Goal: Communication & Community: Answer question/provide support

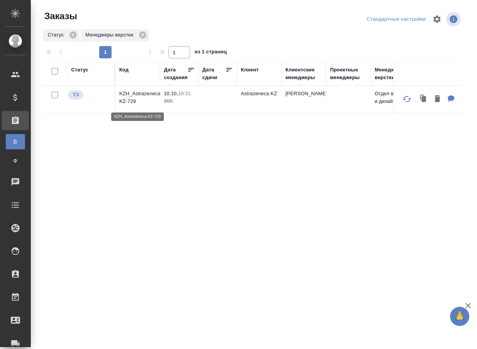
click at [138, 98] on p "KZH_Astrazeneca-KZ-729" at bounding box center [137, 97] width 37 height 15
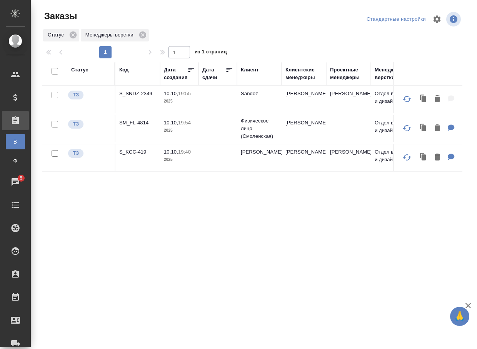
click at [144, 96] on p "S_SNDZ-2349" at bounding box center [137, 94] width 37 height 8
click at [136, 156] on p "S_KCC-419" at bounding box center [137, 152] width 37 height 8
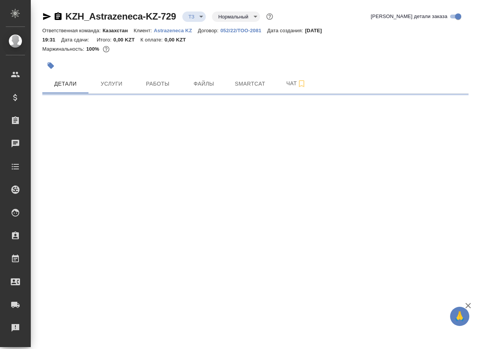
select select "RU"
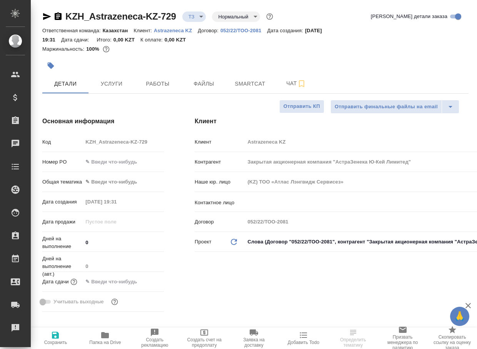
type textarea "x"
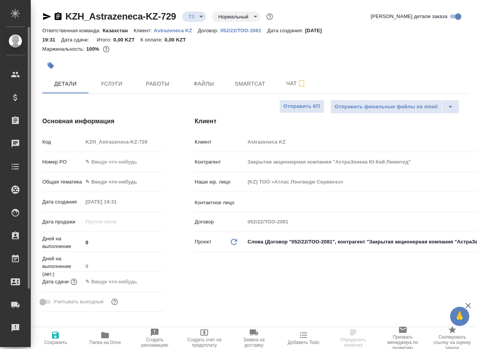
type textarea "x"
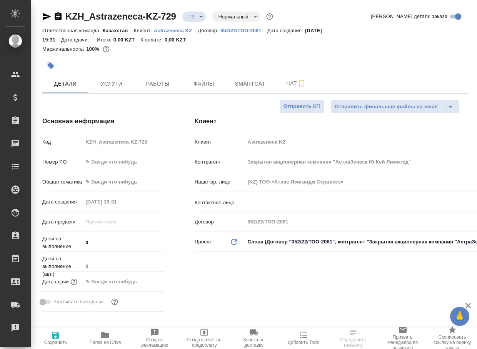
type textarea "x"
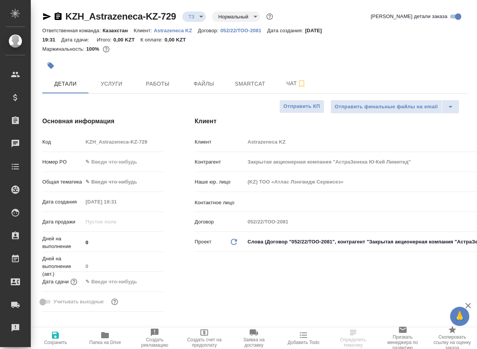
type textarea "x"
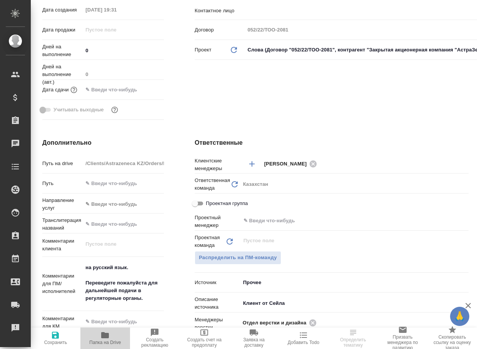
click at [108, 337] on icon "button" at bounding box center [105, 335] width 8 height 6
type textarea "x"
select select "RU"
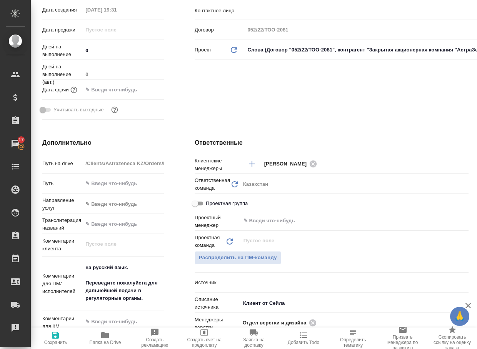
type textarea "x"
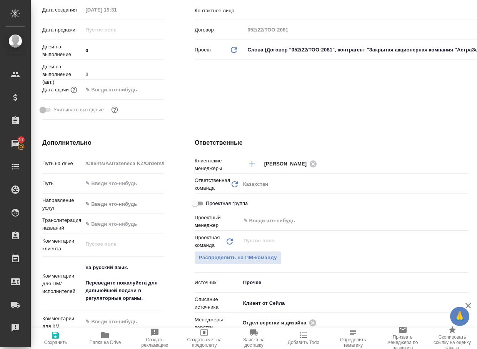
type textarea "x"
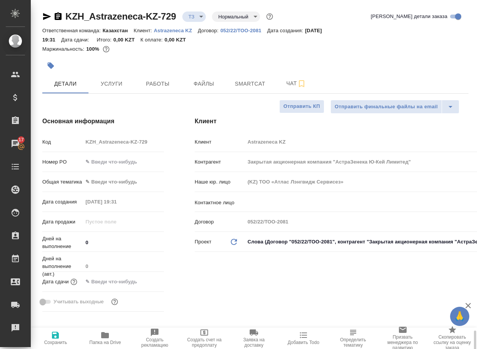
scroll to position [231, 0]
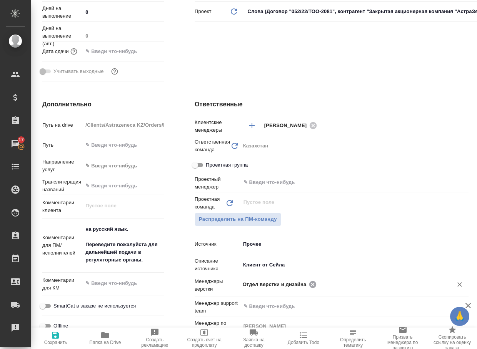
click at [310, 284] on icon at bounding box center [312, 284] width 7 height 7
type textarea "x"
click at [310, 284] on input "text" at bounding box center [341, 284] width 198 height 9
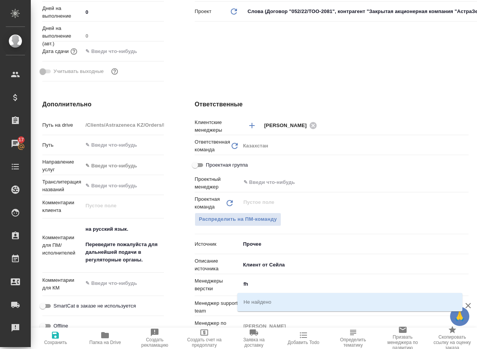
type input "f"
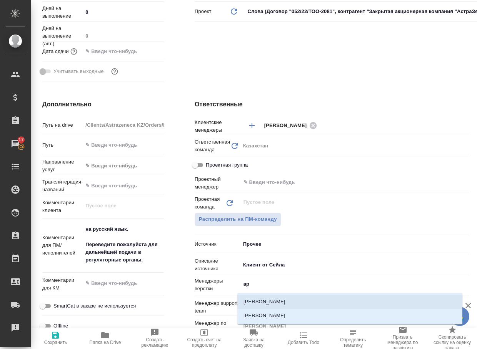
type input "арс"
click at [270, 317] on li "[PERSON_NAME]" at bounding box center [349, 316] width 225 height 14
type textarea "x"
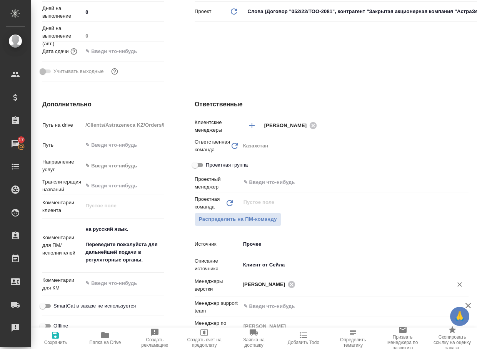
click at [54, 339] on icon "button" at bounding box center [55, 335] width 7 height 7
type textarea "x"
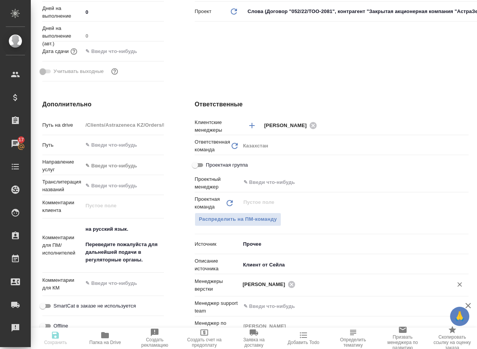
type textarea "x"
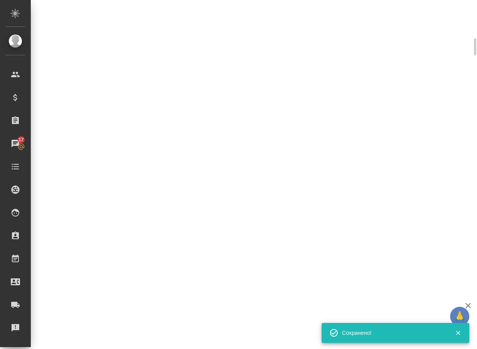
select select "RU"
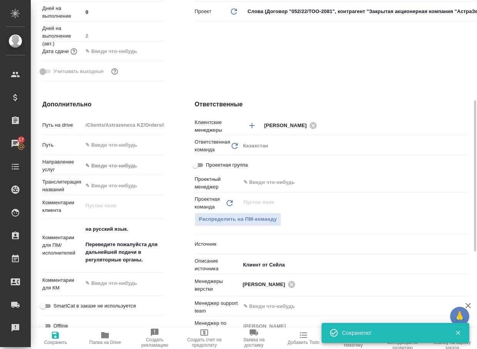
type textarea "x"
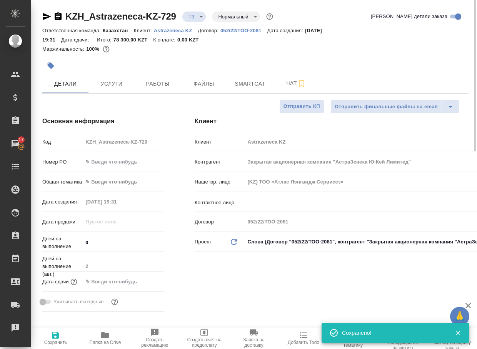
click at [199, 15] on body "🙏 .cls-1 fill:#fff; AWATERA Arsenyeva Vera Клиенты Спецификации Заказы 17 Чаты …" at bounding box center [238, 174] width 477 height 349
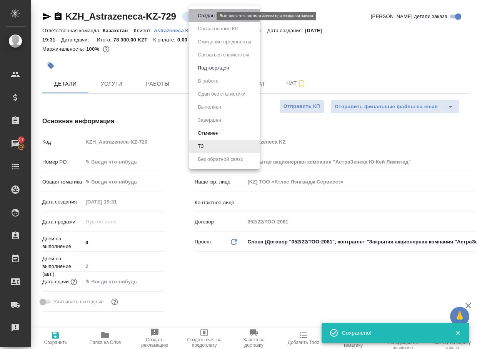
click at [201, 16] on button "Создан" at bounding box center [206, 16] width 22 height 8
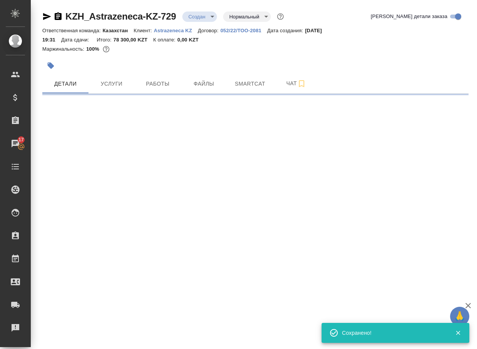
select select "RU"
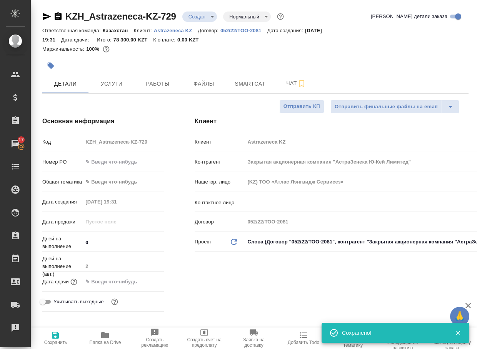
type textarea "x"
drag, startPoint x: 186, startPoint y: 22, endPoint x: 68, endPoint y: 24, distance: 118.0
click at [68, 24] on div "KZH_Astrazeneca-KZ-729 Создан new Нормальный normal Кратко детали заказа" at bounding box center [255, 17] width 426 height 15
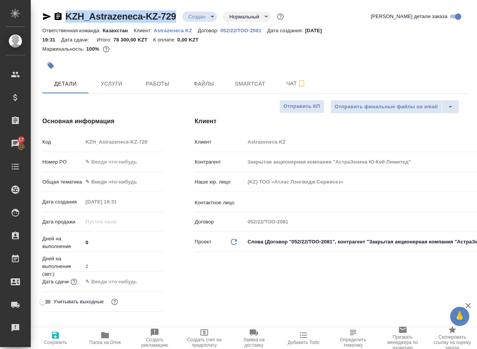
copy link "KZH_Astrazeneca-KZ-729"
type textarea "x"
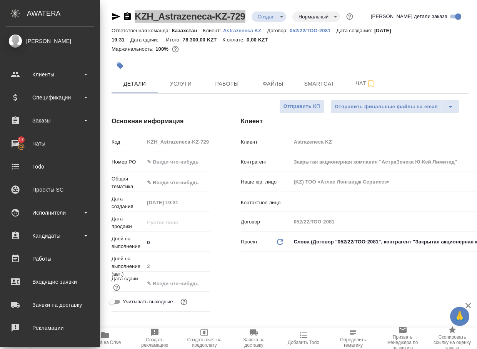
type textarea "x"
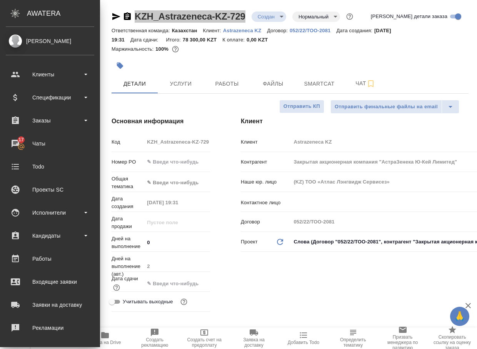
type textarea "x"
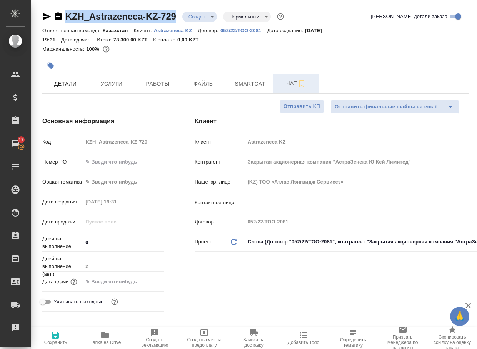
click at [295, 84] on span "Чат" at bounding box center [295, 84] width 37 height 10
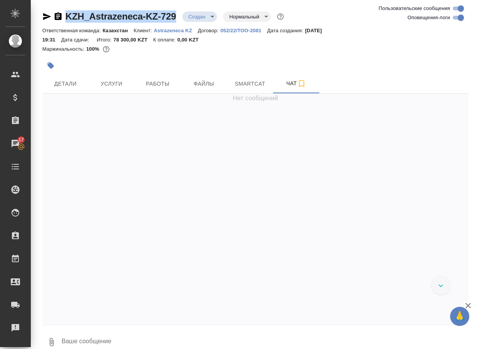
click at [55, 346] on icon "button" at bounding box center [51, 342] width 9 height 9
click at [72, 308] on label "С локального диска" at bounding box center [54, 301] width 96 height 15
click at [0, 0] on input "С локального диска" at bounding box center [0, 0] width 0 height 0
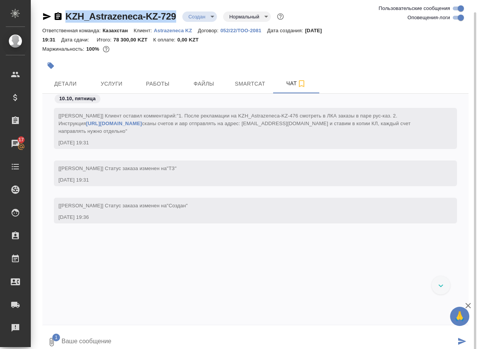
scroll to position [6, 0]
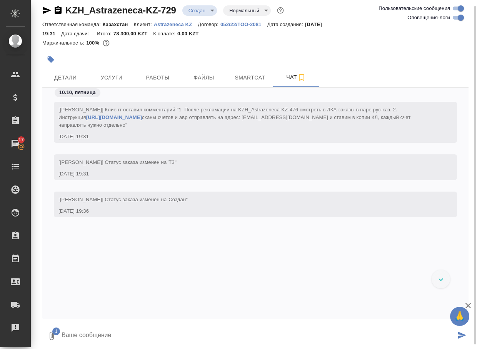
click at [128, 326] on textarea at bounding box center [258, 336] width 395 height 26
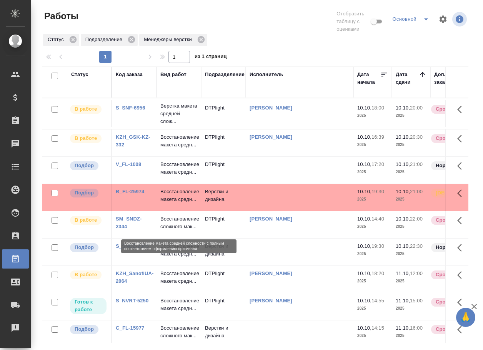
click at [174, 203] on p "Восстановление макета средн..." at bounding box center [178, 195] width 37 height 15
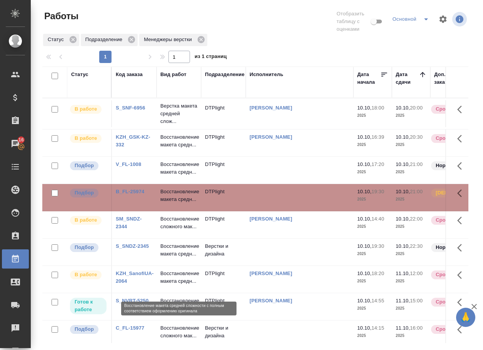
click at [171, 258] on p "Восстановление макета средн..." at bounding box center [178, 249] width 37 height 15
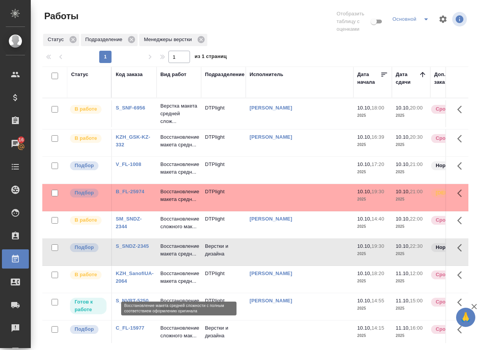
click at [171, 258] on p "Восстановление макета средн..." at bounding box center [178, 249] width 37 height 15
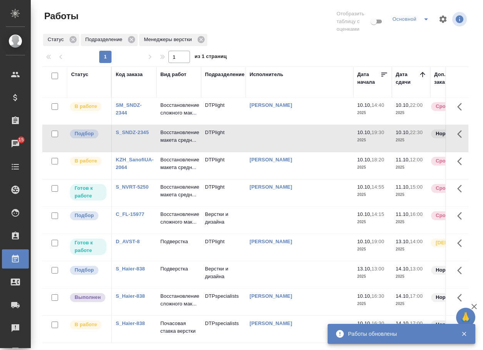
scroll to position [192, 0]
click at [123, 211] on link "C_FL-15977" at bounding box center [130, 214] width 28 height 6
click at [178, 211] on p "Восстановление сложного мак..." at bounding box center [178, 218] width 37 height 15
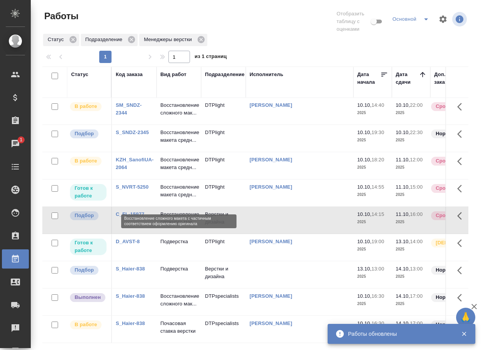
click at [178, 211] on p "Восстановление сложного мак..." at bounding box center [178, 218] width 37 height 15
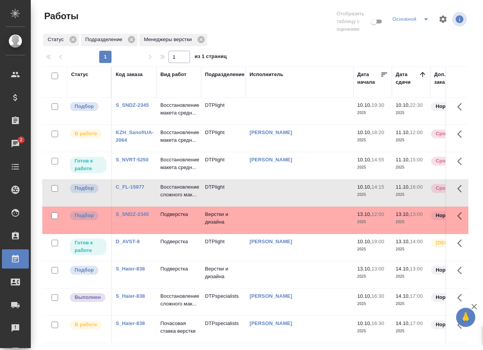
scroll to position [228, 0]
click at [173, 265] on p "Подверстка" at bounding box center [178, 269] width 37 height 8
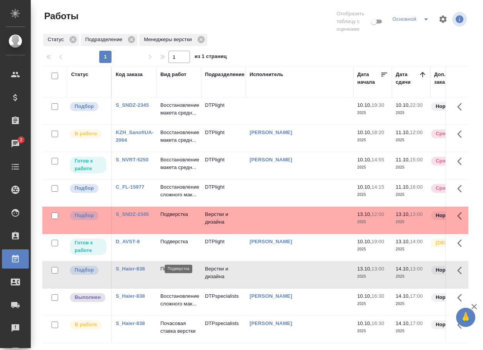
click at [173, 265] on p "Подверстка" at bounding box center [178, 269] width 37 height 8
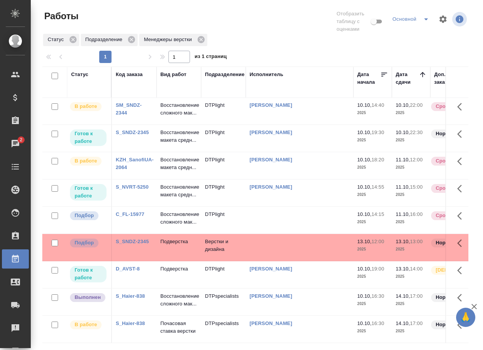
scroll to position [200, 0]
click at [193, 293] on p "Восстановление сложного мак..." at bounding box center [178, 299] width 37 height 15
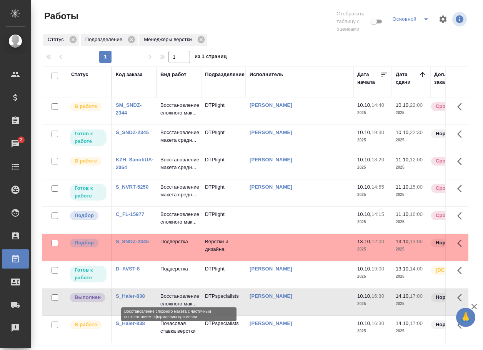
click at [193, 293] on p "Восстановление сложного мак..." at bounding box center [178, 299] width 37 height 15
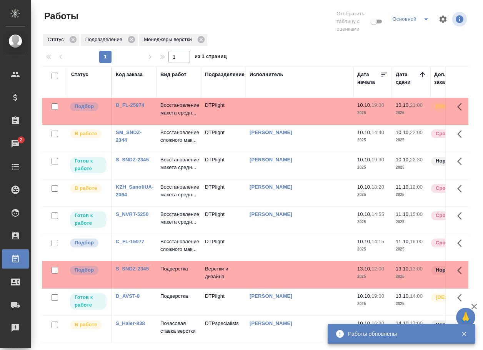
scroll to position [169, 0]
click at [130, 266] on link "S_SNDZ-2345" at bounding box center [132, 269] width 33 height 6
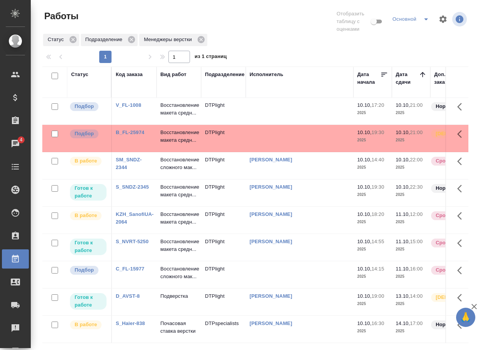
scroll to position [142, 0]
click at [132, 266] on link "C_FL-15977" at bounding box center [130, 269] width 28 height 6
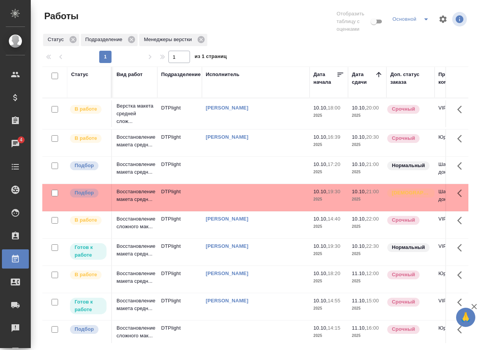
scroll to position [0, 0]
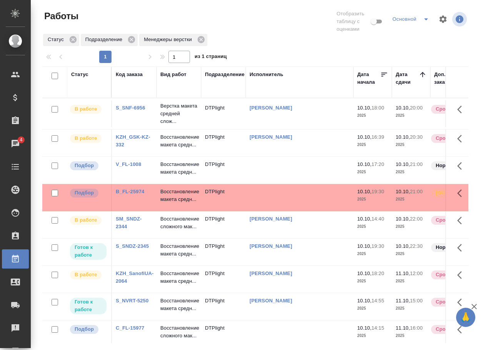
click at [135, 177] on td "V_FL-1008" at bounding box center [134, 170] width 45 height 27
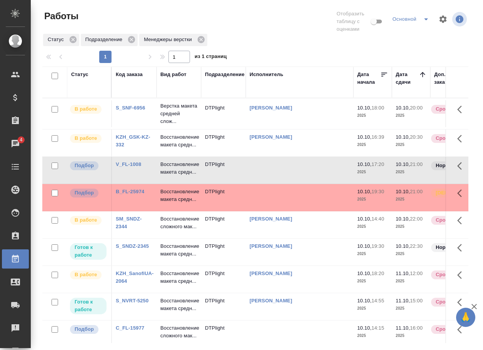
click at [133, 167] on link "V_FL-1008" at bounding box center [128, 164] width 25 height 6
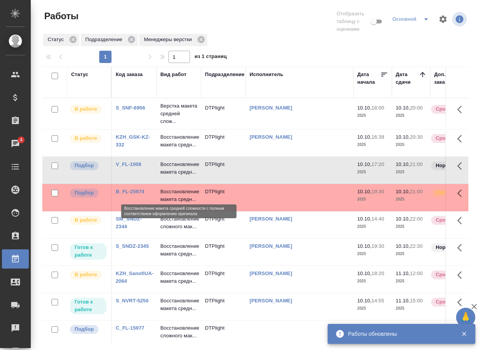
click at [180, 176] on p "Восстановление макета средн..." at bounding box center [178, 168] width 37 height 15
click at [128, 168] on div "V_FL-1008" at bounding box center [134, 165] width 37 height 8
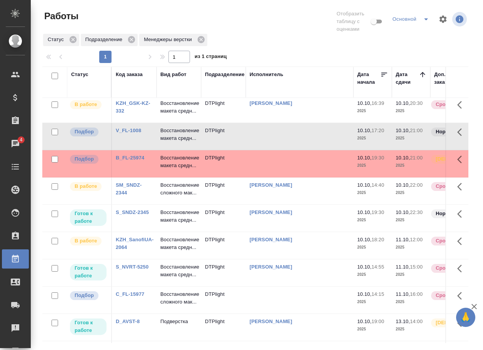
scroll to position [38, 0]
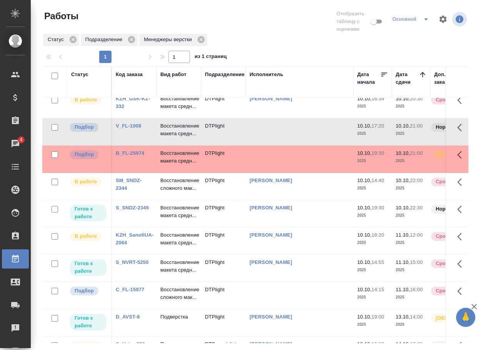
click at [137, 211] on link "S_SNDZ-2345" at bounding box center [132, 208] width 33 height 6
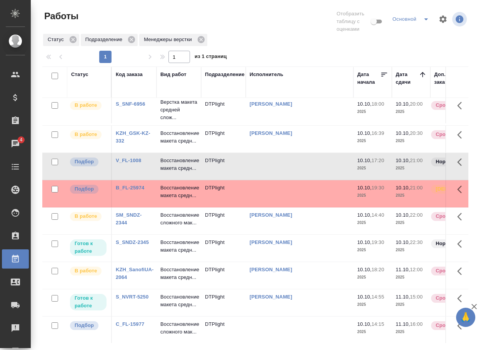
scroll to position [0, 0]
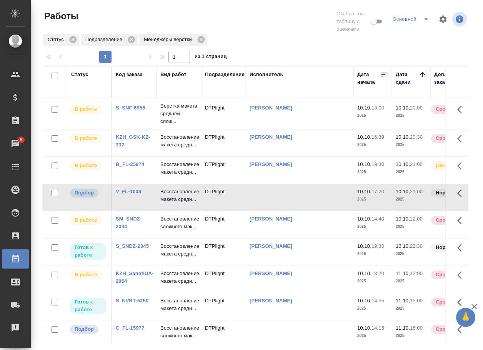
click at [138, 194] on link "V_FL-1008" at bounding box center [128, 192] width 25 height 6
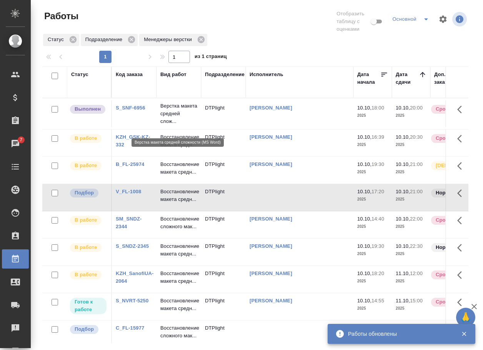
click at [176, 117] on p "Верстка макета средней слож..." at bounding box center [178, 113] width 37 height 23
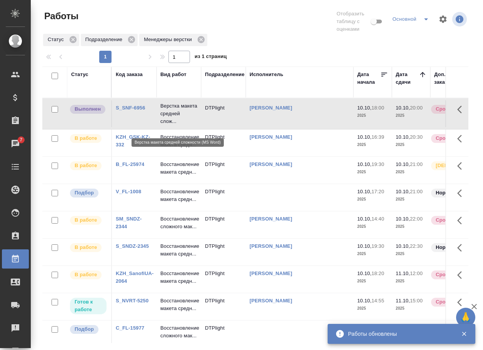
click at [176, 117] on p "Верстка макета средней слож..." at bounding box center [178, 113] width 37 height 23
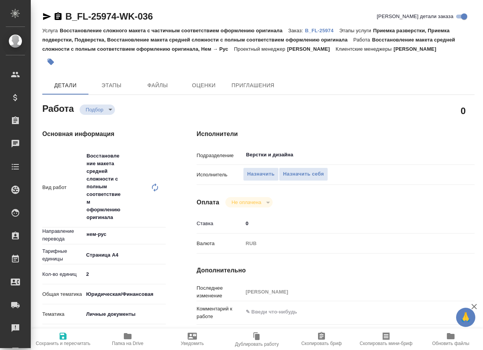
type textarea "x"
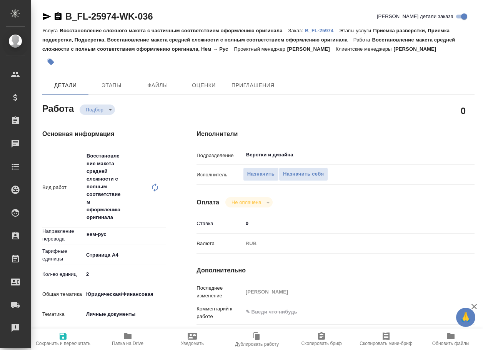
type textarea "x"
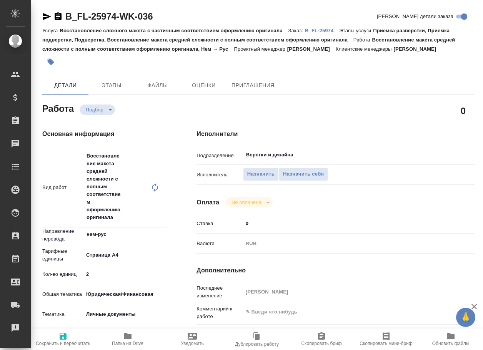
type textarea "x"
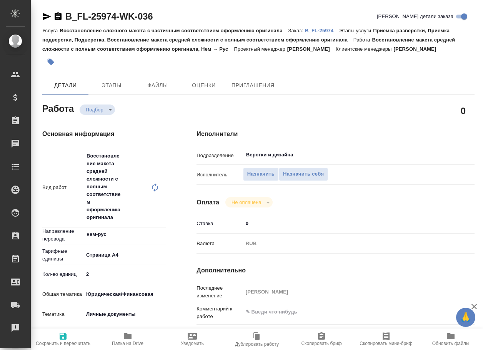
type textarea "x"
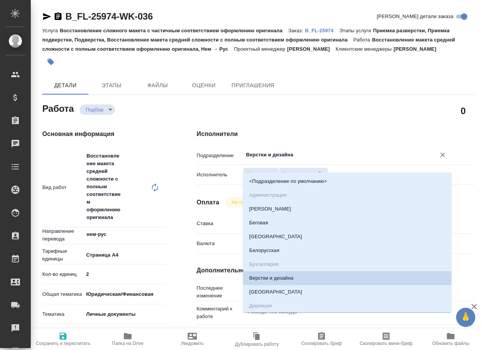
click at [306, 159] on input "Верстки и дизайна" at bounding box center [334, 154] width 178 height 9
type textarea "x"
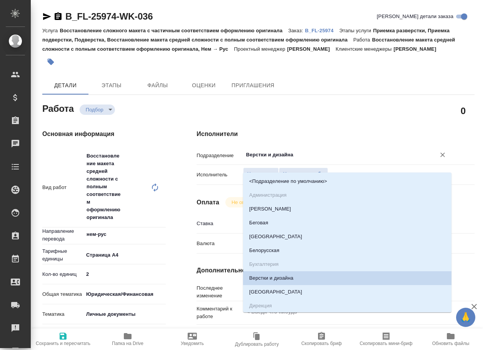
type textarea "x"
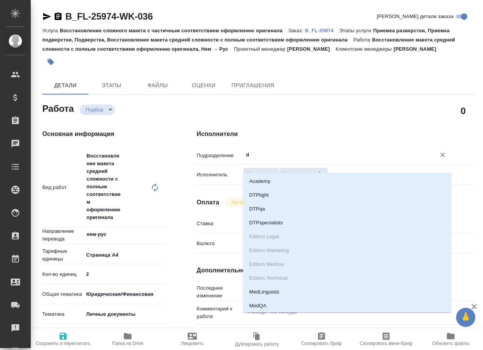
type input "d"
type textarea "x"
type input "dt"
type textarea "x"
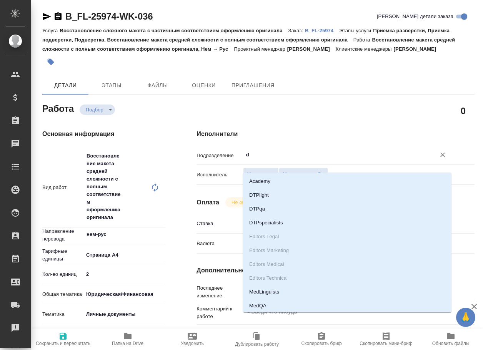
type textarea "x"
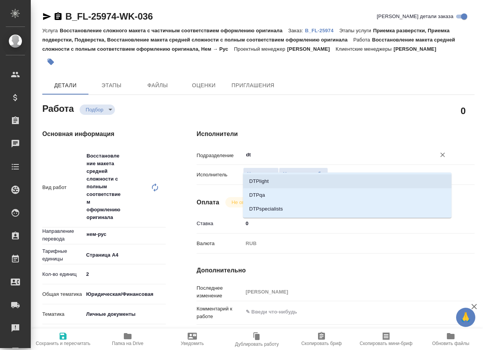
click at [293, 181] on li "DTPlight" at bounding box center [347, 181] width 208 height 14
type textarea "x"
type input "DTPlight"
type textarea "x"
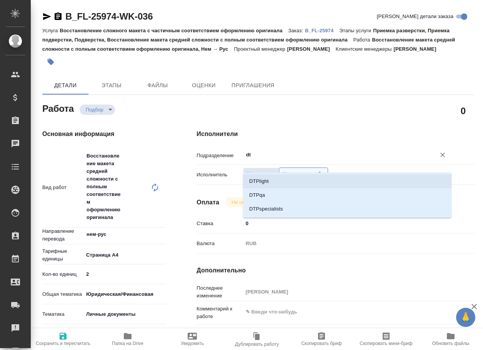
type textarea "x"
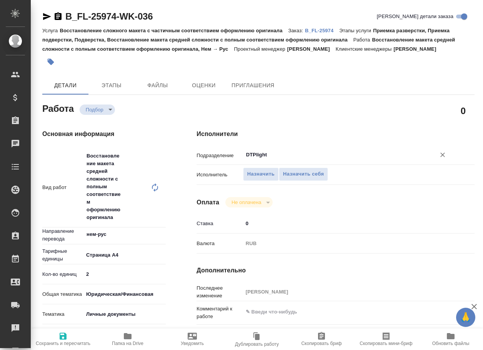
type input "DTPlight"
click at [60, 341] on span "Сохранить и пересчитать" at bounding box center [63, 343] width 55 height 5
type textarea "x"
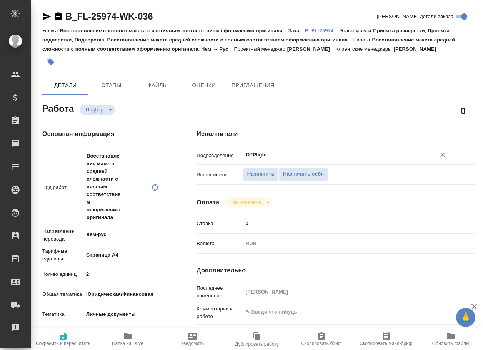
type textarea "x"
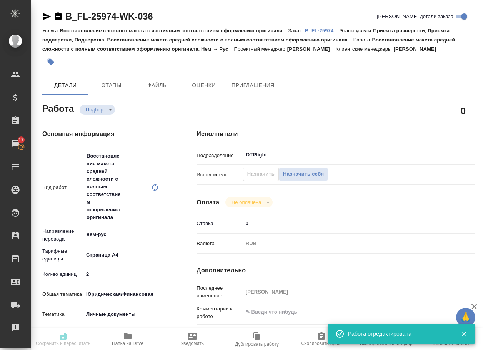
type input "recruiting"
type textarea "Восстановление макета средней сложности с полным соответствием оформлению ориги…"
type textarea "x"
type input "нем-рус"
type input "5f036ec4e16dec2d6b59c8ff"
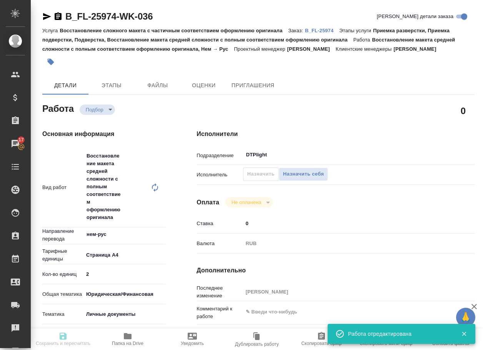
type input "2"
type input "yr-fn"
type input "5a8b8b956a9677013d343cfe"
checkbox input "true"
type input "10.10.2025 19:30"
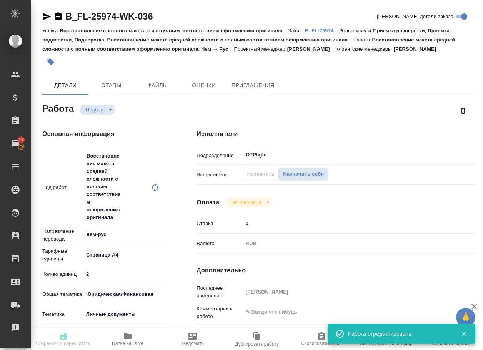
type input "10.10.2025 21:00"
type input "14.10.2025 19:00"
type input "DTPlight"
type input "notPayed"
type input "0"
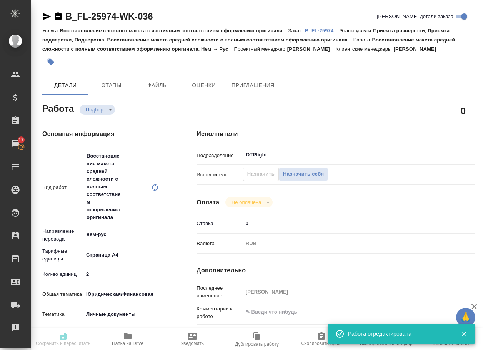
type input "RUB"
type input "Тарабановская Анастасия"
type textarea "x"
type textarea "/Clients/FL_T/Orders/B_FL-25974/DTP/B_FL-25974-WK-036"
type textarea "x"
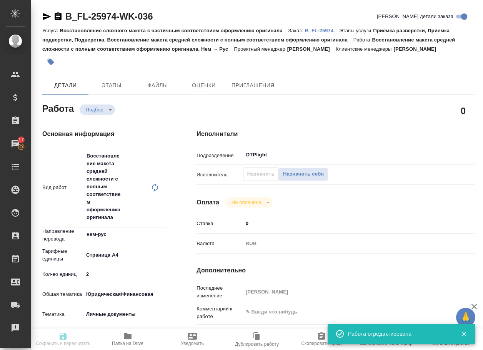
type input "B_FL-25974"
type input "Восстановление сложного макета с частичным соответствием оформлению оригинала"
type input "Приемка разверстки, Приемка подверстки, Подверстка, Восстановление макета средн…"
type input "Прохорова Анастасия"
type input "Арсеньева Вера"
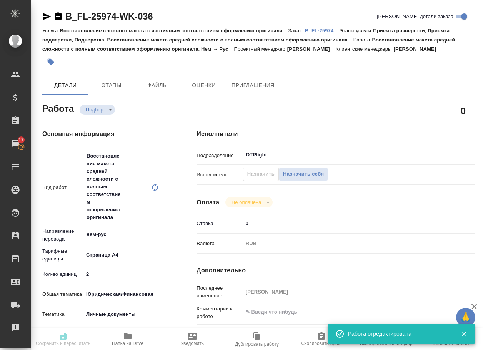
type input "/Clients/FL_T/Orders/B_FL-25974"
type textarea "x"
type textarea "Переводим сначала нем-рус под нот, затем удо нотариуса переводим рус-нем под зпк"
type textarea "x"
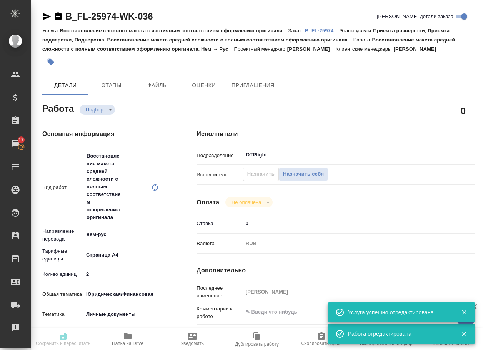
type textarea "x"
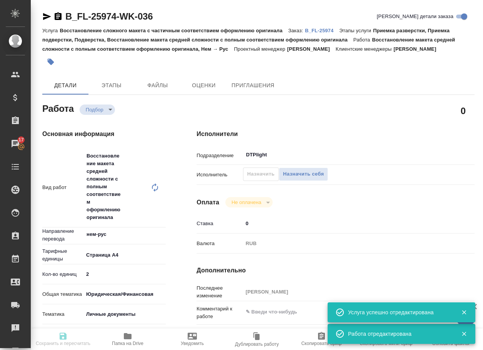
type textarea "x"
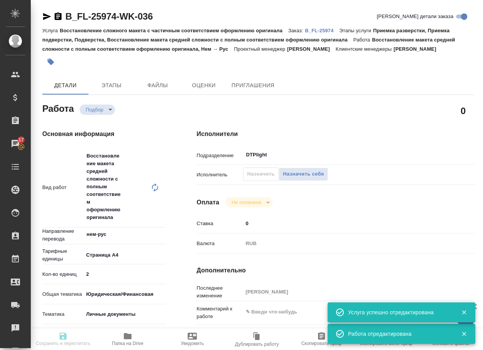
type textarea "x"
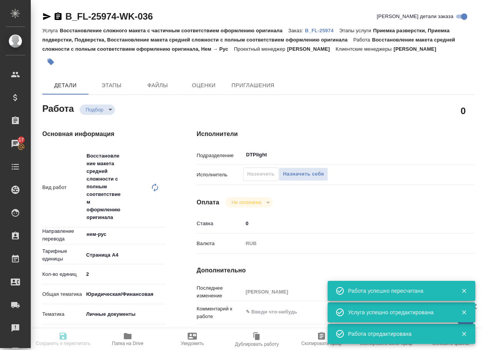
type input "recruiting"
type textarea "Восстановление макета средней сложности с полным соответствием оформлению ориги…"
type textarea "x"
type input "нем-рус"
type input "5f036ec4e16dec2d6b59c8ff"
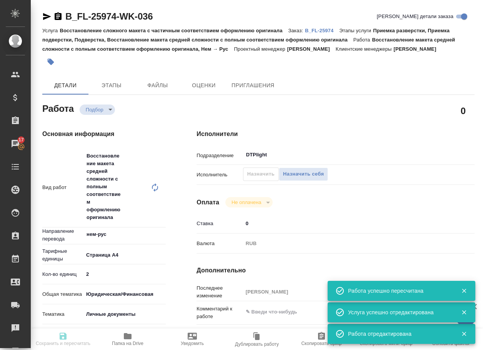
type input "2"
type input "yr-fn"
type input "5a8b8b956a9677013d343cfe"
checkbox input "true"
type input "10.10.2025 19:30"
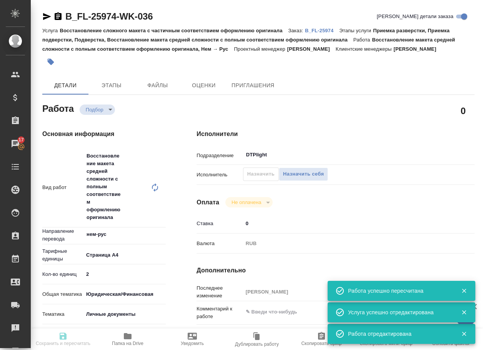
type input "10.10.2025 21:00"
type input "14.10.2025 19:00"
type input "DTPlight"
type input "notPayed"
type input "0"
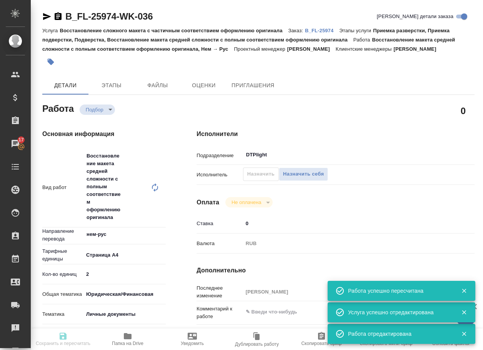
type input "RUB"
type input "Тарабановская Анастасия"
type textarea "x"
type textarea "/Clients/FL_T/Orders/B_FL-25974/DTP/B_FL-25974-WK-036"
type textarea "x"
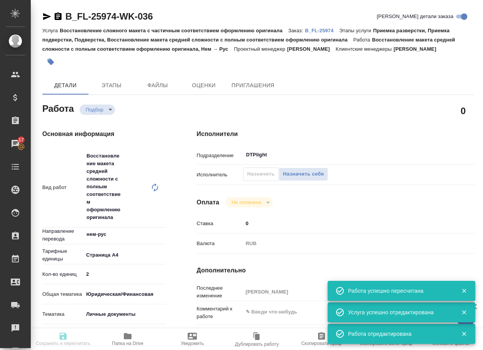
type input "B_FL-25974"
type input "Восстановление сложного макета с частичным соответствием оформлению оригинала"
type input "Приемка разверстки, Приемка подверстки, Подверстка, Восстановление макета средн…"
type input "[PERSON_NAME]"
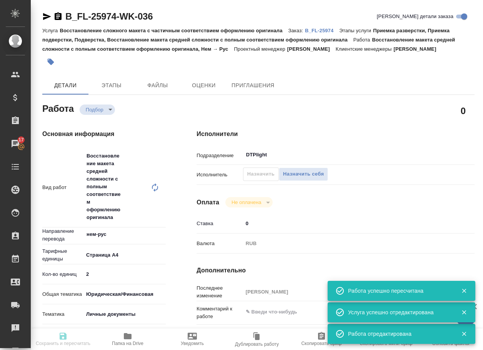
type input "/Clients/FL_T/Orders/B_FL-25974"
type textarea "x"
type textarea "Переводим сначала нем-рус под нот, затем [PERSON_NAME] переводим рус-нем под зпк"
type textarea "x"
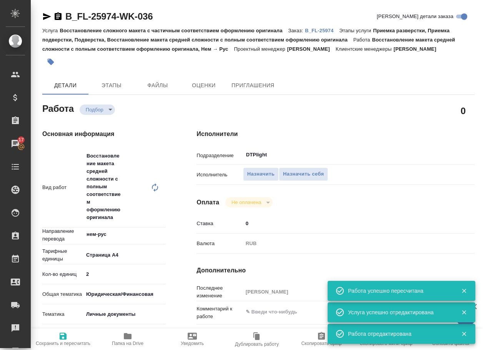
type textarea "x"
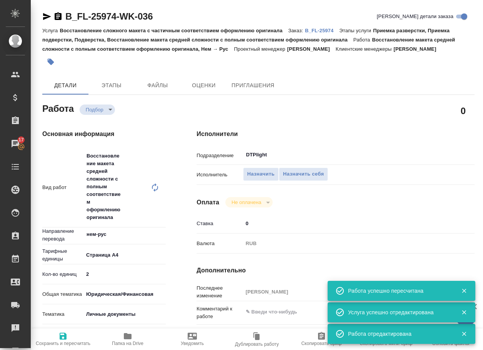
type textarea "x"
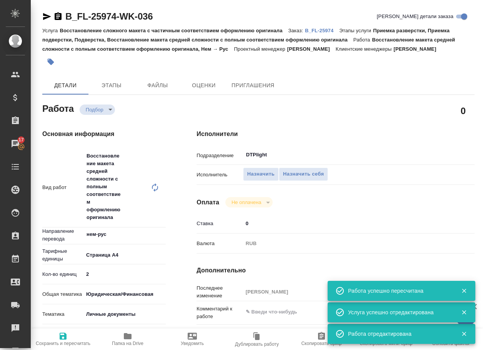
type textarea "x"
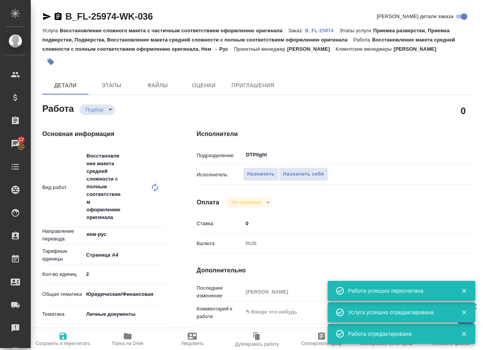
type textarea "x"
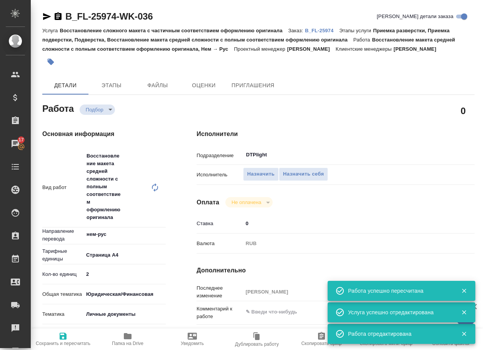
type textarea "x"
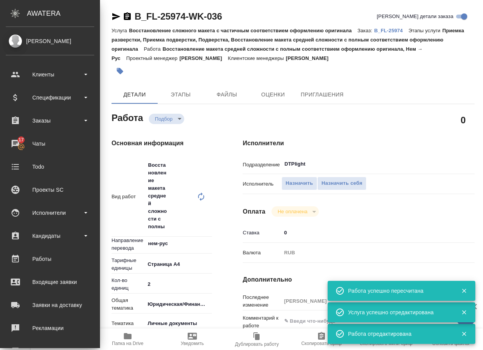
click at [384, 29] on p "B_FL-25974" at bounding box center [391, 31] width 34 height 6
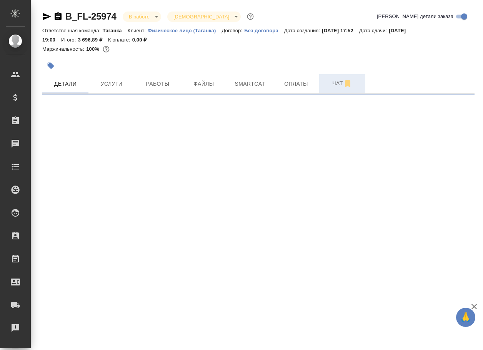
click at [339, 85] on span "Чат" at bounding box center [342, 84] width 37 height 10
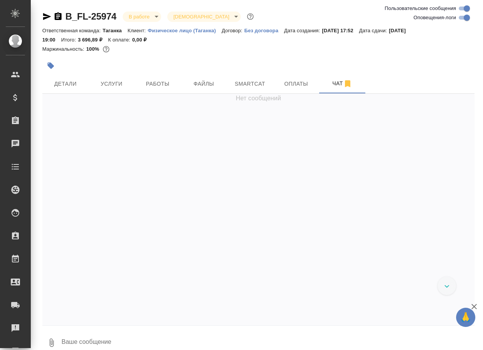
scroll to position [2612, 0]
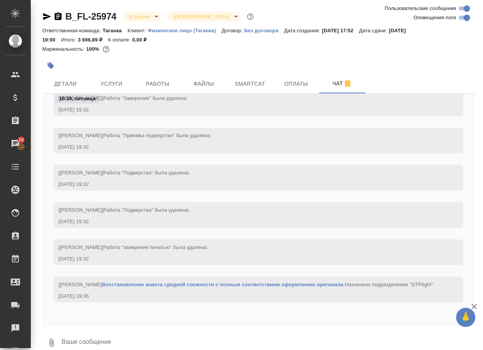
click at [459, 15] on input "Оповещения-логи" at bounding box center [467, 17] width 28 height 9
checkbox input "false"
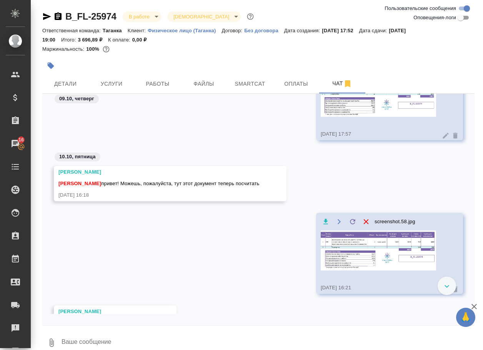
scroll to position [10, 0]
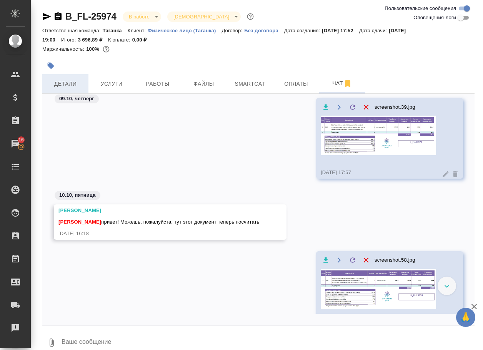
click at [66, 83] on span "Детали" at bounding box center [65, 84] width 37 height 10
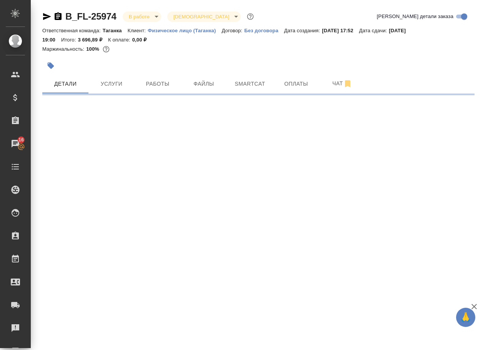
select select "RU"
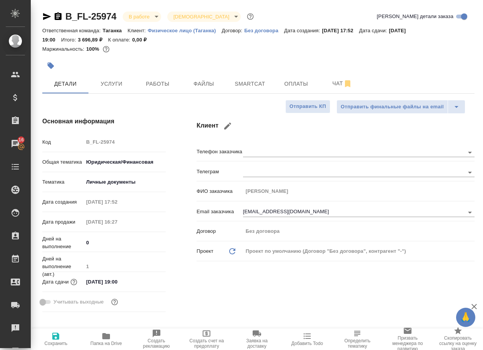
type textarea "x"
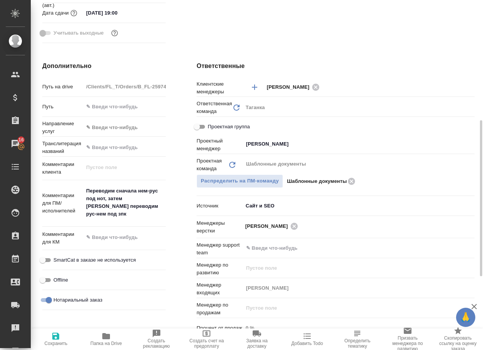
scroll to position [77, 0]
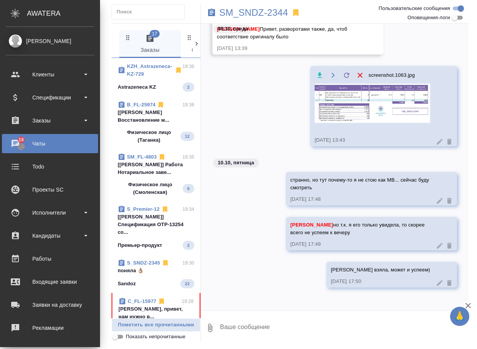
scroll to position [77, 0]
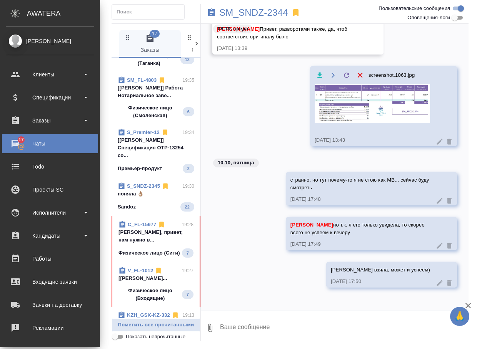
click at [154, 246] on span "C_FL-15977 19:28 Арсеньева Вера Вера, привет, нам нужно в... Физическое лицо (С…" at bounding box center [155, 239] width 75 height 37
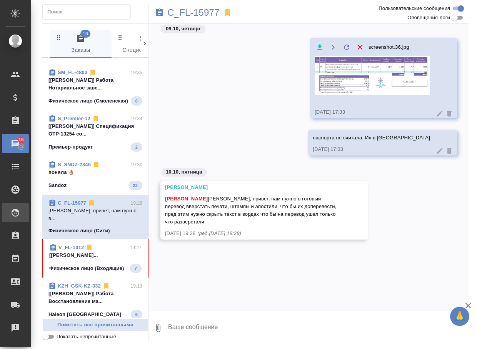
scroll to position [92, 0]
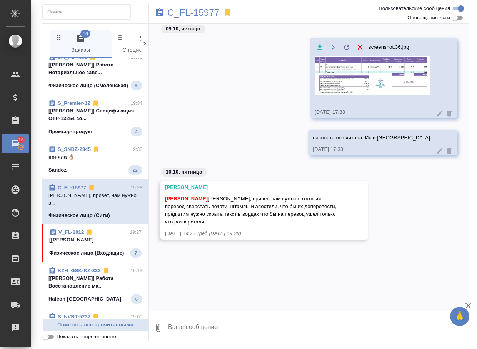
click at [78, 258] on span "V_FL-1012 19:27 [Тарабановская Анастасия] Работа Подверс... Физическое лицо (Вх…" at bounding box center [95, 243] width 92 height 29
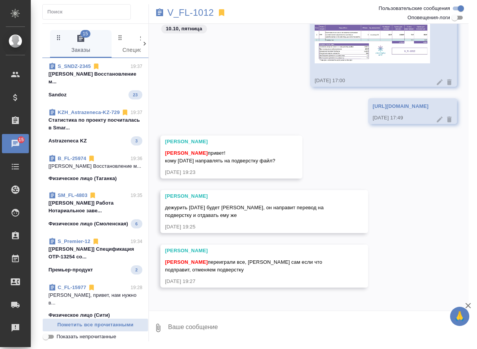
scroll to position [253, 0]
click at [97, 329] on span "Пометить все прочитанными" at bounding box center [96, 325] width 98 height 9
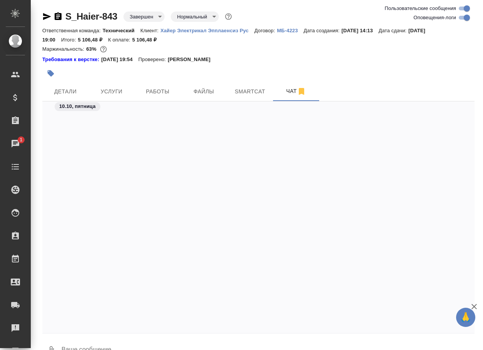
scroll to position [18764, 0]
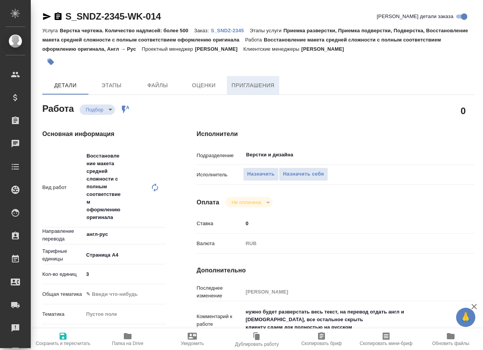
type textarea "x"
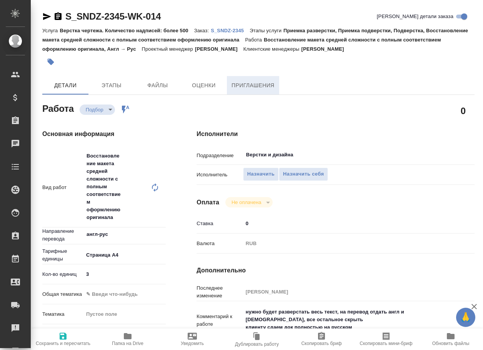
type textarea "x"
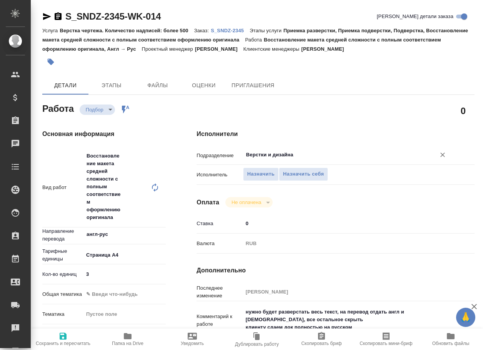
type textarea "x"
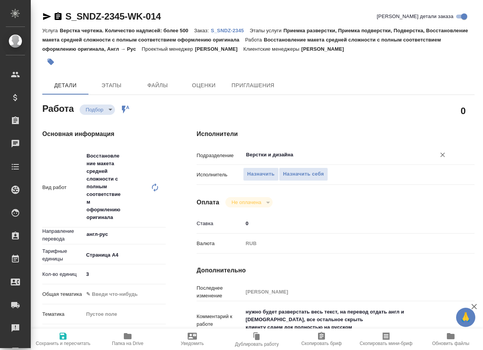
type textarea "x"
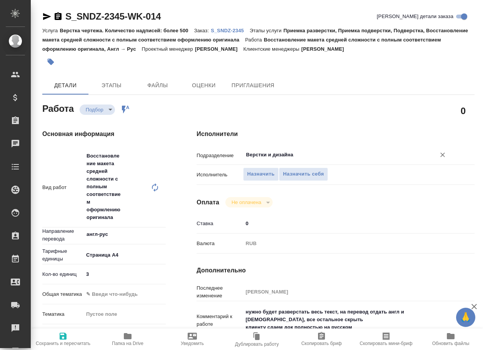
type textarea "x"
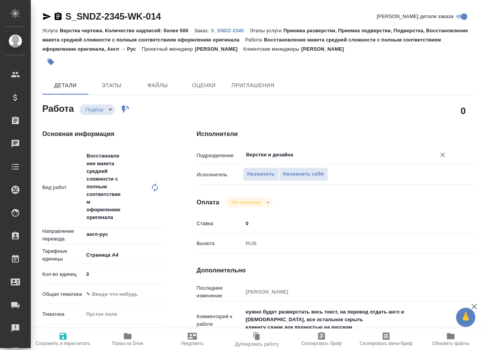
click at [292, 153] on input "Верстки и дизайна" at bounding box center [334, 154] width 178 height 9
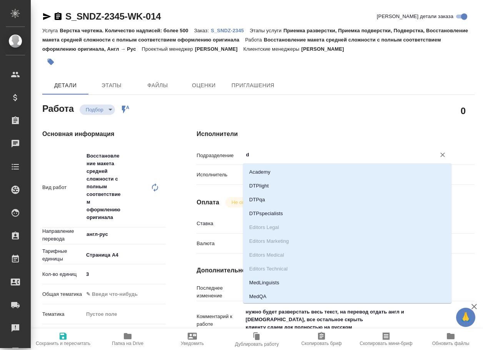
type input "dt"
type textarea "x"
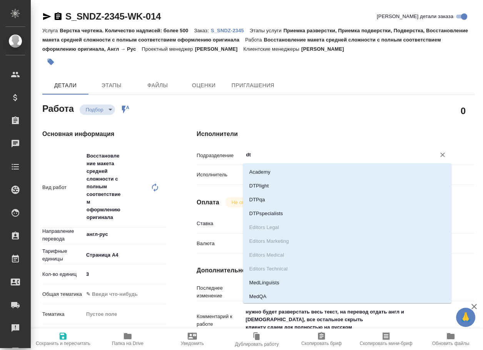
type textarea "x"
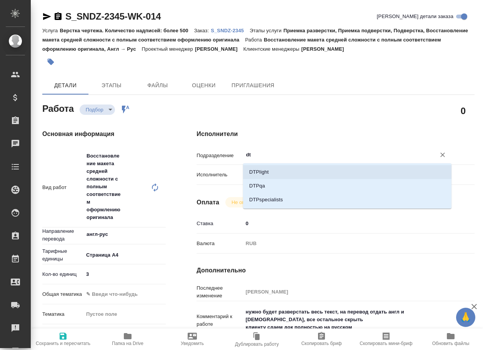
click at [285, 170] on li "DTPlight" at bounding box center [347, 172] width 208 height 14
type textarea "x"
type input "DTPlight"
type textarea "x"
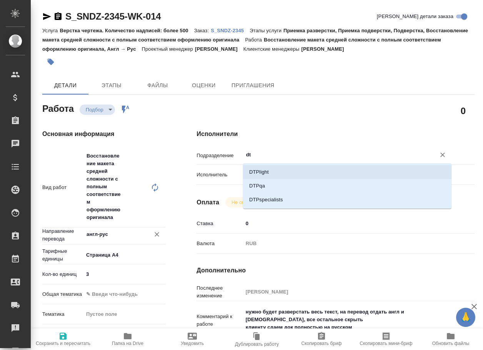
type textarea "x"
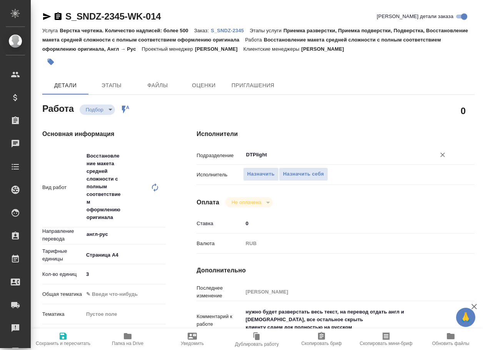
type input "DTPlight"
click at [57, 343] on span "Сохранить и пересчитать" at bounding box center [63, 343] width 55 height 5
type textarea "x"
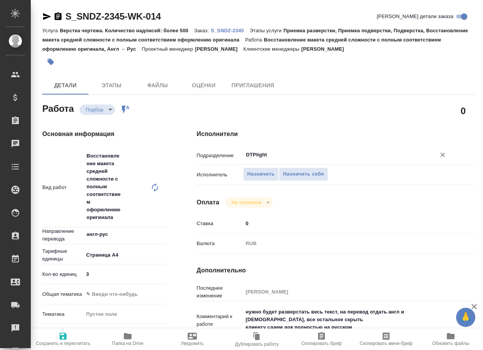
type textarea "x"
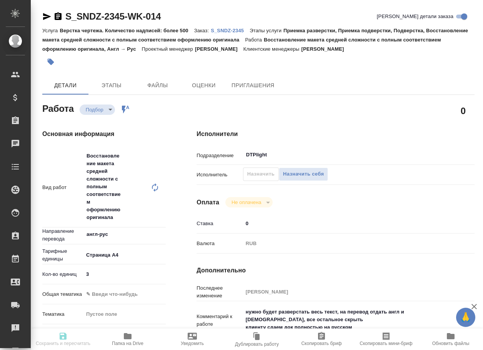
type textarea "x"
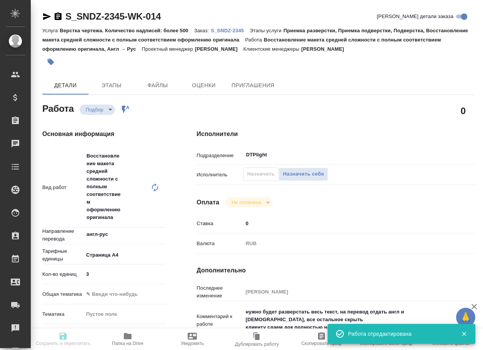
type textarea "x"
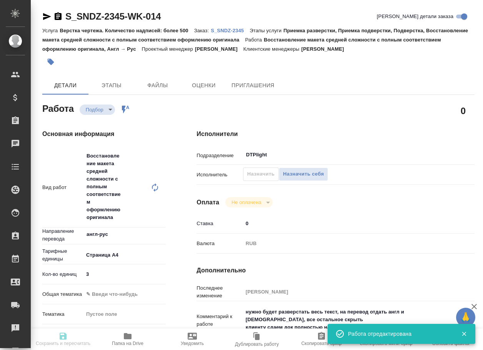
type input "recruiting"
type textarea "Восстановление макета средней сложности с полным соответствием оформлению ориги…"
type textarea "x"
type input "англ-рус"
type input "5f036ec4e16dec2d6b59c8ff"
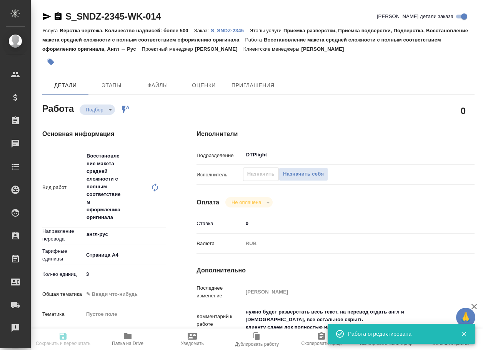
type input "3"
checkbox input "true"
type input "10.10.2025 19:30"
type input "10.10.2025 22:30"
type input "13.10.2025 19:00"
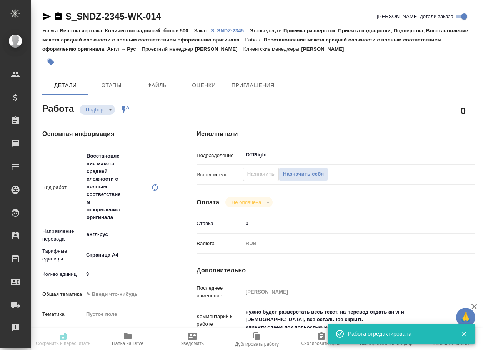
type input "DTPlight"
type input "notPayed"
type input "0"
type input "RUB"
type input "Сайдашева Диляра"
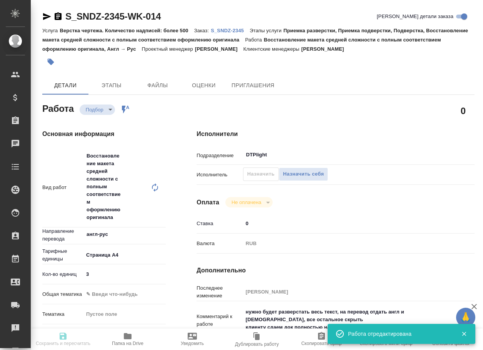
type textarea "нужно будет разверстать весь текст, на перевод отдать англ и армян, все остальн…"
type textarea "x"
type textarea "/Clients/Sandoz/Orders/S_SNDZ-2345/DTP/S_SNDZ-2345-WK-014"
type textarea "x"
type input "S_SNDZ-2345"
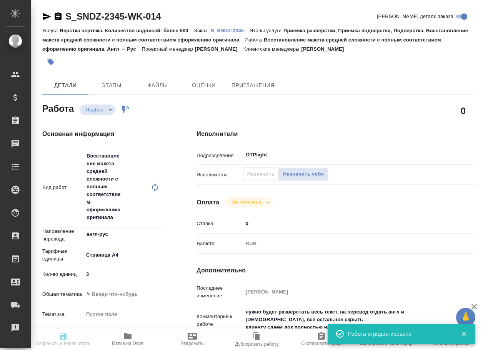
type input "Верстка чертежа. Количество надписей: более 500"
type input "Приемка разверстки, Приемка подверстки, Подверстка, Восстановление макета средн…"
type input "Кабаргина Анна"
type input "[PERSON_NAME]"
type input "/Clients/Sandoz/Orders/S_SNDZ-2345"
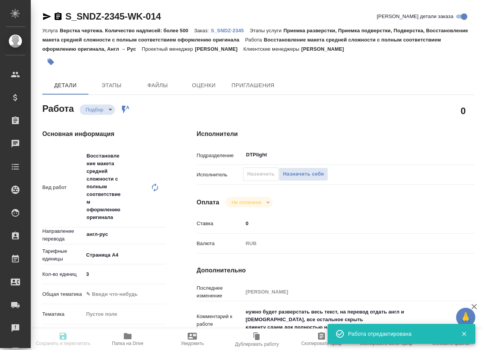
type textarea "x"
type textarea "снять 1 нзк, оригинал забрали 8 октября скан оригинала клиент не прислал, нет с…"
type textarea "x"
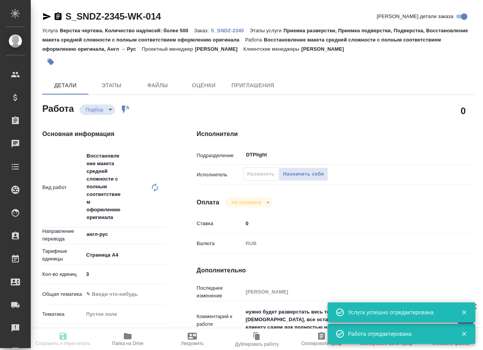
type textarea "x"
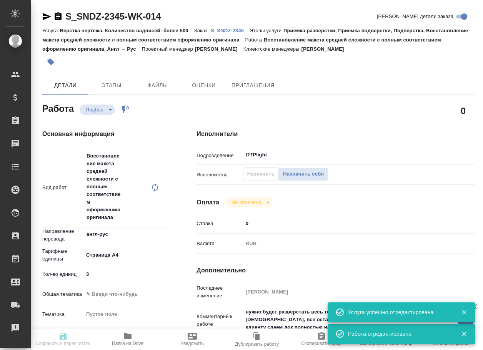
type textarea "x"
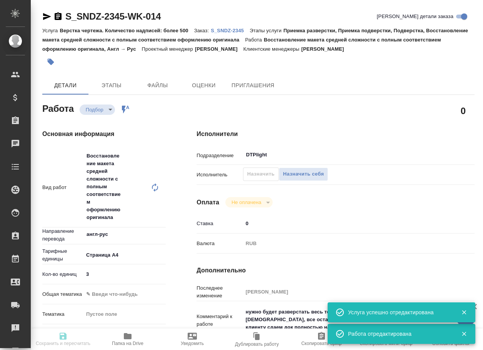
type textarea "x"
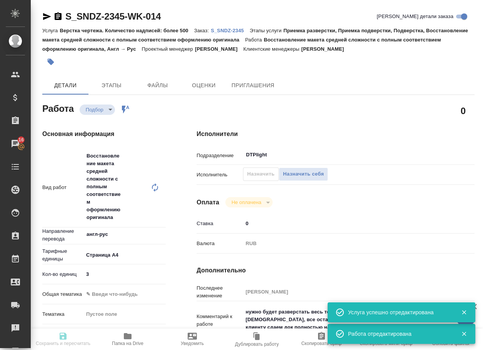
type textarea "x"
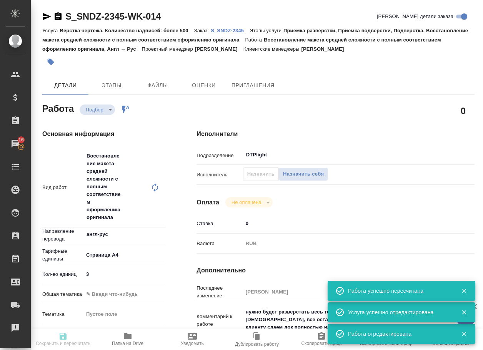
type input "recruiting"
type textarea "Восстановление макета средней сложности с полным соответствием оформлению ориги…"
type textarea "x"
type input "англ-рус"
type input "5f036ec4e16dec2d6b59c8ff"
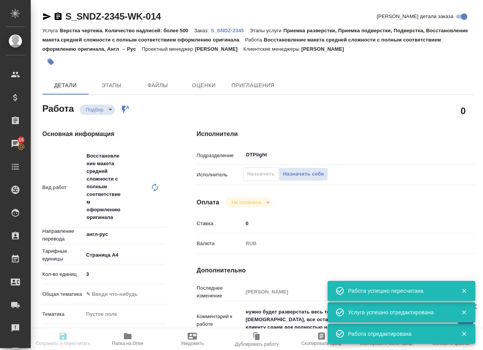
type input "3"
checkbox input "true"
type input "10.10.2025 19:30"
type input "10.10.2025 22:30"
type input "13.10.2025 19:00"
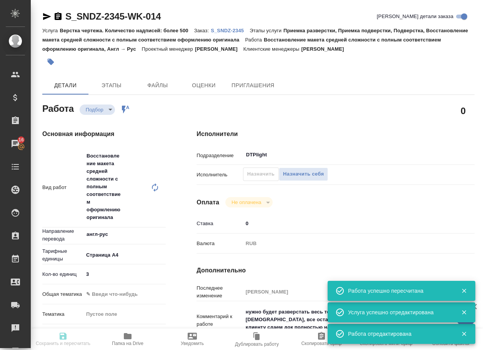
type input "DTPlight"
type input "notPayed"
type input "0"
type input "RUB"
type input "Сайдашева Диляра"
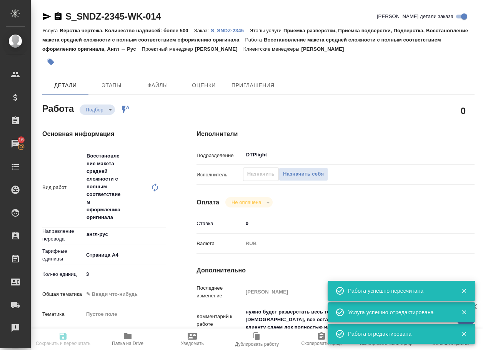
type textarea "нужно будет разверстать весь текст, на перевод отдать англ и армян, все остальн…"
type textarea "x"
type textarea "/Clients/Sandoz/Orders/S_SNDZ-2345/DTP/S_SNDZ-2345-WK-014"
type textarea "x"
type input "S_SNDZ-2345"
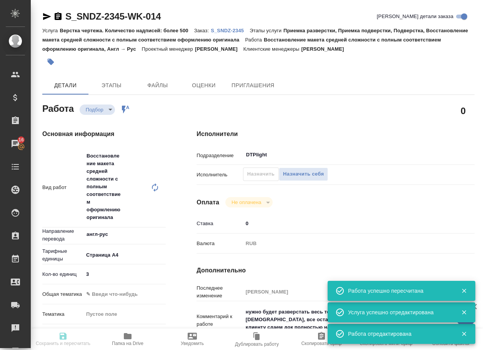
type input "Верстка чертежа. Количество надписей: более 500"
type input "Приемка разверстки, Приемка подверстки, Подверстка, Восстановление макета средн…"
type input "Кабаргина Анна"
type input "[PERSON_NAME]"
type input "/Clients/Sandoz/Orders/S_SNDZ-2345"
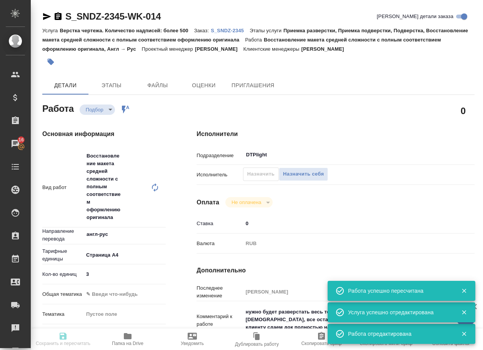
type textarea "x"
type textarea "снять 1 нзк, оригинал забрали 8 октября скан оригинала клиент не прислал, нет с…"
type textarea "x"
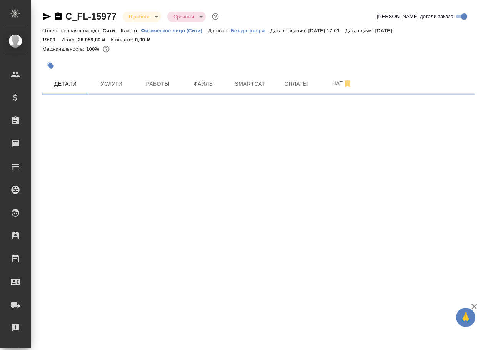
select select "RU"
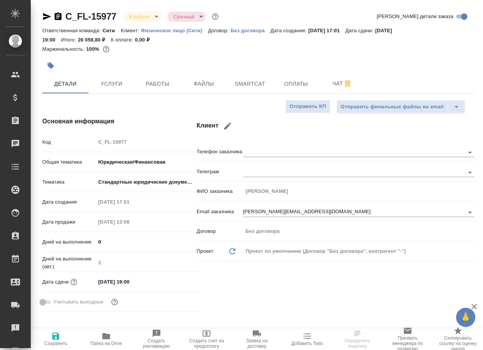
type textarea "x"
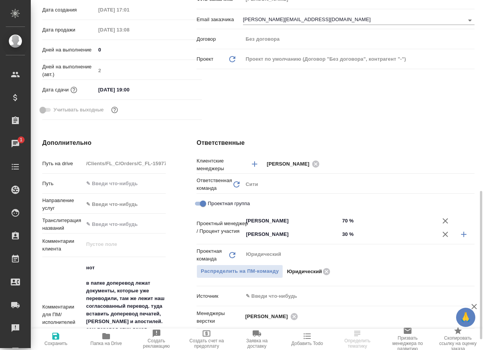
scroll to position [269, 0]
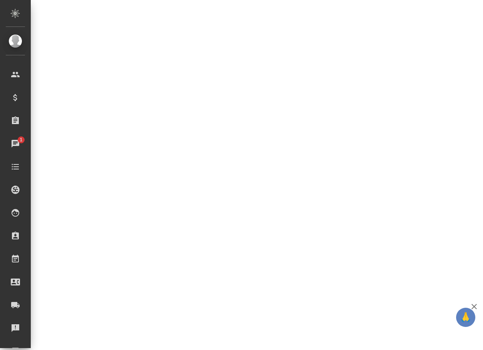
select select "RU"
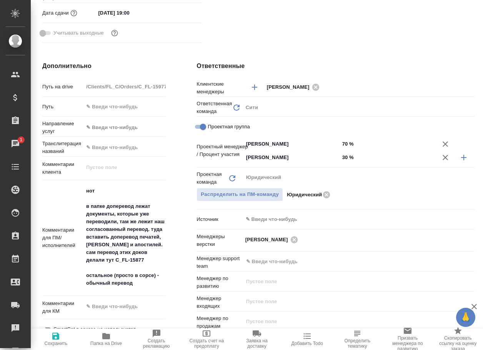
type textarea "x"
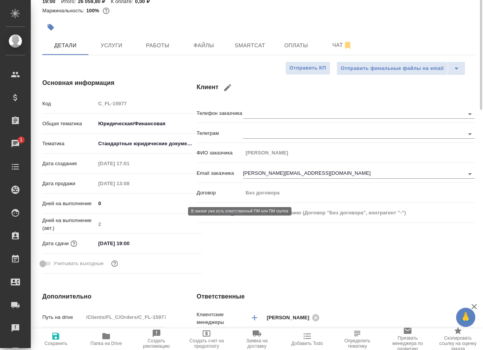
scroll to position [0, 0]
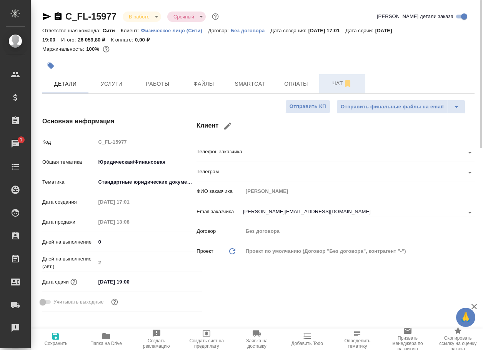
click at [331, 84] on span "Чат" at bounding box center [342, 84] width 37 height 10
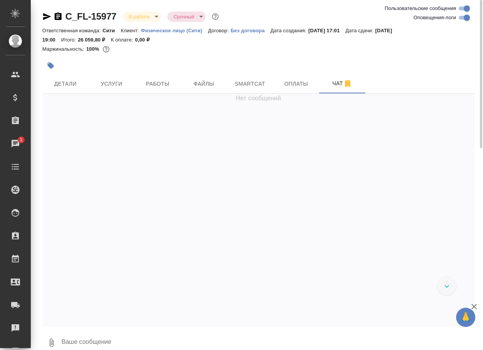
scroll to position [3844, 0]
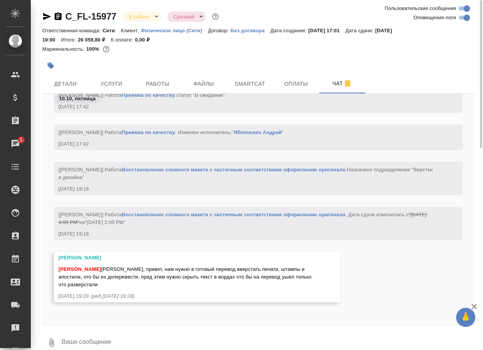
click at [460, 19] on input "Оповещения-логи" at bounding box center [467, 17] width 28 height 9
checkbox input "false"
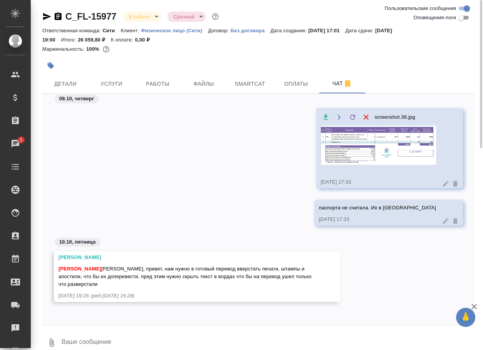
scroll to position [0, 0]
click at [191, 194] on div "screenshot.36.jpg [DATE] 17:33" at bounding box center [258, 154] width 432 height 92
click at [389, 123] on div "screenshot.36.jpg" at bounding box center [378, 143] width 115 height 62
click at [377, 149] on img at bounding box center [378, 145] width 115 height 39
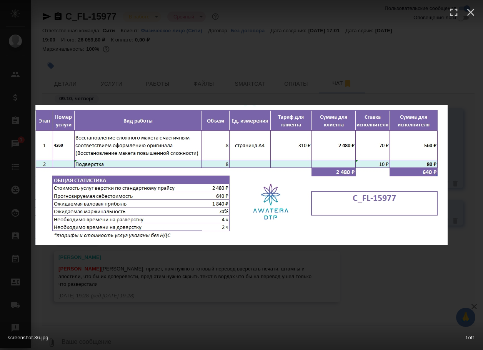
click at [357, 284] on div "screenshot.36.jpg 1 of 1" at bounding box center [241, 175] width 483 height 350
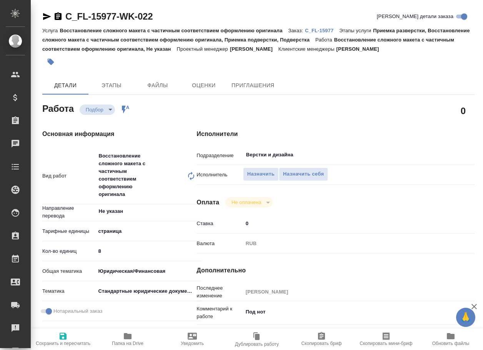
type textarea "x"
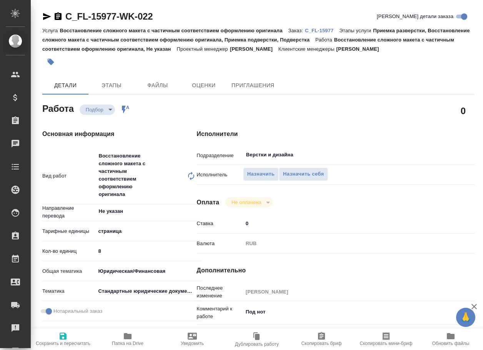
type textarea "x"
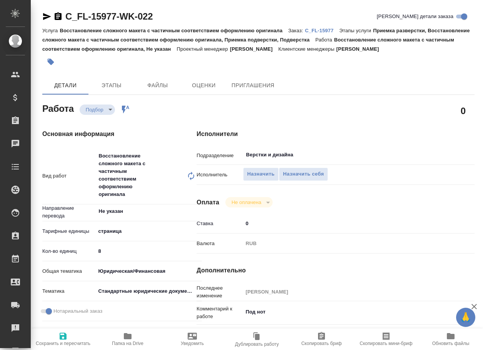
type textarea "x"
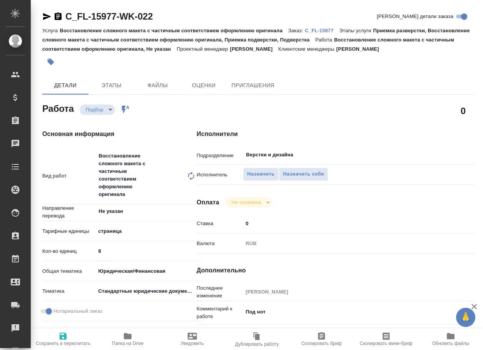
type textarea "x"
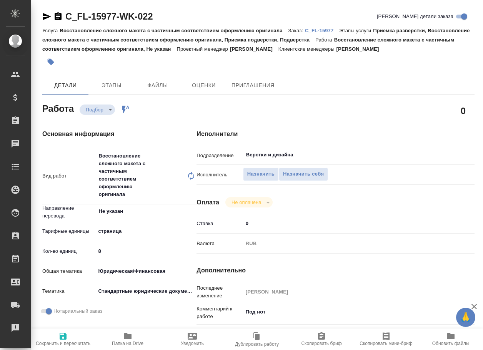
type textarea "x"
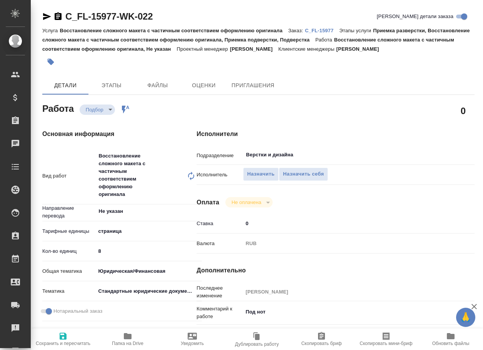
scroll to position [77, 0]
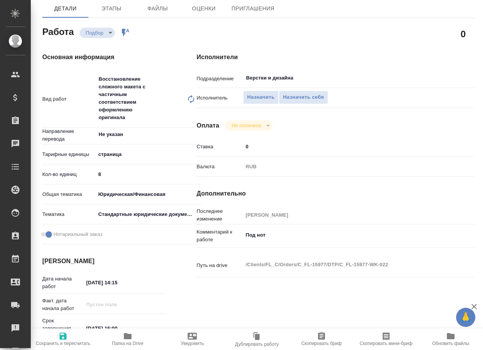
type textarea "x"
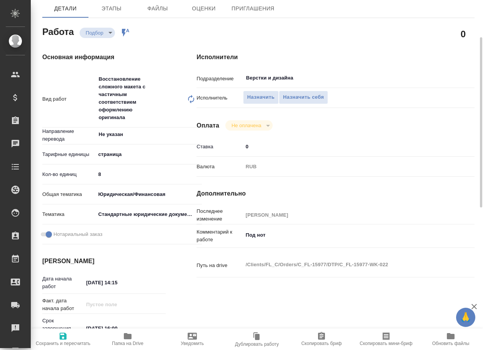
type textarea "x"
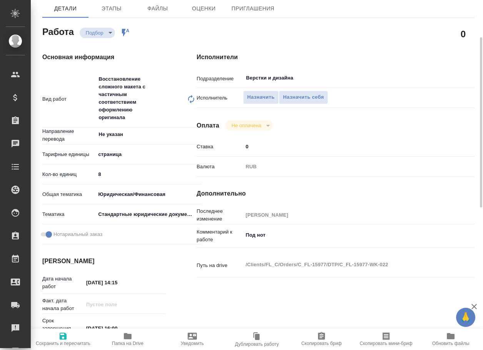
scroll to position [0, 0]
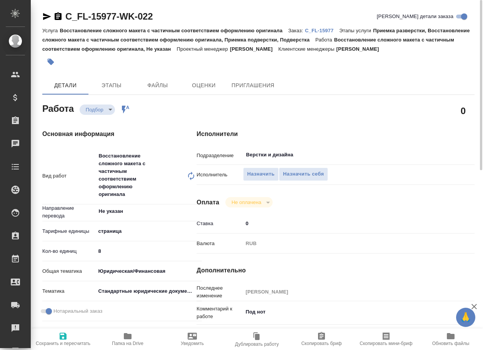
type textarea "x"
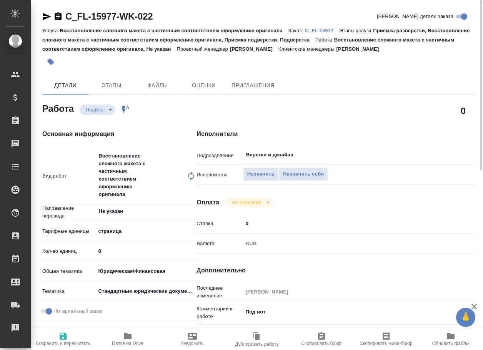
click at [138, 337] on span "Папка на Drive" at bounding box center [127, 339] width 55 height 15
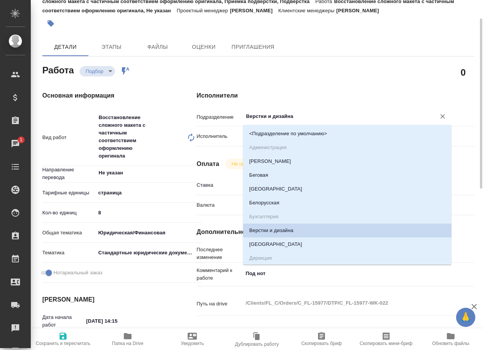
click at [314, 116] on input "Верстки и дизайна" at bounding box center [334, 116] width 178 height 9
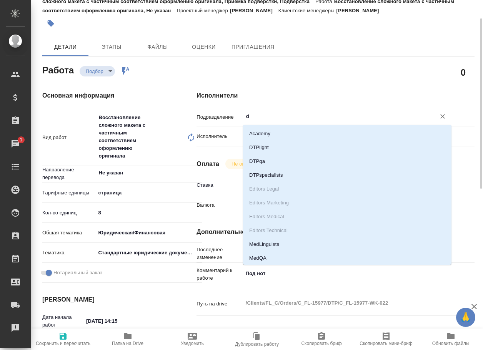
type input "dt"
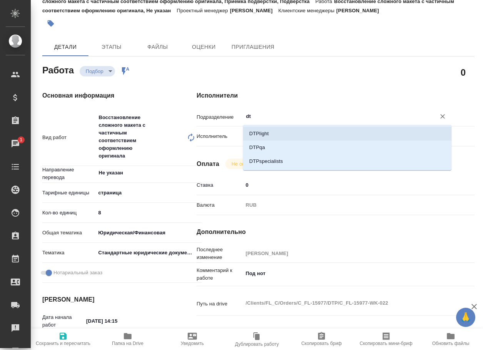
click at [280, 138] on li "DTPlight" at bounding box center [347, 134] width 208 height 14
type textarea "x"
type input "DTPlight"
type textarea "x"
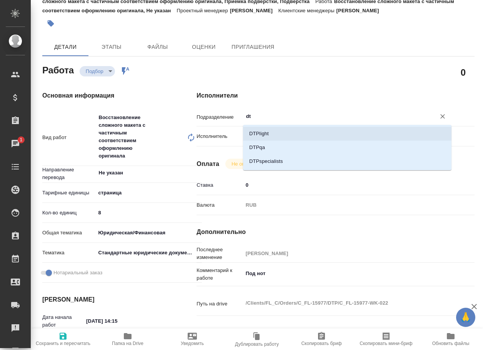
type textarea "x"
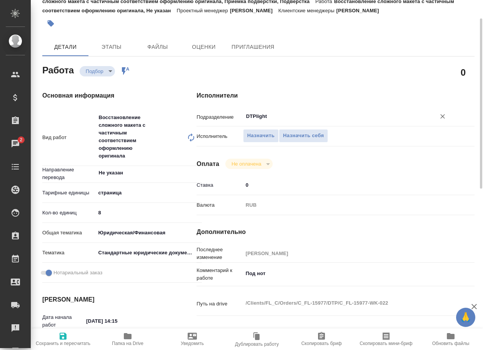
type input "DTPlight"
click at [65, 336] on icon "button" at bounding box center [63, 336] width 7 height 7
type textarea "x"
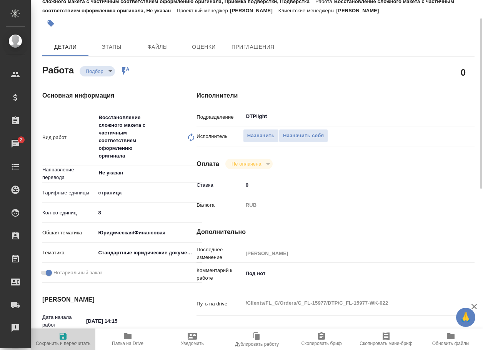
type textarea "x"
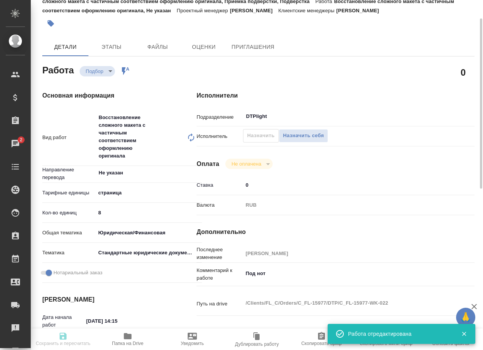
type textarea "x"
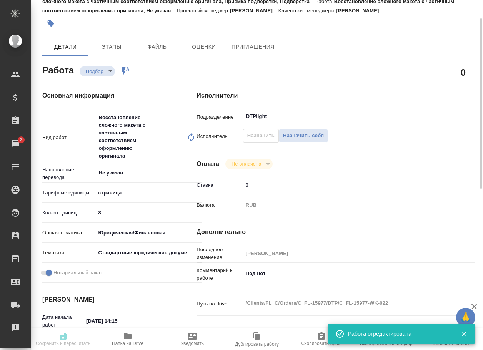
type input "recruiting"
type textarea "Восстановление сложного макета с частичным соответствием оформлению оригинала"
type textarea "x"
type input "Не указан"
type input "5a8b1489cc6b4906c91bfdb2"
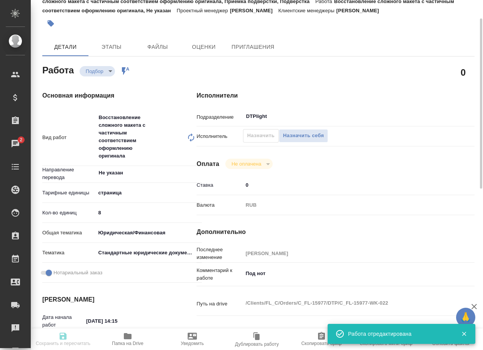
type input "8"
type input "yr-fn"
type input "5f647205b73bc97568ca66bf"
checkbox input "true"
type input "10.10.2025 14:15"
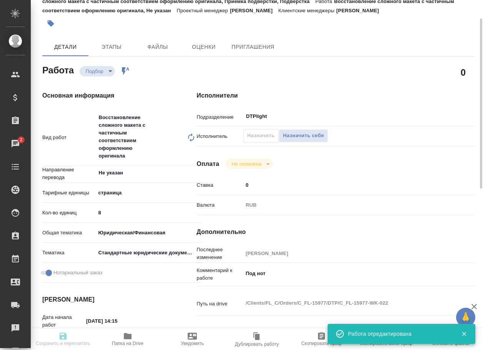
type input "11.10.2025 16:00"
type input "13.10.2025 19:00"
type input "DTPlight"
type input "notPayed"
type input "0"
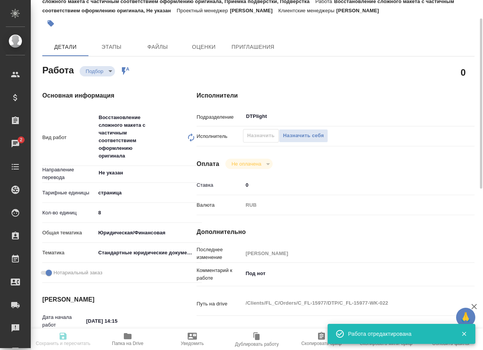
type input "RUB"
type input "Баданян Артак"
type textarea "Под нот"
type textarea "x"
type textarea "/Clients/FL_C/Orders/C_FL-15977/DTP/C_FL-15977-WK-022"
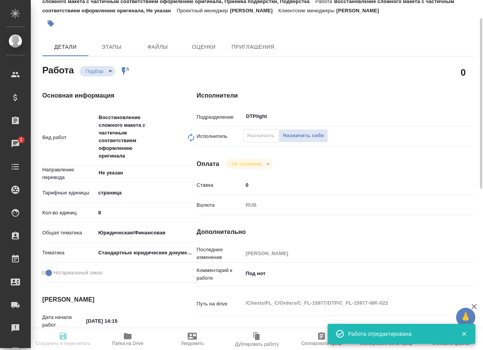
type textarea "x"
type input "C_FL-15977"
type input "Восстановление сложного макета с частичным соответствием оформлению оригинала"
type input "Приемка разверстки, Восстановление сложного макета с частичным соответствием оф…"
type input "Лямина Надежда"
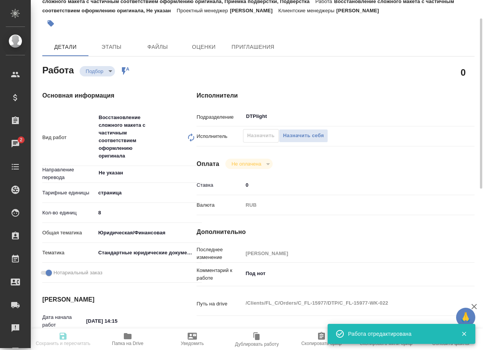
type input "[PERSON_NAME]"
type input "/Clients/FL_C/Orders/C_FL-15977"
type textarea "x"
type textarea "нот в папке доперевод лежат документы, которые уже переводили, там же лежит наш…"
type textarea "x"
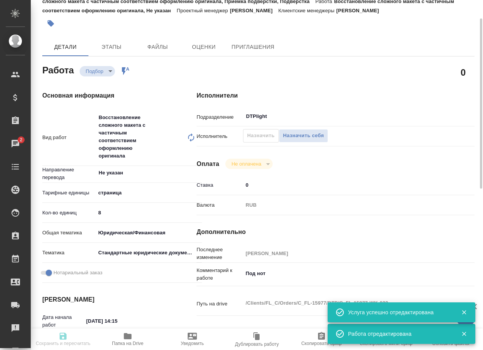
type textarea "x"
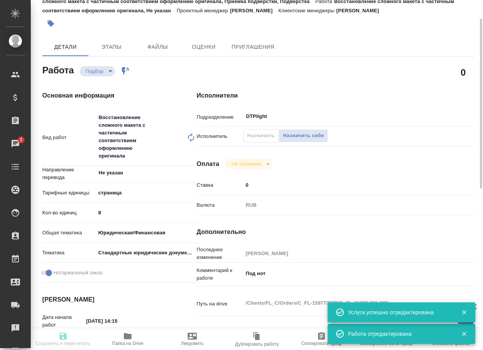
type textarea "x"
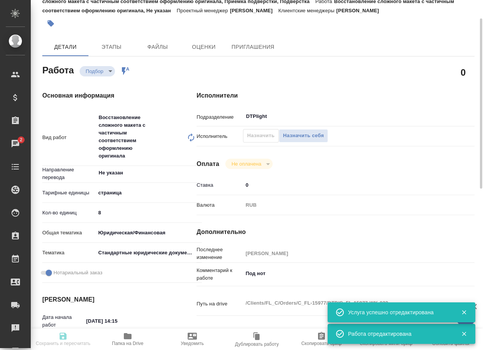
type textarea "x"
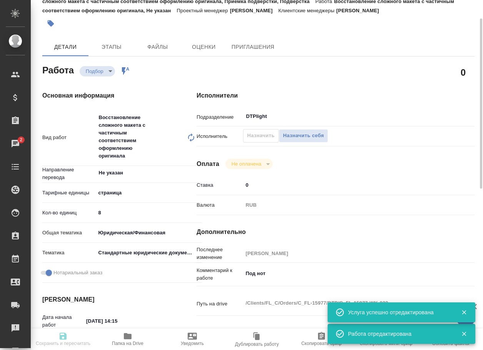
type textarea "x"
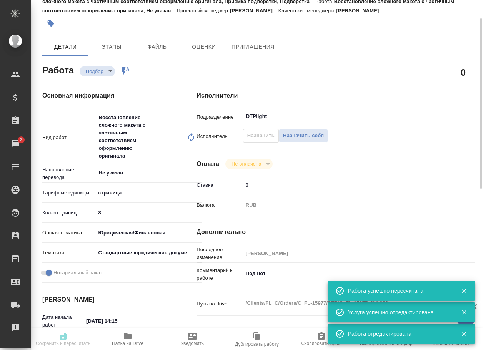
type input "recruiting"
type textarea "Восстановление сложного макета с частичным соответствием оформлению оригинала"
type textarea "x"
type input "Не указан"
type input "5a8b1489cc6b4906c91bfdb2"
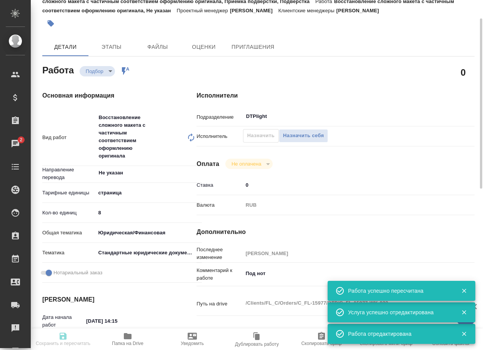
type input "8"
type input "yr-fn"
type input "5f647205b73bc97568ca66bf"
checkbox input "true"
type input "10.10.2025 14:15"
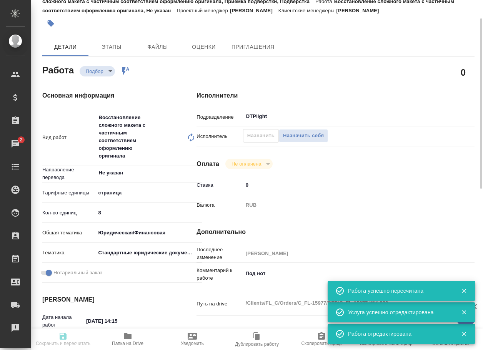
type input "11.10.2025 16:00"
type input "13.10.2025 19:00"
type input "DTPlight"
type input "notPayed"
type input "0"
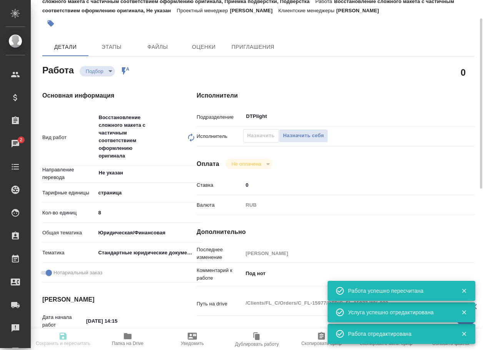
type input "RUB"
type input "Баданян Артак"
type textarea "Под нот"
type textarea "x"
type textarea "/Clients/FL_C/Orders/C_FL-15977/DTP/C_FL-15977-WK-022"
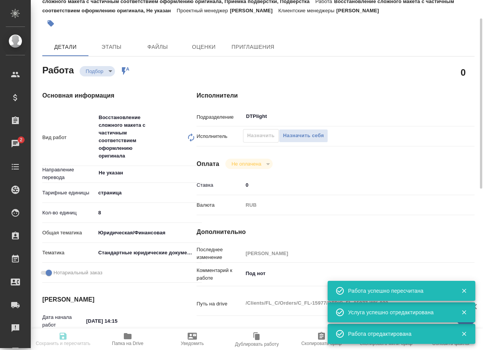
type textarea "x"
type input "C_FL-15977"
type input "Восстановление сложного макета с частичным соответствием оформлению оригинала"
type input "Приемка разверстки, Восстановление сложного макета с частичным соответствием оф…"
type input "Лямина Надежда"
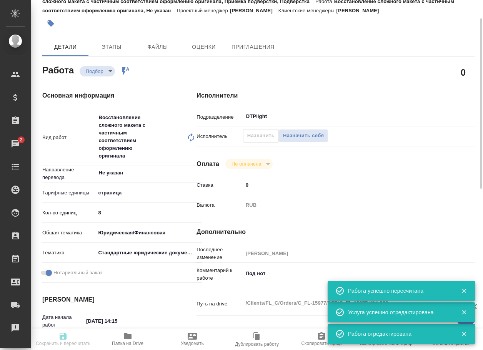
type input "[PERSON_NAME]"
type input "/Clients/FL_C/Orders/C_FL-15977"
type textarea "x"
type textarea "нот в папке доперевод лежат документы, которые уже переводили, там же лежит наш…"
type textarea "x"
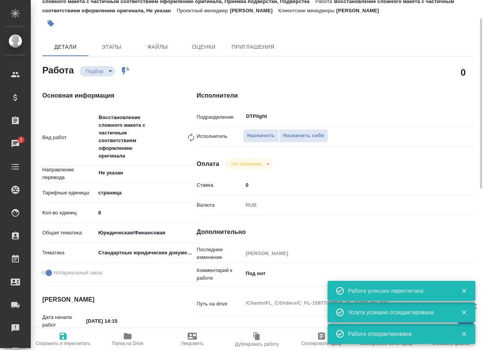
type textarea "x"
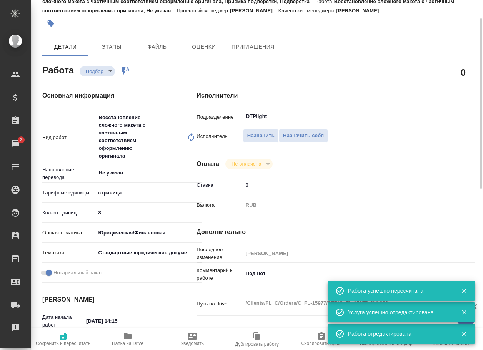
type textarea "x"
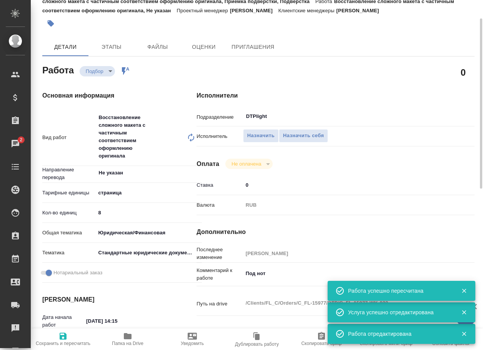
type textarea "x"
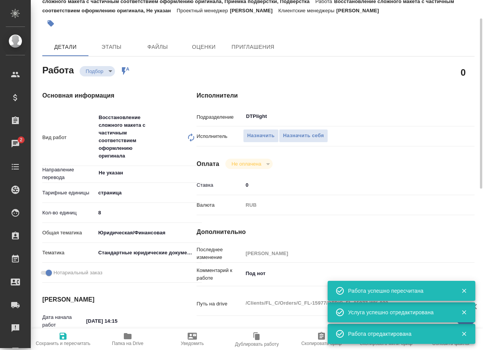
type textarea "x"
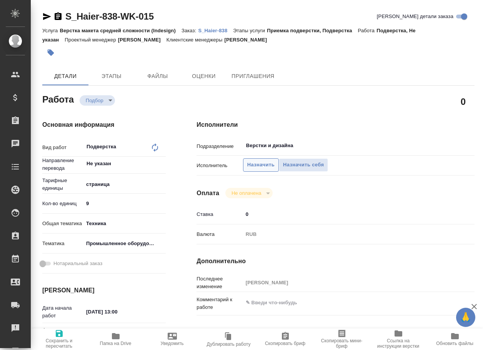
type textarea "x"
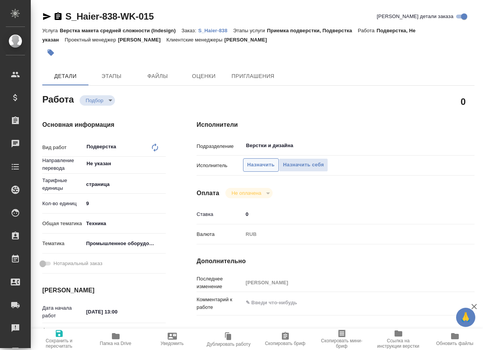
type textarea "x"
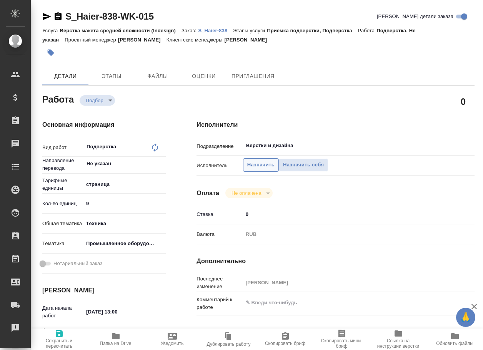
type textarea "x"
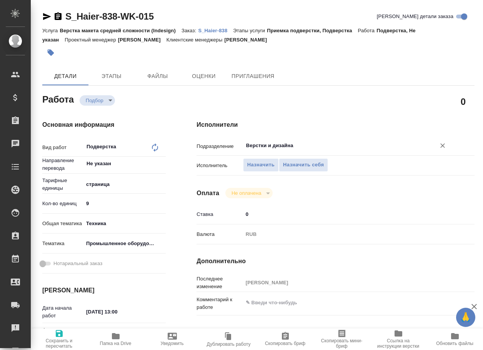
type textarea "x"
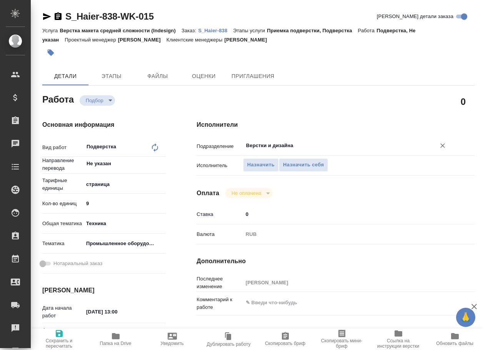
type textarea "x"
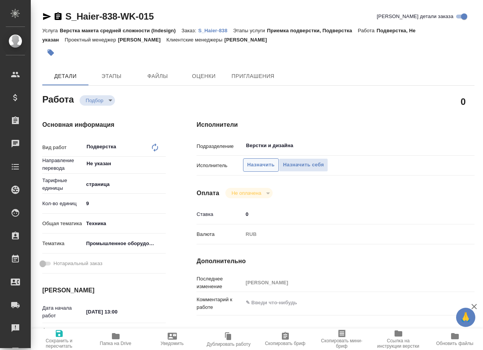
click at [258, 168] on span "Назначить" at bounding box center [260, 165] width 27 height 9
type textarea "x"
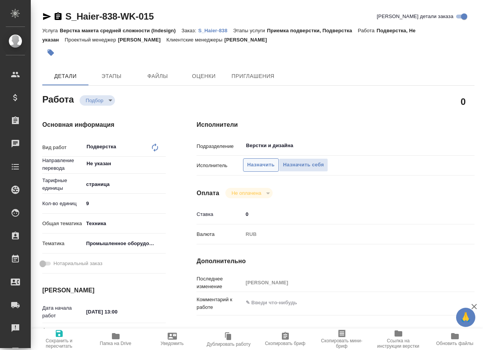
type textarea "x"
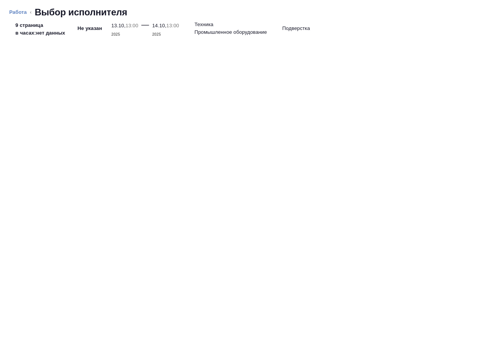
type textarea "x"
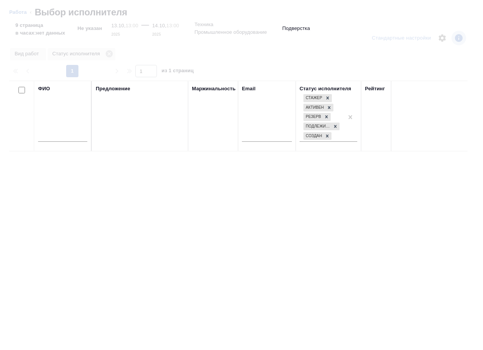
click at [52, 126] on div "ФИО" at bounding box center [62, 116] width 49 height 62
click at [56, 136] on input "text" at bounding box center [62, 137] width 49 height 10
type input "f"
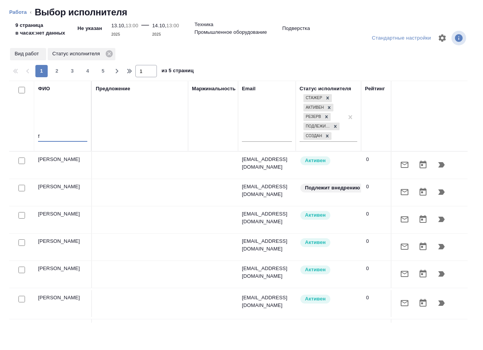
type textarea "x"
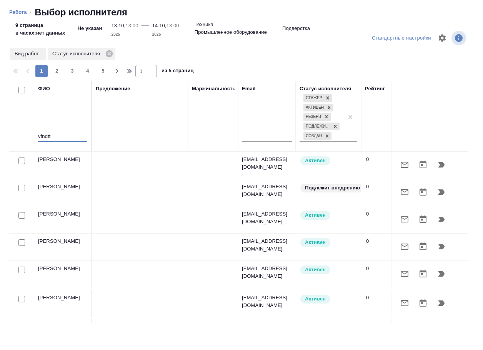
type input "vfndttd"
type textarea "x"
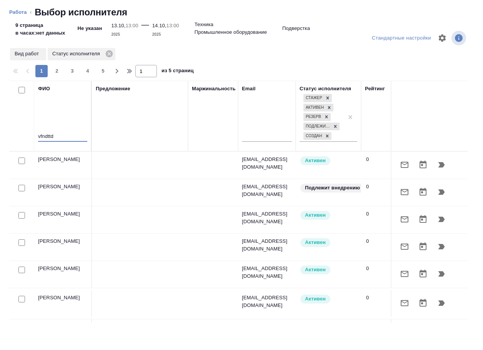
type textarea "x"
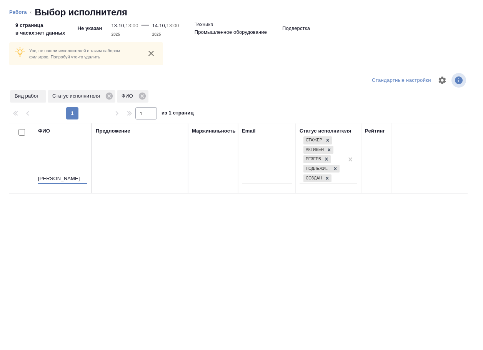
click at [48, 177] on input "матеева" at bounding box center [62, 179] width 49 height 10
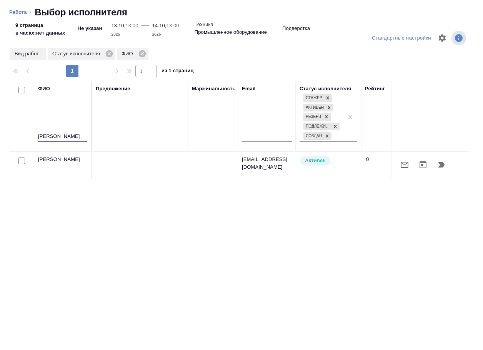
type input "матвеева"
click at [437, 166] on button "button" at bounding box center [441, 165] width 18 height 18
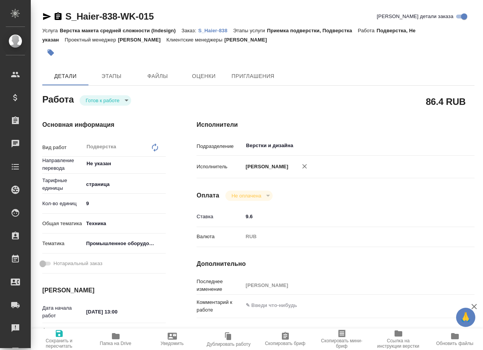
type textarea "x"
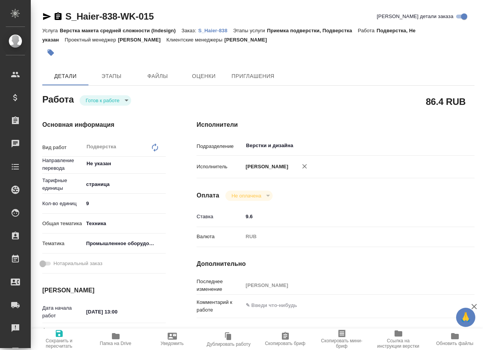
type textarea "x"
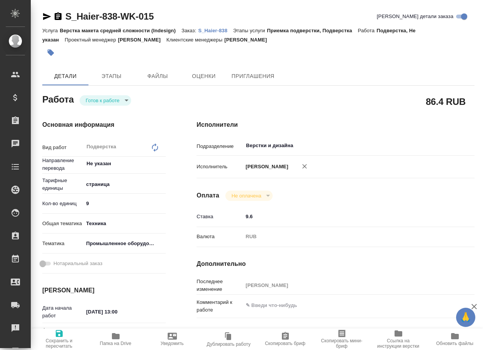
type textarea "x"
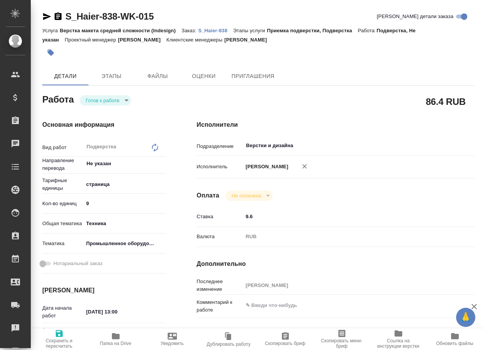
type textarea "x"
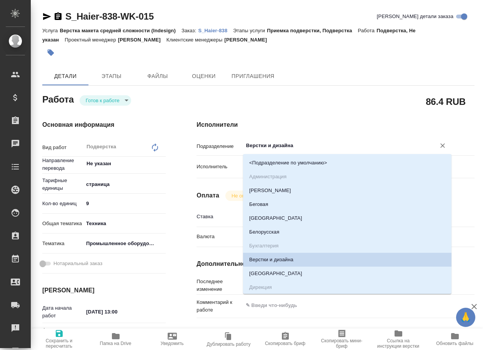
click at [305, 144] on input "Верстки и дизайна" at bounding box center [334, 145] width 178 height 9
type input "d"
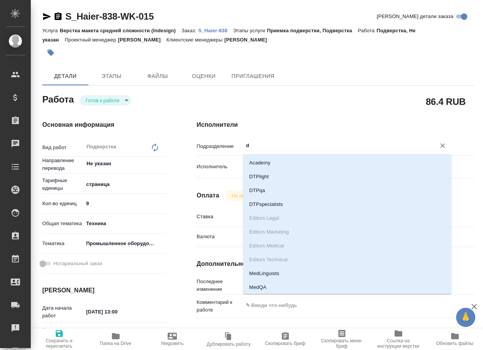
type textarea "x"
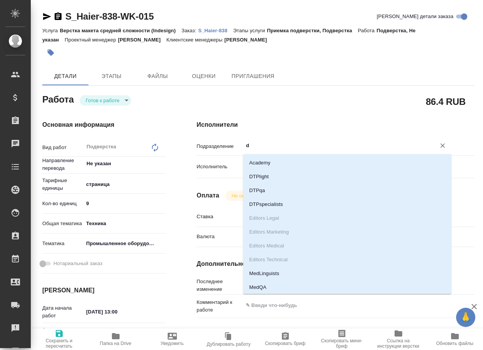
type input "dt"
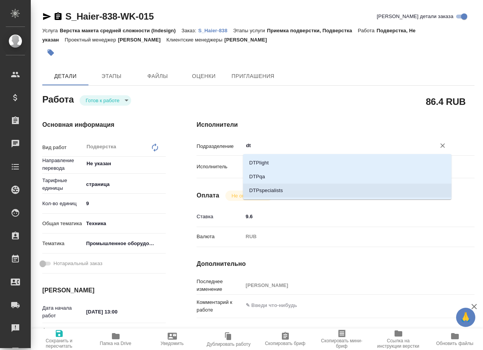
click at [281, 189] on li "DTPspecialists" at bounding box center [347, 191] width 208 height 14
type textarea "x"
type input "DTPspecialists"
type textarea "x"
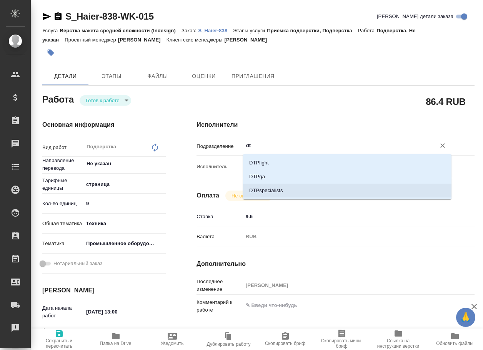
type textarea "x"
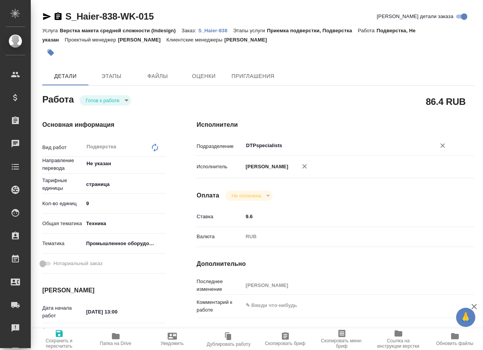
type textarea "x"
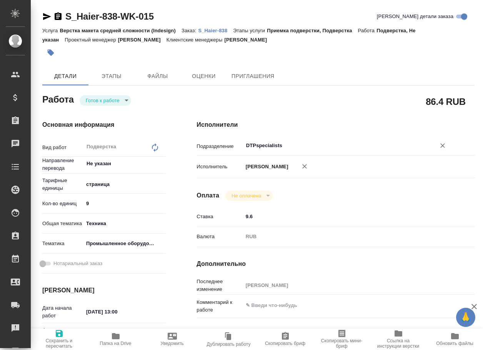
type input "DTPspecialists"
click at [58, 329] on icon "button" at bounding box center [59, 333] width 9 height 9
type textarea "x"
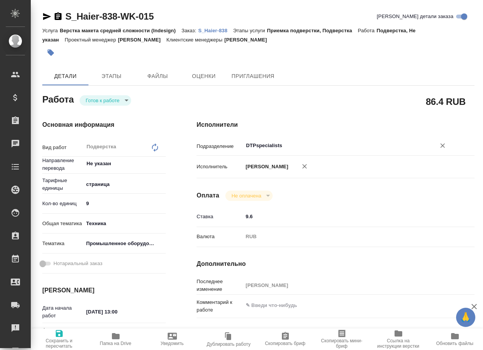
type textarea "x"
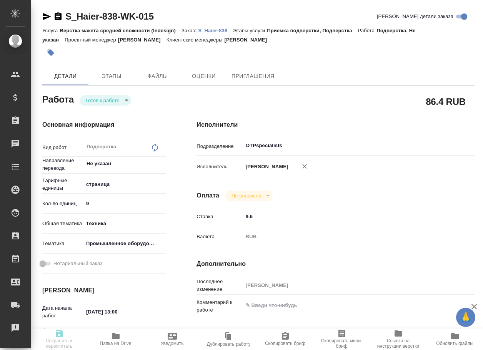
type textarea "x"
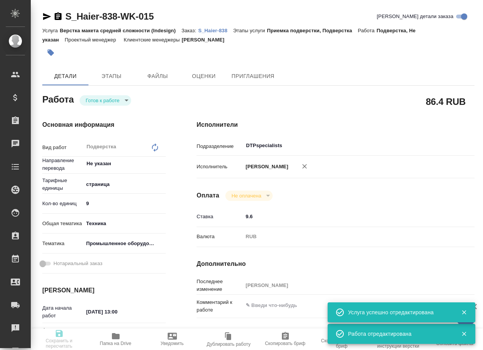
type input "readyForWork"
type textarea "Подверстка"
type textarea "x"
type input "Не указан"
type input "5a8b1489cc6b4906c91bfdb2"
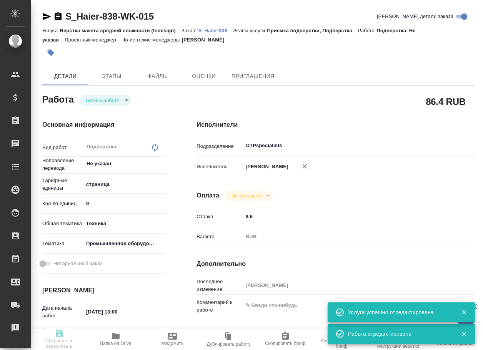
type input "9"
type input "tech"
type input "5f647205b73bc97568ca66bc"
type input "13.10.2025 13:00"
type input "14.10.2025 13:00"
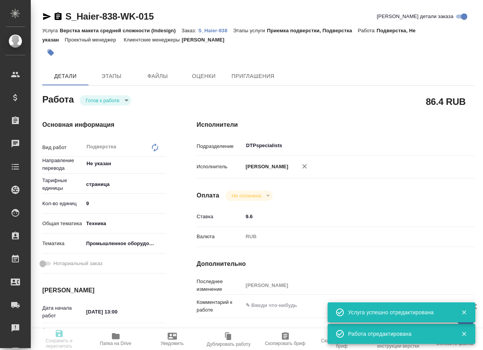
type input "14.10.2025 17:00"
type input "DTPspecialists"
type input "notPayed"
type input "9.6"
type input "RUB"
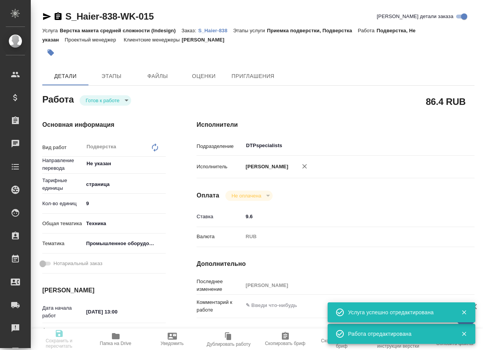
type input "[PERSON_NAME]"
type textarea "x"
type textarea "/Clients/Хайер Электрикал Эпплаенсиз Рус/Orders/S_Haier-838/DTP/S_Haier-838-WK-…"
type textarea "x"
type input "S_Haier-838"
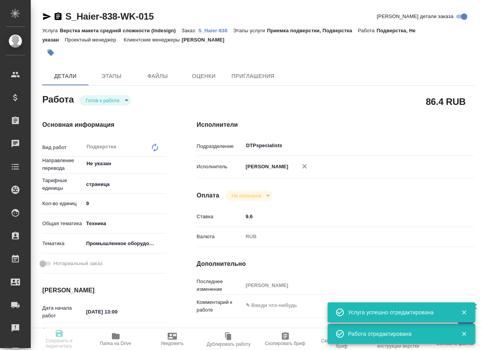
type input "Верстка макета средней сложности (Indesign)"
type input "Приемка подверстки, Подверстка"
type input "Усманова Ольга"
type input "[PERSON_NAME]"
type input "/Clients/Хайер Электрикал Эпплаенсиз Рус/Orders/S_Haier-838"
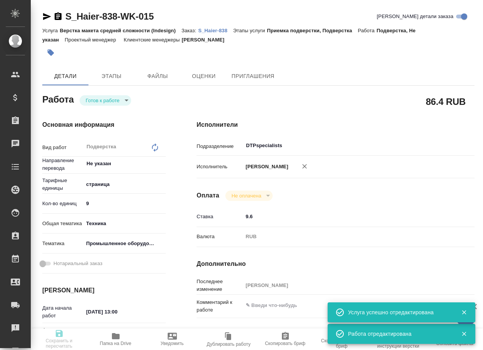
type textarea "x"
type textarea "5 рд англ-рус + 3 рд рус-каз + 2 доп дня на добавку Какие условия перевода руко…"
type textarea "x"
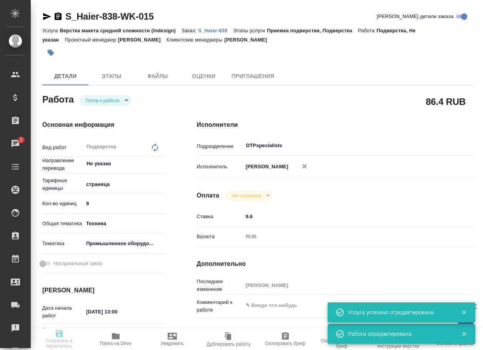
type textarea "x"
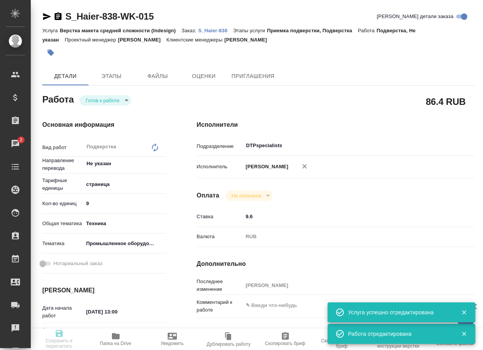
type textarea "x"
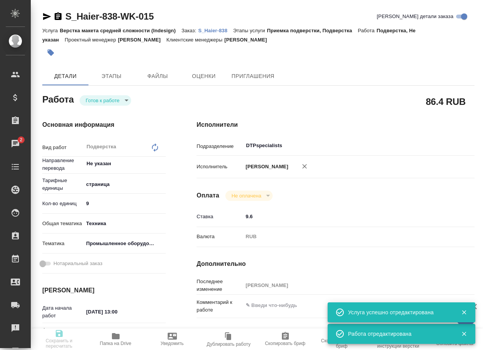
type textarea "x"
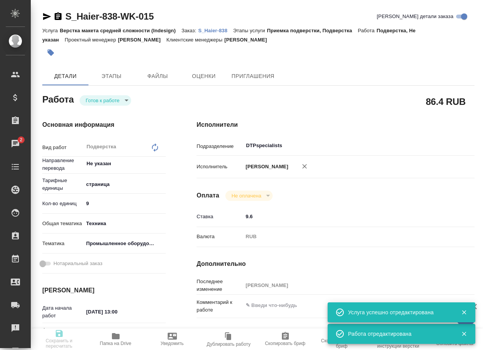
type textarea "x"
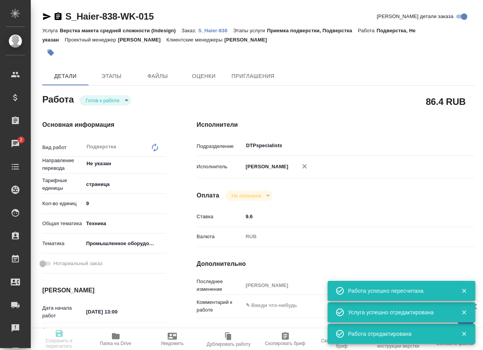
type input "readyForWork"
type textarea "Подверстка"
type textarea "x"
type input "Не указан"
type input "5a8b1489cc6b4906c91bfdb2"
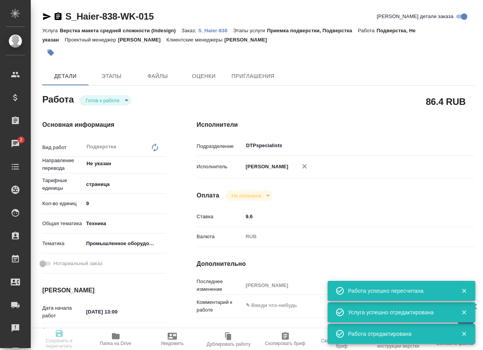
type input "9"
type input "tech"
type input "5f647205b73bc97568ca66bc"
type input "13.10.2025 13:00"
type input "14.10.2025 13:00"
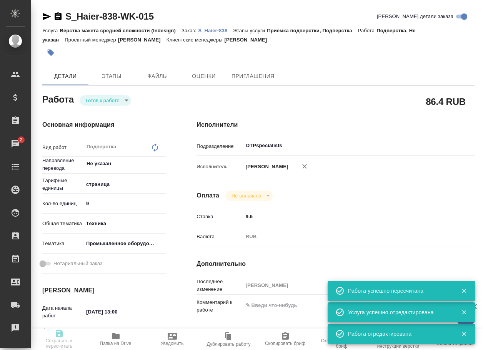
type input "14.10.2025 17:00"
type input "DTPspecialists"
type input "notPayed"
type input "9.6"
type input "RUB"
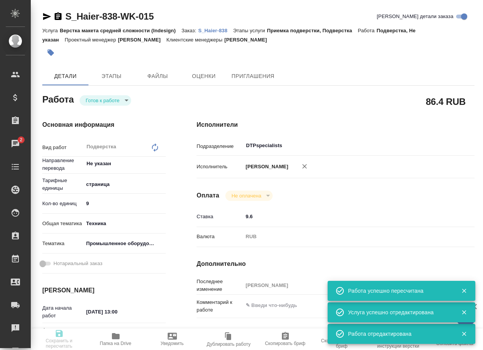
type input "[PERSON_NAME]"
type textarea "x"
type textarea "/Clients/Хайер Электрикал Эпплаенсиз Рус/Orders/S_Haier-838/DTP/S_Haier-838-WK-…"
type textarea "x"
type input "S_Haier-838"
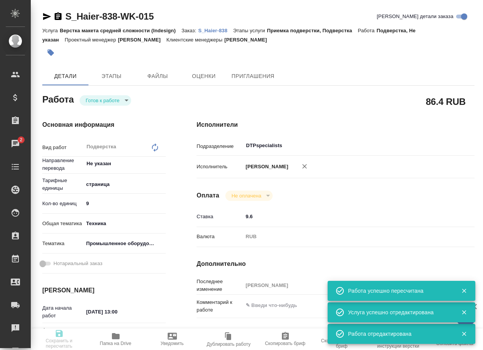
type input "Верстка макета средней сложности (Indesign)"
type input "Приемка подверстки, Подверстка"
type input "Усманова Ольга"
type input "[PERSON_NAME]"
type input "/Clients/Хайер Электрикал Эпплаенсиз Рус/Orders/S_Haier-838"
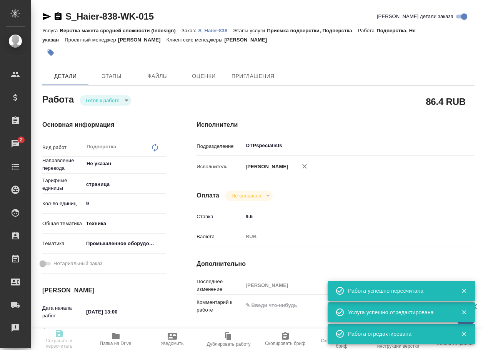
type textarea "x"
type textarea "5 рд англ-рус + 3 рд рус-каз + 2 доп дня на добавку Какие условия перевода руко…"
type textarea "x"
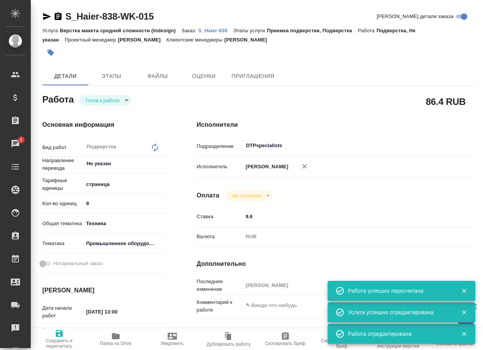
type textarea "x"
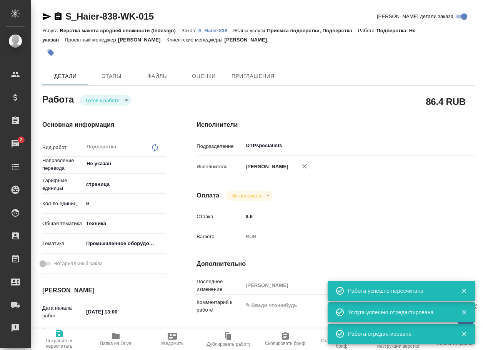
type textarea "x"
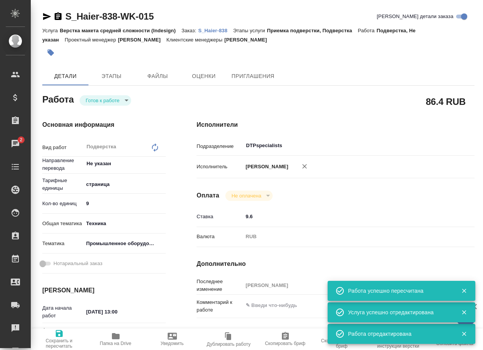
type textarea "x"
click at [113, 103] on body "🙏 .cls-1 fill:#fff; AWATERA Arsenyeva Vera Клиенты Спецификации Заказы 2 Чаты T…" at bounding box center [241, 175] width 483 height 350
type textarea "x"
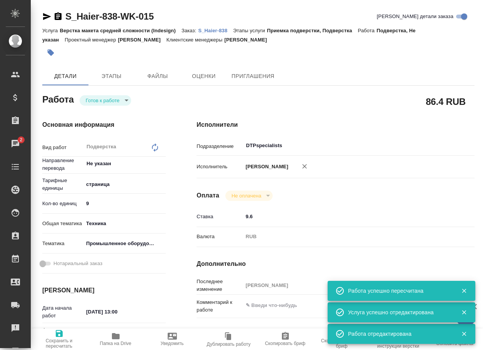
type textarea "x"
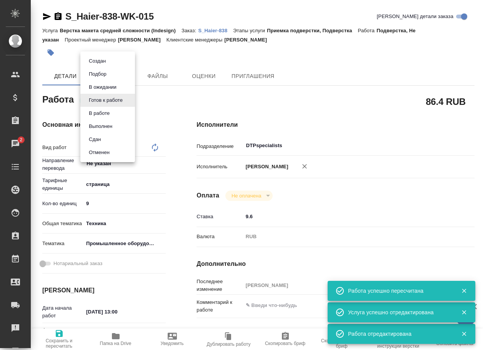
click at [112, 82] on li "В ожидании" at bounding box center [107, 87] width 55 height 13
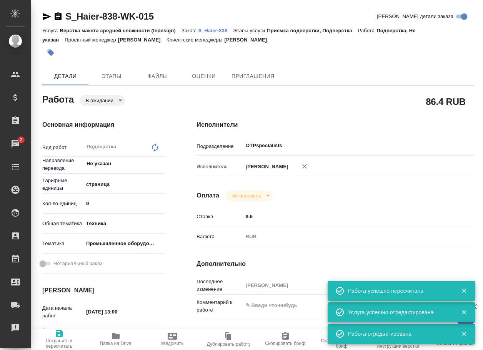
type textarea "x"
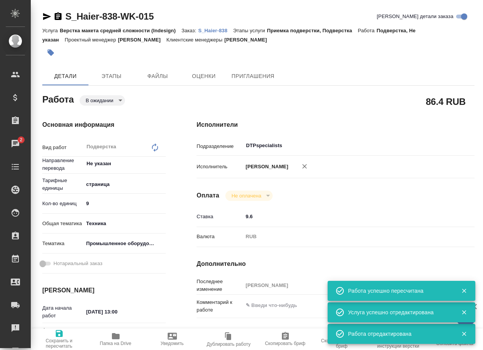
type textarea "x"
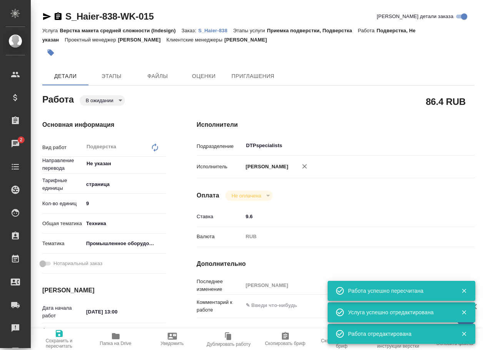
type textarea "x"
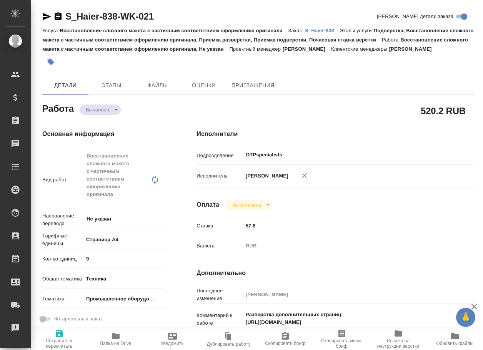
type textarea "x"
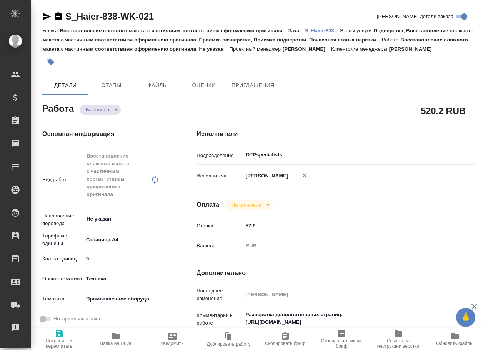
type textarea "x"
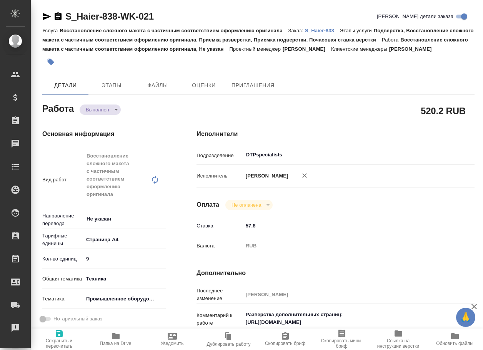
type textarea "x"
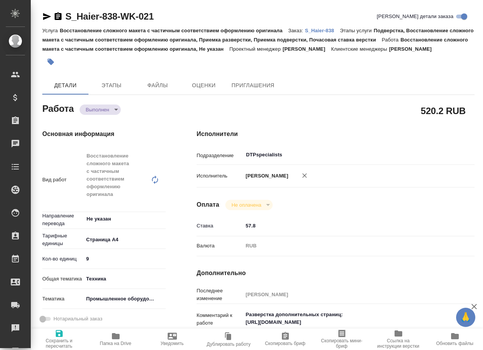
type textarea "x"
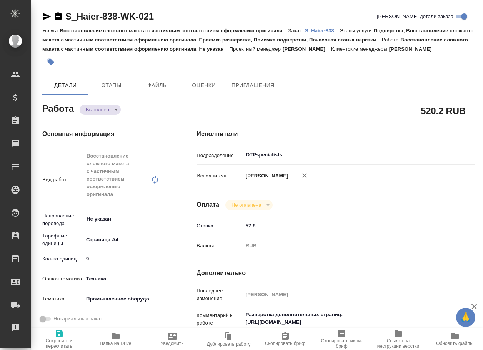
type textarea "x"
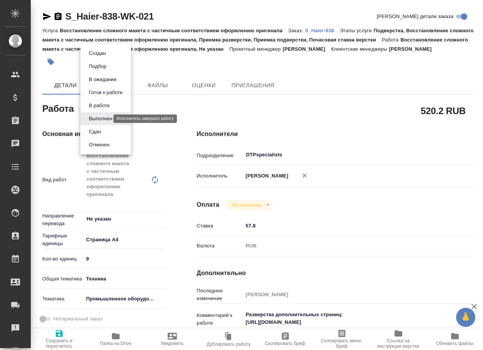
click at [98, 117] on body "🙏 .cls-1 fill:#fff; AWATERA Arsenyeva [PERSON_NAME] Спецификации Заказы Чаты To…" at bounding box center [241, 175] width 483 height 350
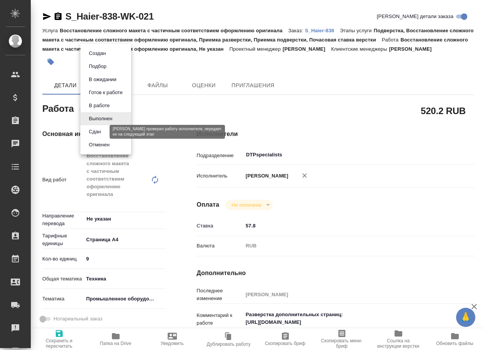
click at [99, 131] on button "Сдан" at bounding box center [94, 132] width 17 height 8
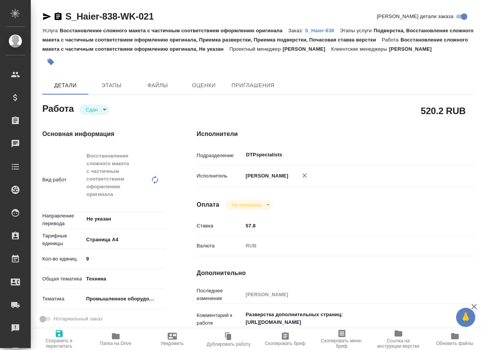
type textarea "x"
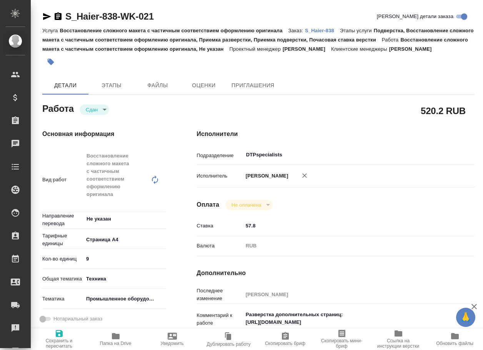
type textarea "x"
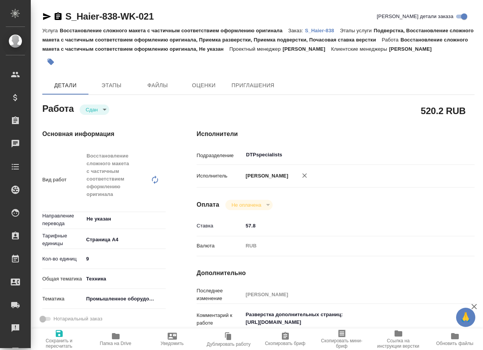
type textarea "x"
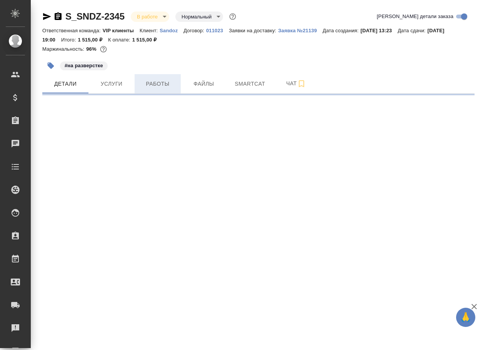
click at [152, 85] on span "Работы" at bounding box center [157, 84] width 37 height 10
select select "RU"
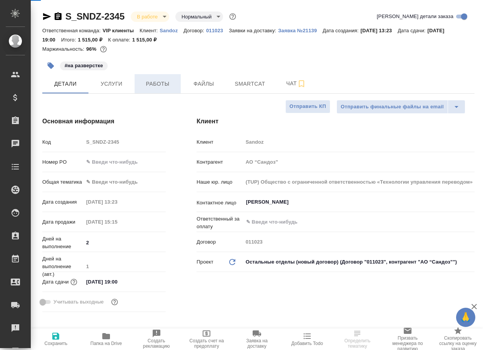
type textarea "x"
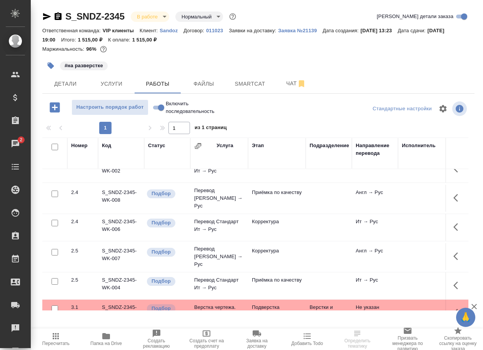
scroll to position [231, 0]
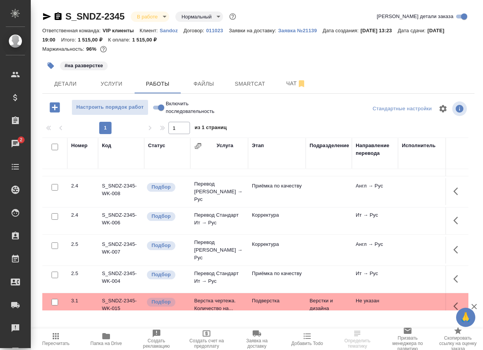
click at [260, 299] on td "Подверстка" at bounding box center [277, 306] width 58 height 27
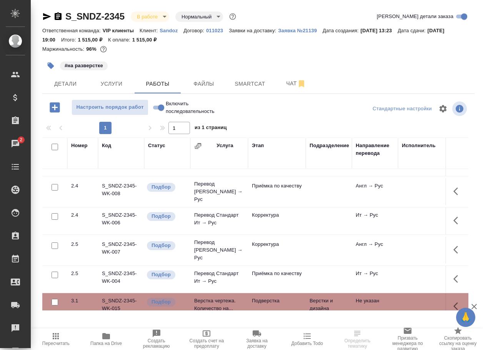
click at [260, 299] on td "Подверстка" at bounding box center [277, 306] width 58 height 27
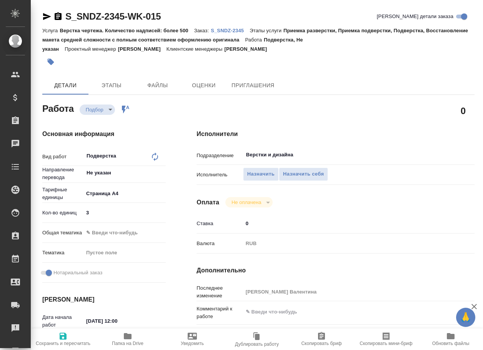
type textarea "x"
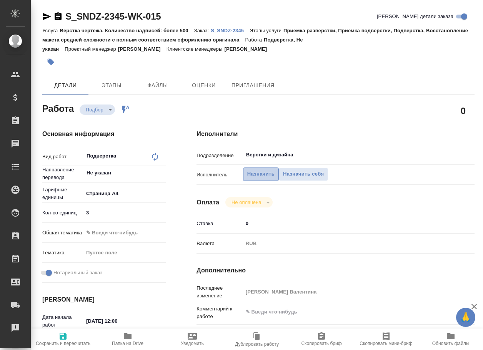
type textarea "x"
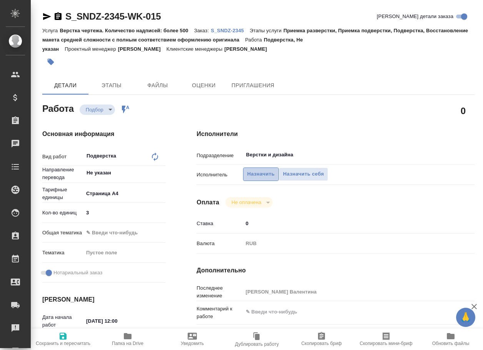
click at [267, 168] on button "Назначить" at bounding box center [261, 174] width 36 height 13
type textarea "x"
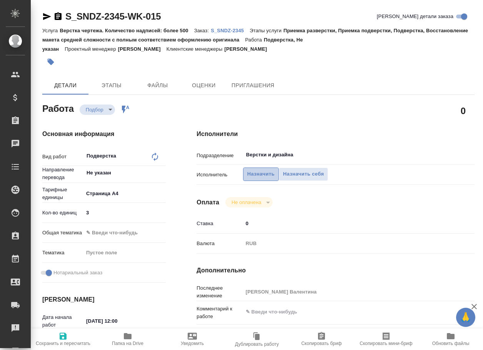
type textarea "x"
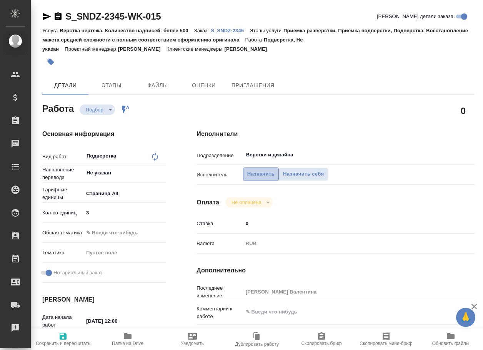
type textarea "x"
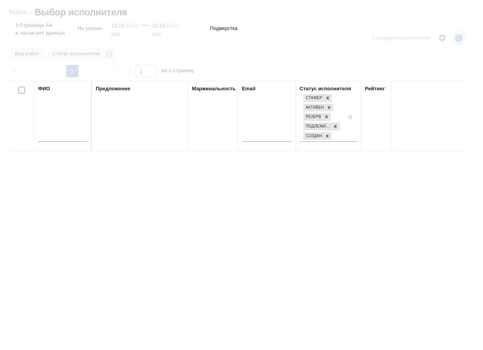
click at [67, 137] on input "text" at bounding box center [62, 137] width 49 height 10
type input "гус"
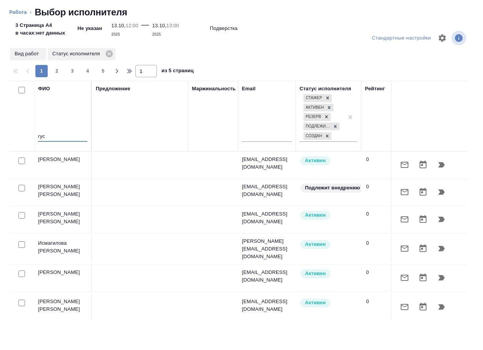
type textarea "x"
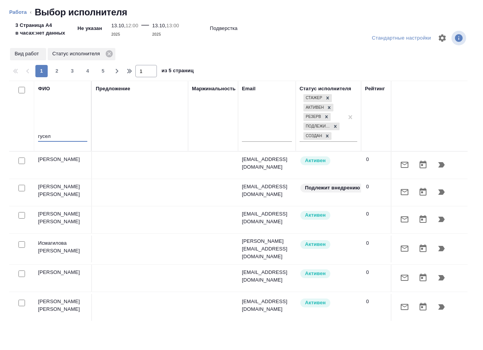
type input "гусель"
type textarea "x"
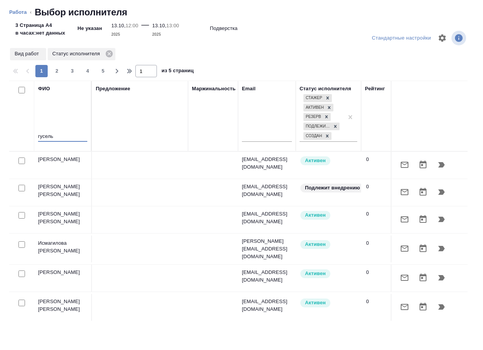
type textarea "x"
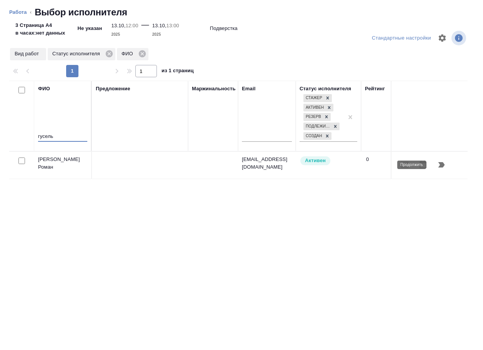
type input "гусель"
click at [445, 166] on icon "button" at bounding box center [441, 164] width 9 height 9
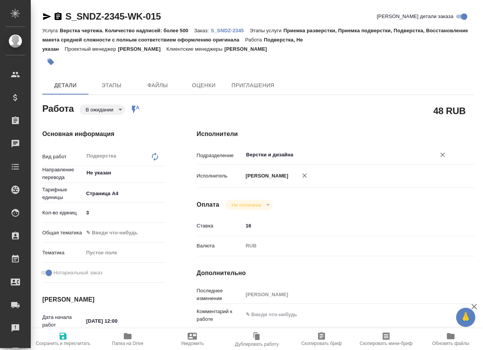
type textarea "x"
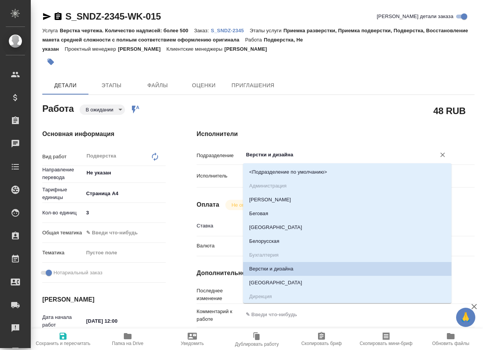
click at [308, 154] on input "Верстки и дизайна" at bounding box center [334, 154] width 178 height 9
type textarea "x"
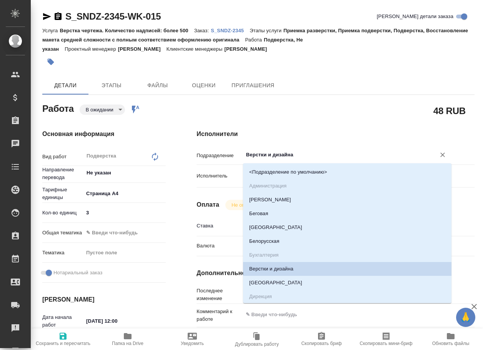
type textarea "x"
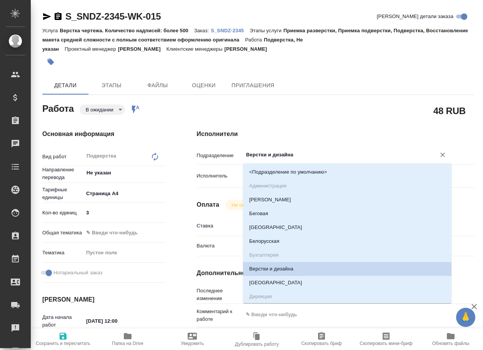
type textarea "x"
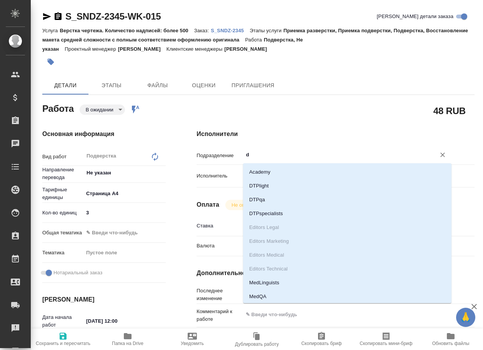
type input "dt"
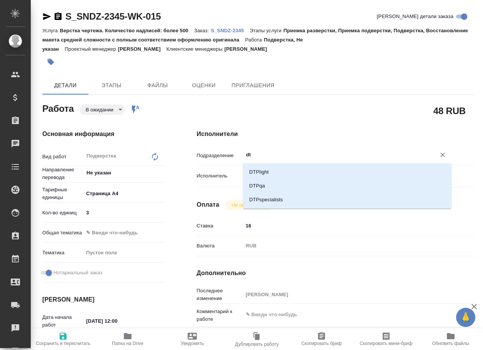
click at [295, 169] on li "DTPlight" at bounding box center [347, 172] width 208 height 14
type textarea "x"
type input "DTPlight"
type textarea "x"
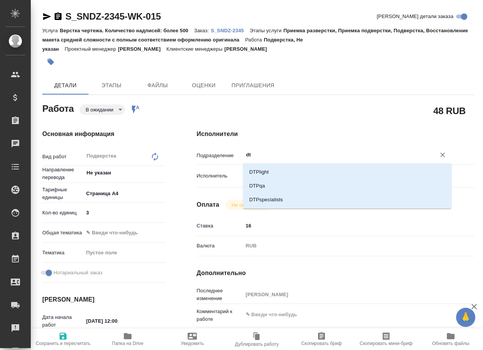
type textarea "x"
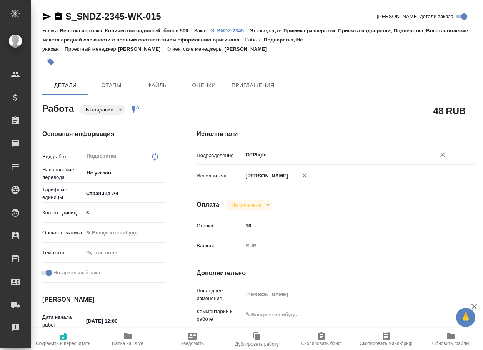
type input "DTPlight"
click at [61, 335] on icon "button" at bounding box center [63, 336] width 7 height 7
type textarea "x"
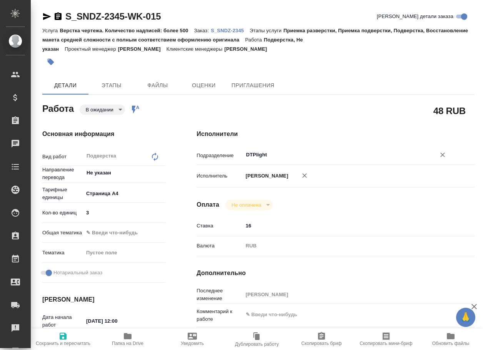
type textarea "x"
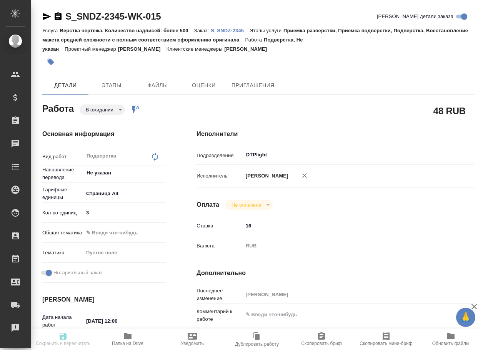
type textarea "x"
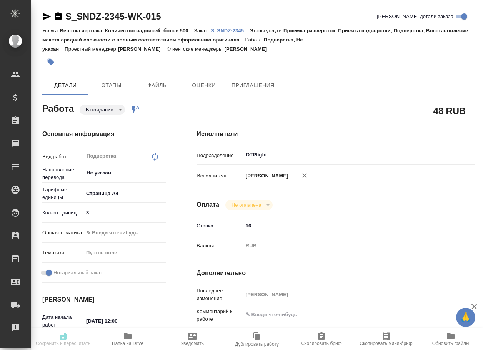
type textarea "x"
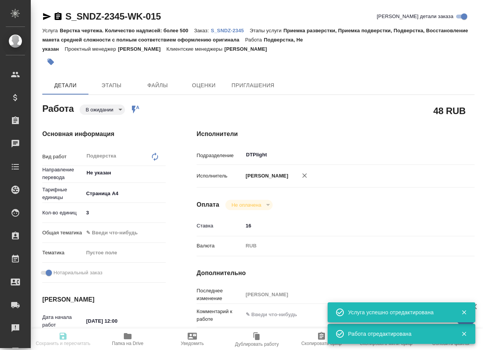
type input "pending"
type textarea "Подверстка"
type textarea "x"
type input "Не указан"
type input "5f036ec4e16dec2d6b59c8ff"
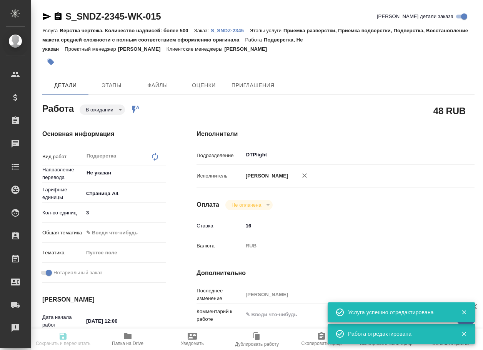
type input "3"
checkbox input "true"
type input "13.10.2025 12:00"
type input "13.10.2025 13:00"
type input "13.10.2025 19:00"
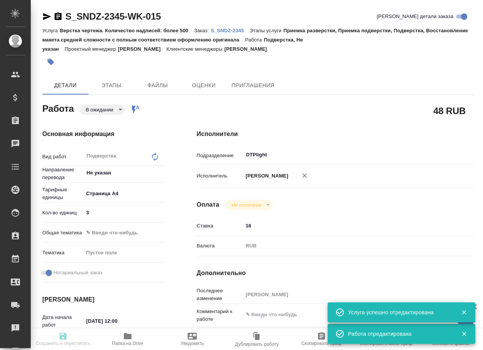
type input "DTPlight"
type input "notPayed"
type input "16"
type input "RUB"
type input "[PERSON_NAME]"
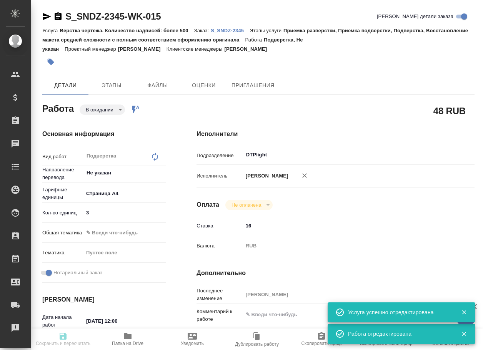
type textarea "x"
type textarea "/Clients/Sandoz/Orders/S_SNDZ-2345/DTP/S_SNDZ-2345-WK-015"
type textarea "x"
type input "S_SNDZ-2345"
type input "Верстка чертежа. Количество надписей: более 500"
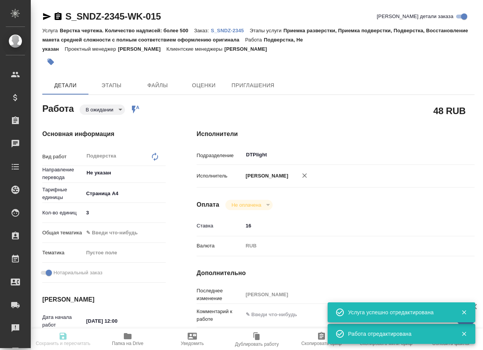
type input "Приемка разверстки, Приемка подверстки, Подверстка, Восстановление макета средн…"
type input "Кабаргина Анна"
type input "[PERSON_NAME]"
type input "/Clients/Sandoz/Orders/S_SNDZ-2345"
type textarea "x"
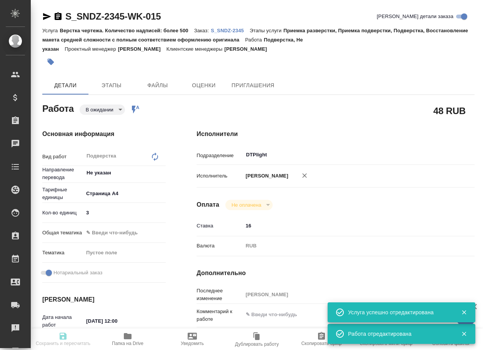
type textarea "снять 1 нзк, оригинал забрали 8 октября скан оригинала клиент не прислал, нет с…"
type textarea "x"
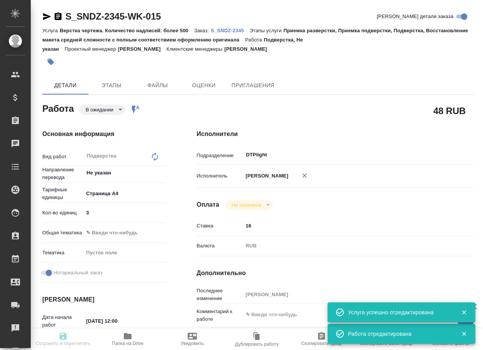
type textarea "x"
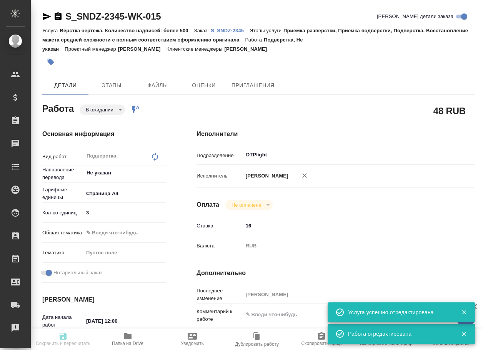
type textarea "x"
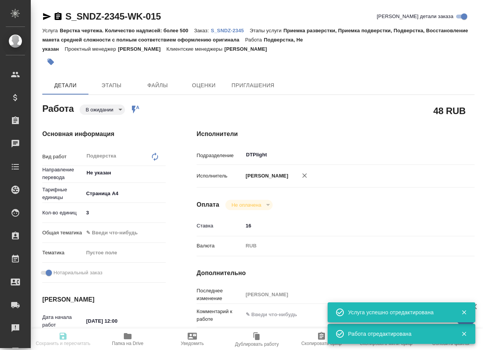
type textarea "x"
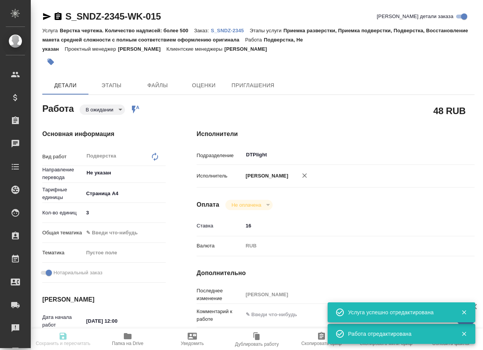
type textarea "x"
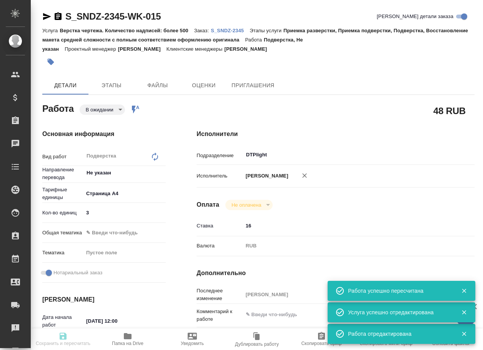
type input "pending"
type textarea "Подверстка"
type textarea "x"
type input "Не указан"
type input "5f036ec4e16dec2d6b59c8ff"
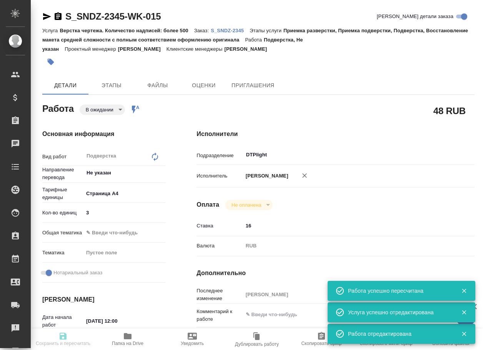
type input "3"
checkbox input "true"
type input "13.10.2025 12:00"
type input "13.10.2025 13:00"
type input "13.10.2025 19:00"
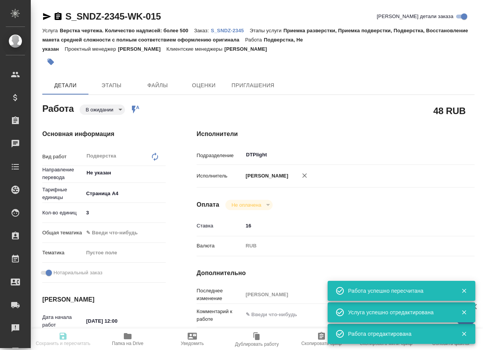
type input "DTPlight"
type input "notPayed"
type input "16"
type input "RUB"
type input "[PERSON_NAME]"
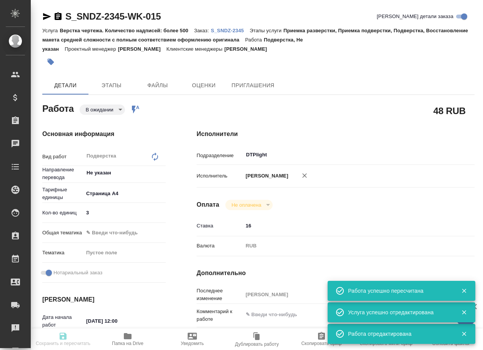
type textarea "x"
type textarea "/Clients/Sandoz/Orders/S_SNDZ-2345/DTP/S_SNDZ-2345-WK-015"
type textarea "x"
type input "S_SNDZ-2345"
type input "Верстка чертежа. Количество надписей: более 500"
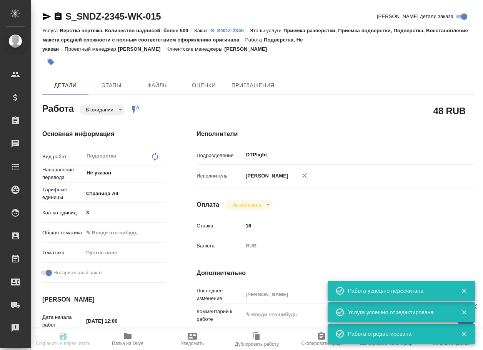
type input "Приемка разверстки, Приемка подверстки, Подверстка, Восстановление макета средн…"
type input "Кабаргина Анна"
type input "[PERSON_NAME]"
type input "/Clients/Sandoz/Orders/S_SNDZ-2345"
type textarea "x"
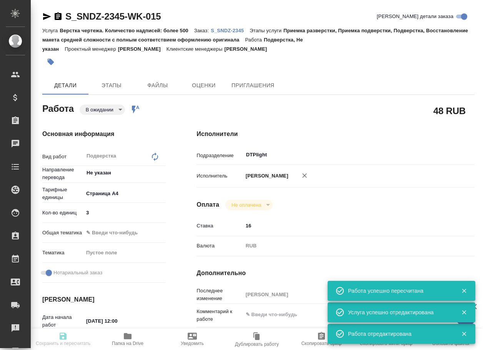
type textarea "снять 1 нзк, оригинал забрали 8 октября скан оригинала клиент не прислал, нет с…"
type textarea "x"
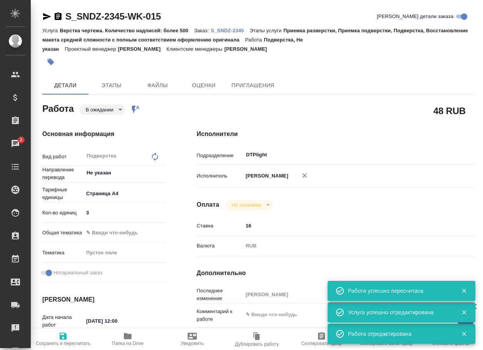
type textarea "x"
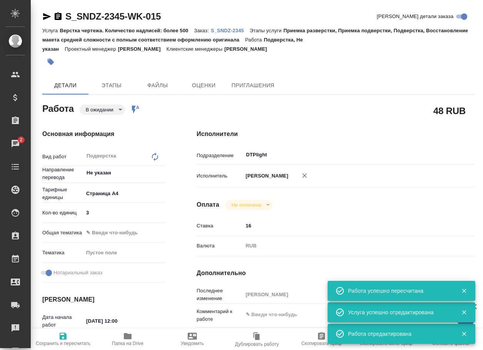
type textarea "x"
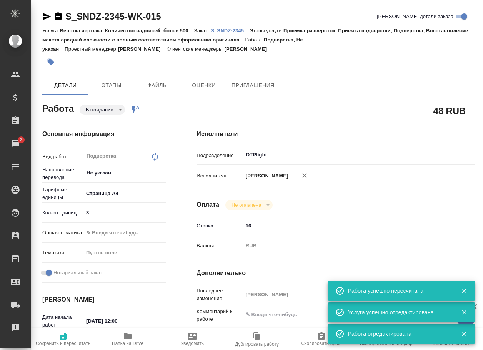
type textarea "x"
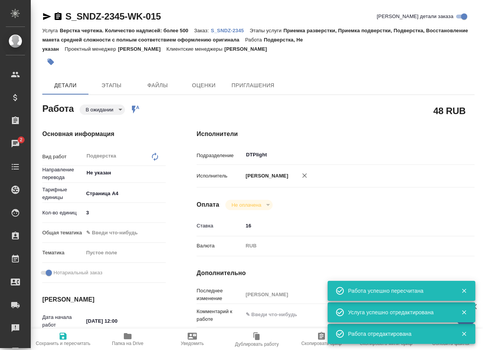
type textarea "x"
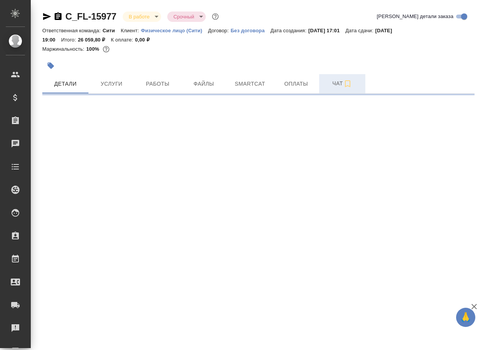
click at [339, 85] on span "Чат" at bounding box center [342, 84] width 37 height 10
select select "RU"
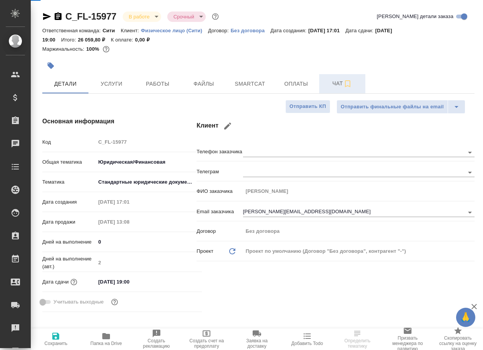
type textarea "x"
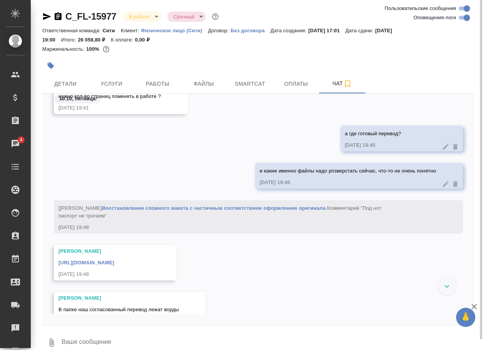
scroll to position [4212, 0]
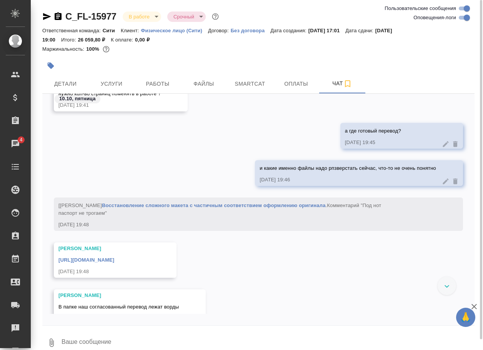
click at [114, 263] on link "[URL][DOMAIN_NAME]" at bounding box center [86, 260] width 56 height 6
click at [104, 339] on textarea at bounding box center [268, 343] width 414 height 26
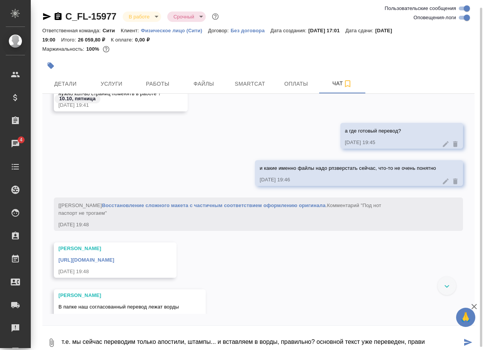
scroll to position [4, 0]
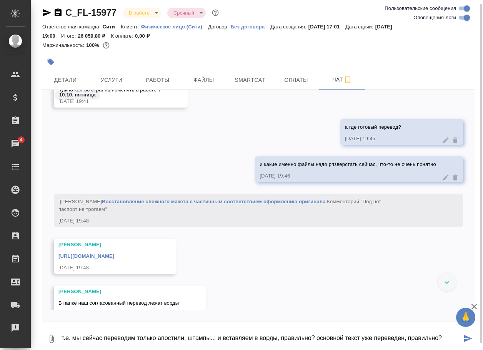
type textarea "т.е. мы сейчас переводим только апостили, штампы... и вставляем в ворды, правил…"
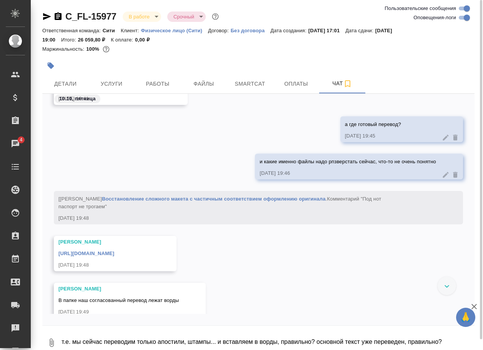
scroll to position [4333, 0]
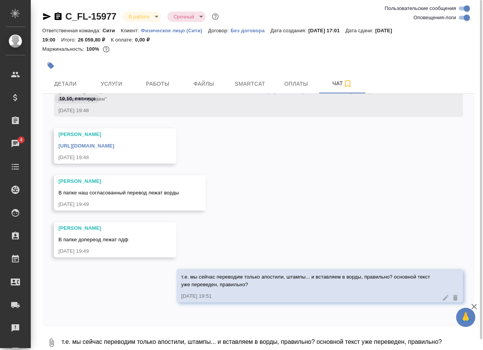
click at [381, 209] on div "[PERSON_NAME] В папке наш согласованный перевод лежат ворды [DATE] 19:49" at bounding box center [258, 198] width 432 height 47
click at [92, 347] on textarea "т.е. мы сейчас переводим только апостили, штампы... и вставляем в ворды, правил…" at bounding box center [268, 343] width 414 height 26
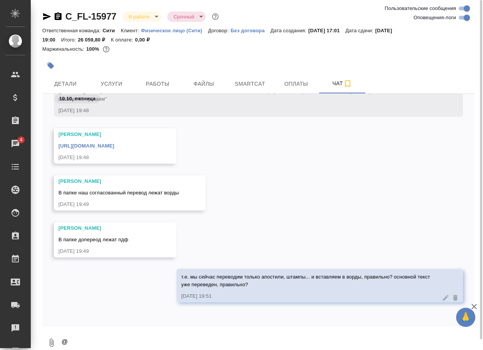
scroll to position [2, 0]
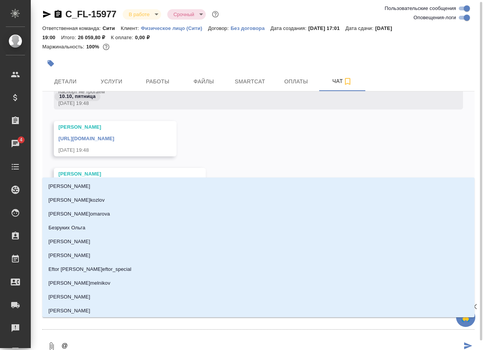
type textarea "@б"
type input "б"
type textarea "@ба"
type input "ба"
type textarea "@бад"
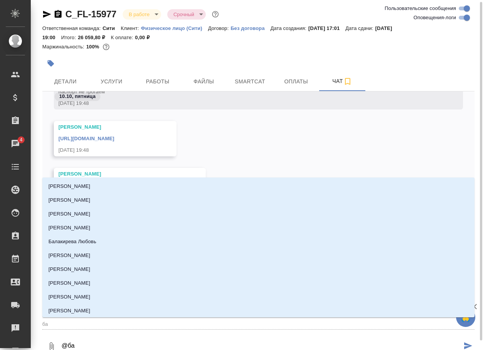
type input "бад"
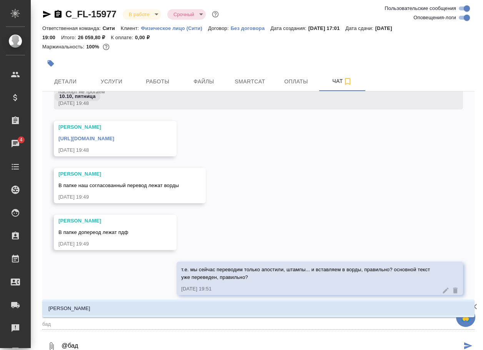
click at [106, 303] on li "[PERSON_NAME]" at bounding box center [258, 309] width 432 height 14
type textarea "@[PERSON_NAME]"
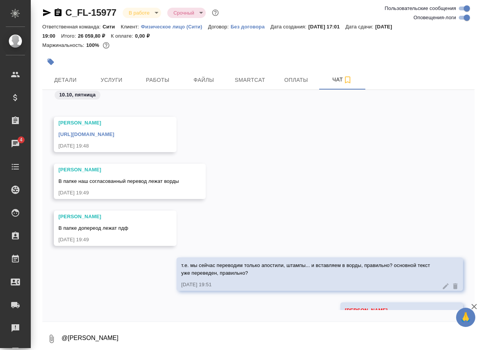
scroll to position [4371, 0]
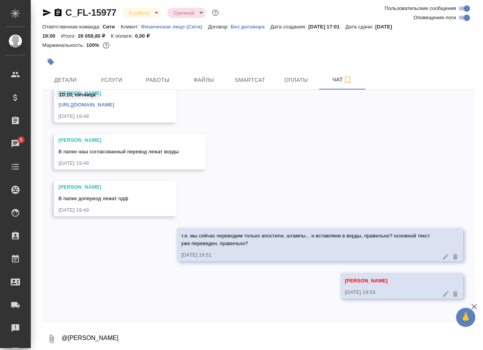
click at [462, 15] on input "Оповещения-логи" at bounding box center [467, 17] width 28 height 9
checkbox input "false"
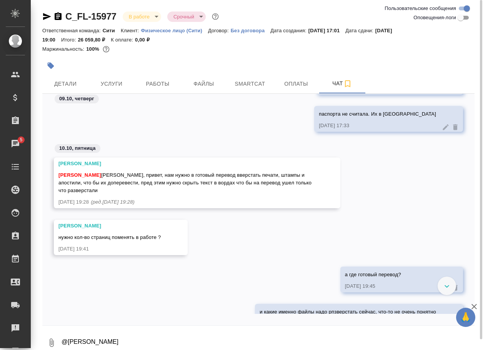
scroll to position [0, 0]
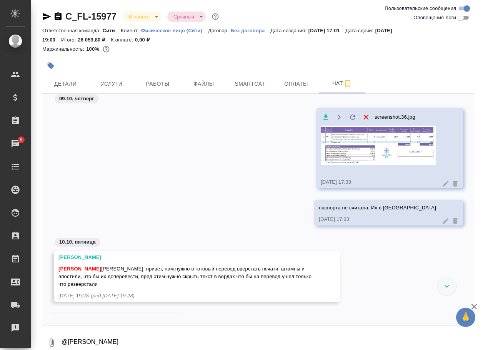
click at [389, 162] on img at bounding box center [378, 145] width 115 height 39
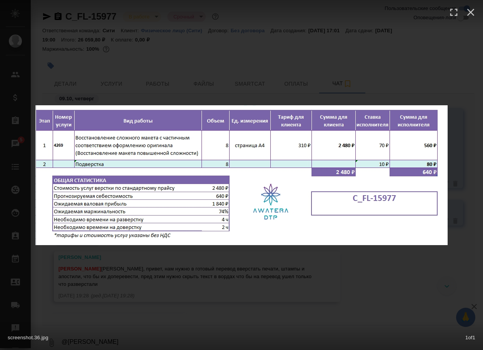
click at [351, 291] on div "screenshot.36.jpg 1 of 1" at bounding box center [241, 175] width 483 height 350
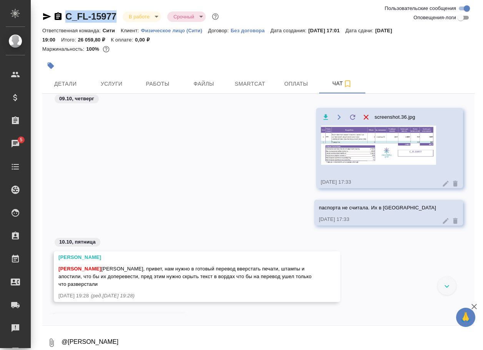
drag, startPoint x: 119, startPoint y: 20, endPoint x: 64, endPoint y: 13, distance: 55.3
click at [64, 13] on div "C_FL-15977 В работе inProgress Срочный urgent" at bounding box center [131, 16] width 178 height 12
copy link "C_FL-15977"
click at [440, 284] on div at bounding box center [446, 286] width 18 height 18
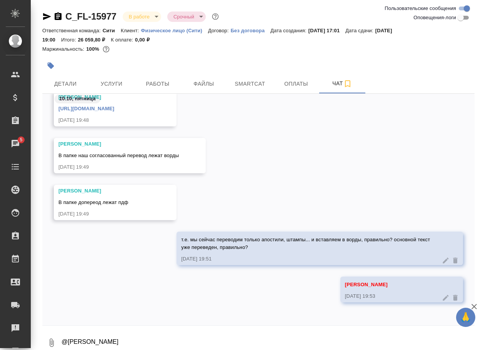
scroll to position [352, 0]
click at [167, 337] on textarea "@[PERSON_NAME]" at bounding box center [268, 343] width 414 height 26
click at [198, 342] on textarea "и с учетом количества страниц, будет вот ткой тикет:" at bounding box center [261, 343] width 401 height 26
click at [279, 335] on textarea "и с учетом количества страниц, будет вот такой тикет:" at bounding box center [261, 343] width 401 height 26
click at [53, 338] on button "0" at bounding box center [51, 343] width 18 height 26
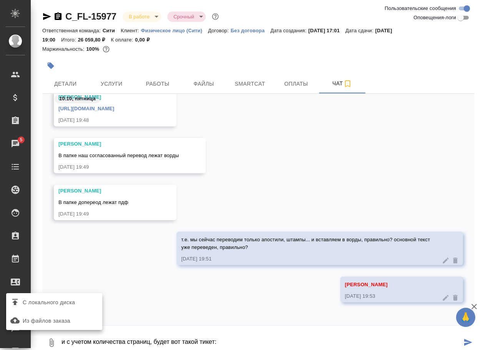
click at [66, 300] on span "С локального диска" at bounding box center [49, 303] width 52 height 10
click at [0, 0] on input "С локального диска" at bounding box center [0, 0] width 0 height 0
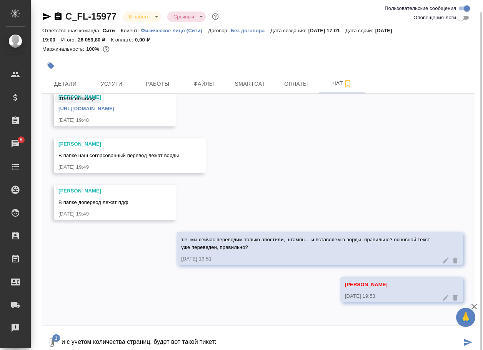
scroll to position [6, 0]
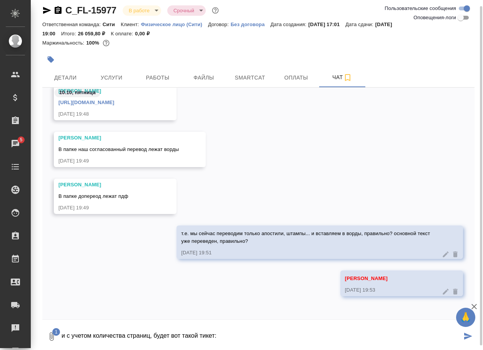
click at [252, 334] on textarea "и с учетом количества страниц, будет вот такой тикет:" at bounding box center [261, 337] width 401 height 26
type textarea "и с учетом количества страниц, будет вот такой тикет:"
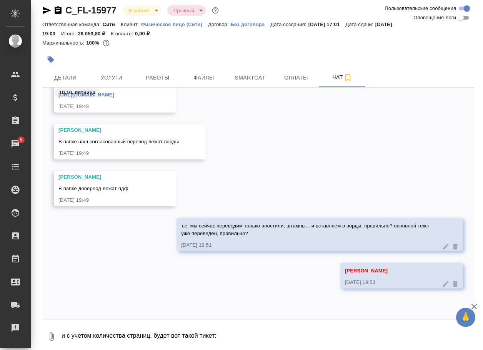
scroll to position [412, 0]
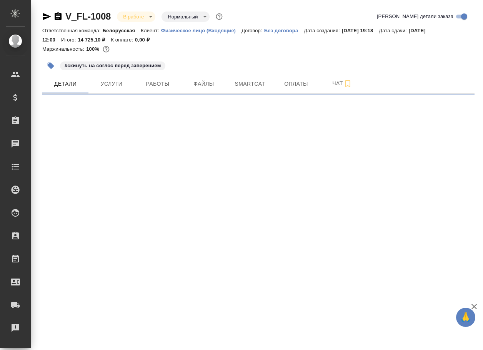
select select "RU"
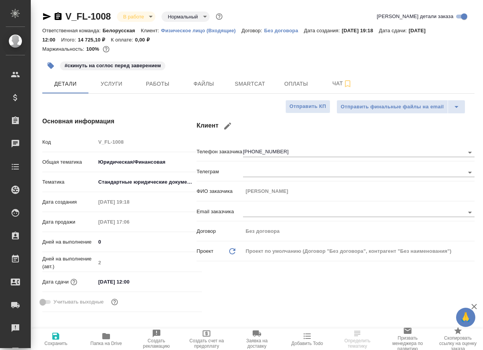
type textarea "x"
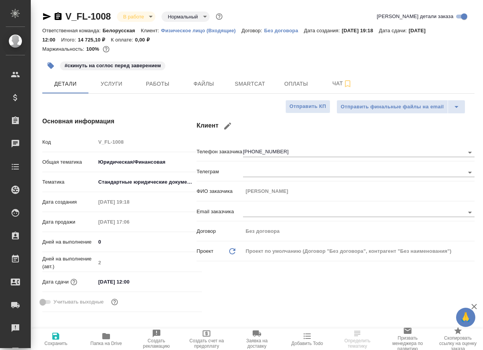
type textarea "x"
click at [103, 337] on icon "button" at bounding box center [106, 336] width 8 height 6
type textarea "x"
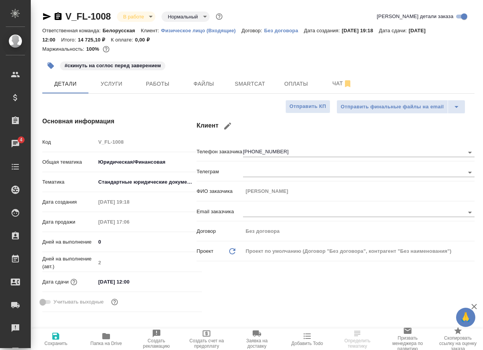
type textarea "x"
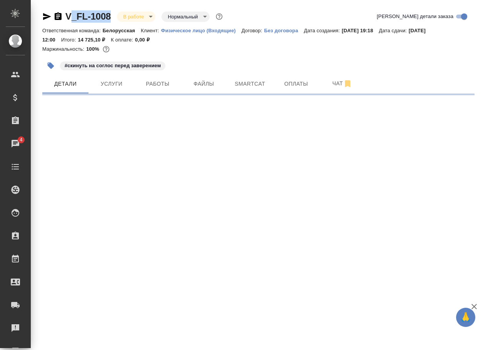
select select "RU"
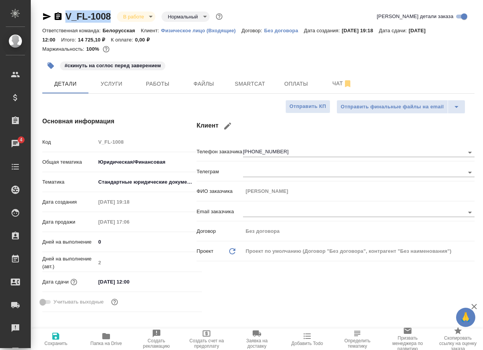
type textarea "x"
drag, startPoint x: 115, startPoint y: 19, endPoint x: 64, endPoint y: 15, distance: 51.2
click at [64, 15] on div "V_FL-1008 В работе inProgress Нормальный normal" at bounding box center [133, 16] width 182 height 12
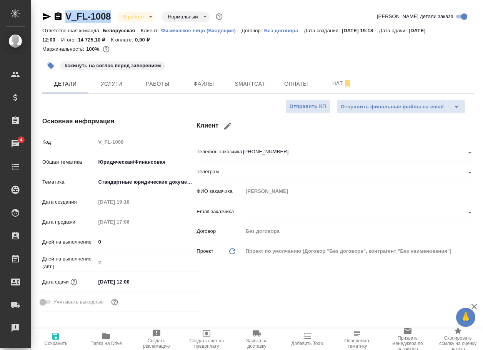
copy link "V_FL-1008"
type textarea "x"
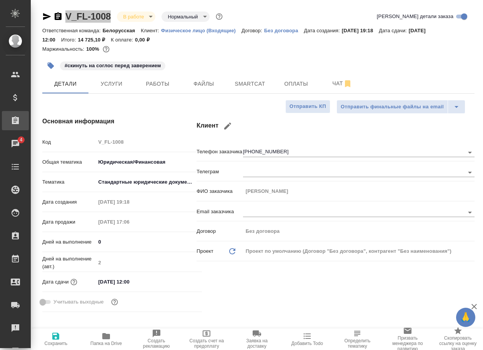
type textarea "x"
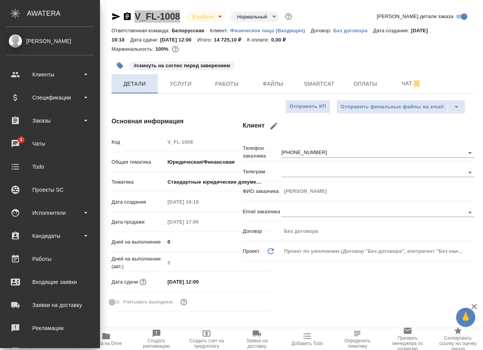
type textarea "x"
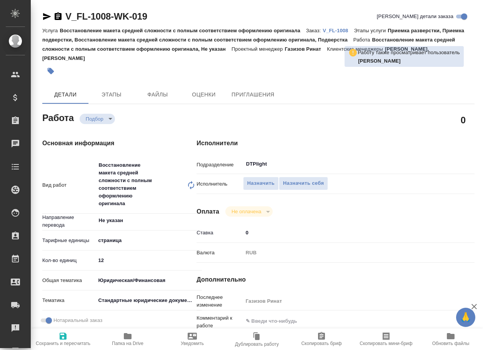
type textarea "x"
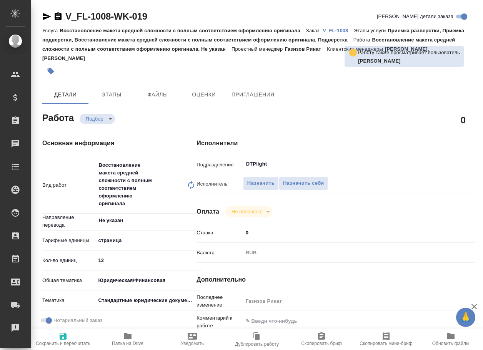
type textarea "x"
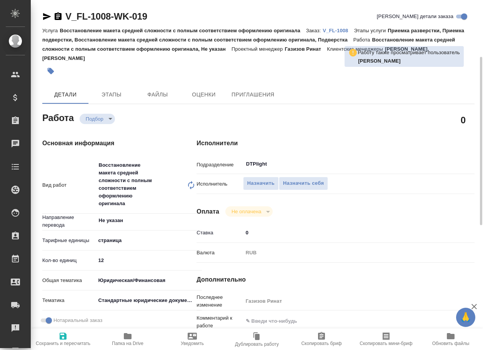
scroll to position [77, 0]
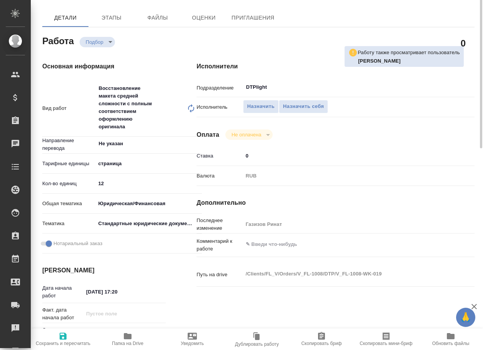
type textarea "x"
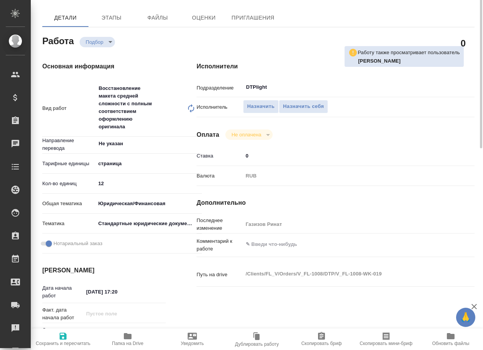
type textarea "x"
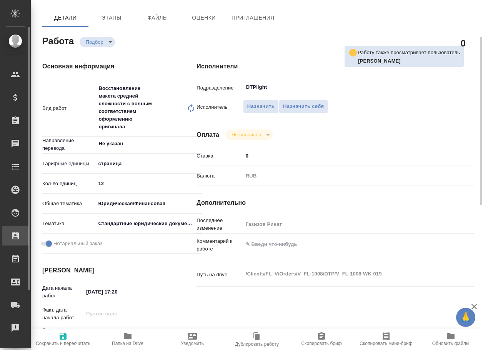
type textarea "x"
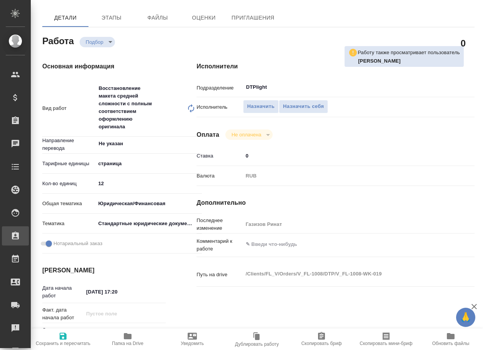
type textarea "x"
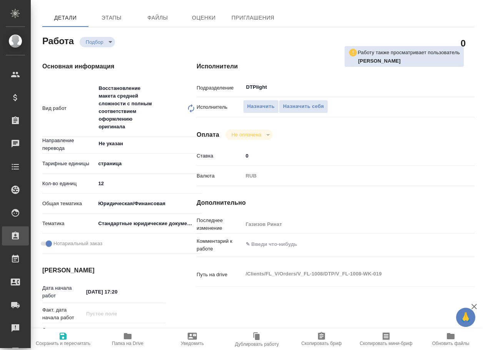
type textarea "x"
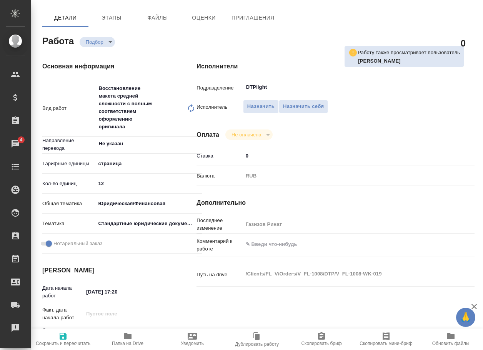
type textarea "x"
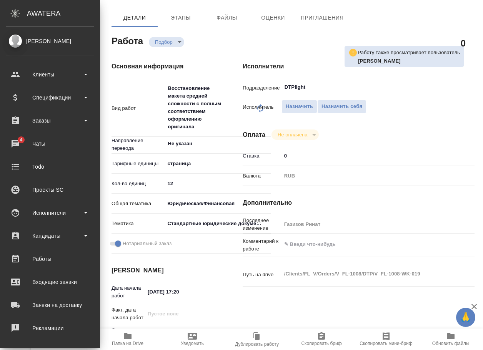
type textarea "x"
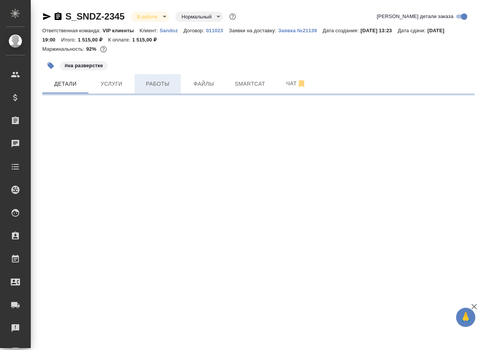
click at [158, 83] on span "Работы" at bounding box center [157, 84] width 37 height 10
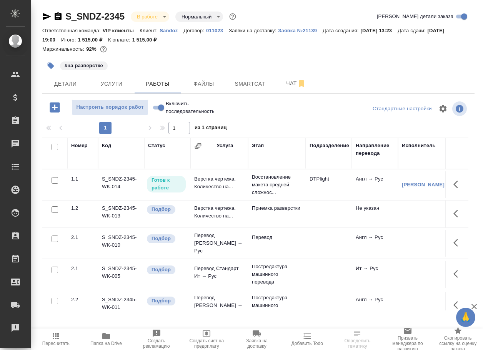
click at [156, 112] on input "Включить последовательность" at bounding box center [161, 107] width 28 height 9
checkbox input "true"
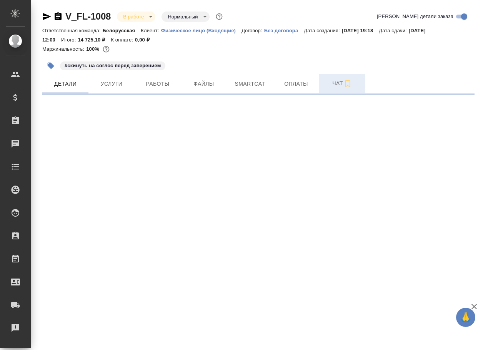
select select "RU"
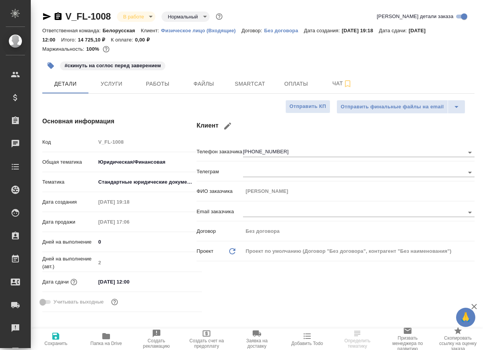
type textarea "x"
click at [341, 79] on span "Чат" at bounding box center [342, 84] width 37 height 10
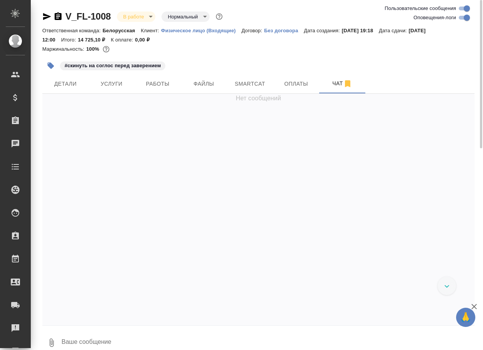
click at [112, 339] on textarea at bounding box center [268, 343] width 414 height 26
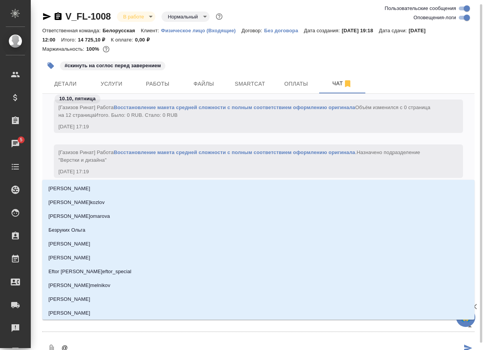
scroll to position [2, 0]
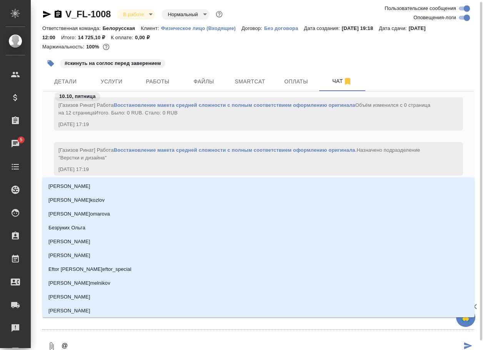
type textarea "@г"
type input "г"
type textarea "@га"
type input "га"
type textarea "@газ"
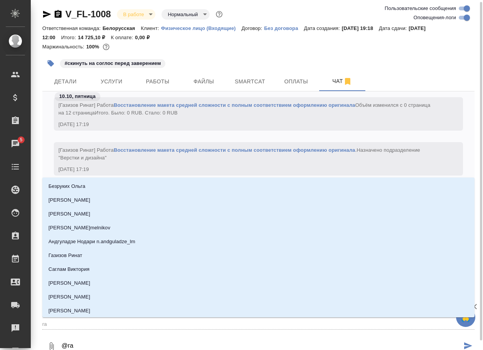
type input "газ"
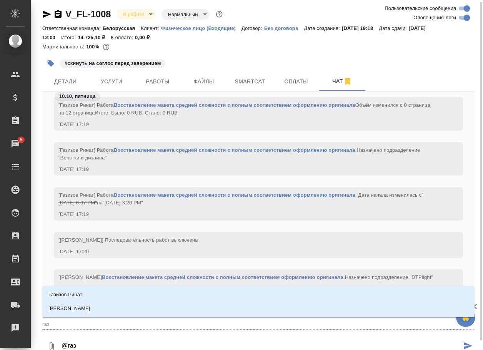
type textarea "@гази"
type input "гази"
type textarea "@газиз"
type input "газиз"
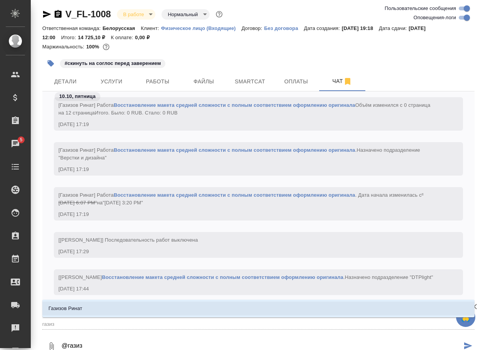
click at [118, 305] on li "Газизов Ринат" at bounding box center [258, 309] width 432 height 14
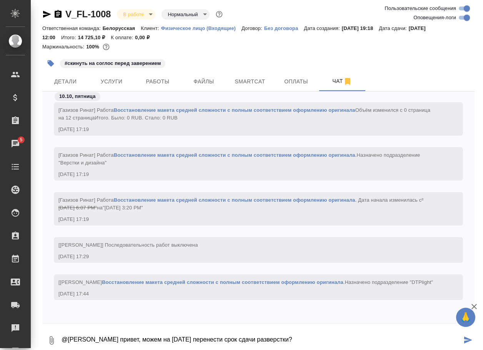
type textarea "@[PERSON_NAME] привет, можем на [DATE] перенести срок сдачи разверстки?"
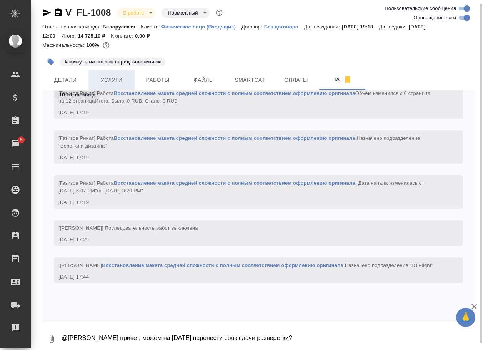
scroll to position [2538, 0]
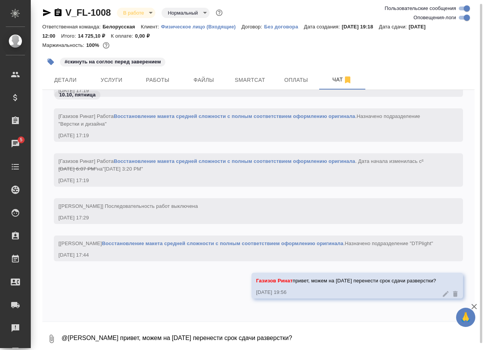
click at [41, 14] on div "V_FL-1008 В работе inProgress Нормальный normal Ответственная команда: Белорусс…" at bounding box center [258, 176] width 440 height 360
click at [46, 14] on icon "button" at bounding box center [47, 12] width 8 height 7
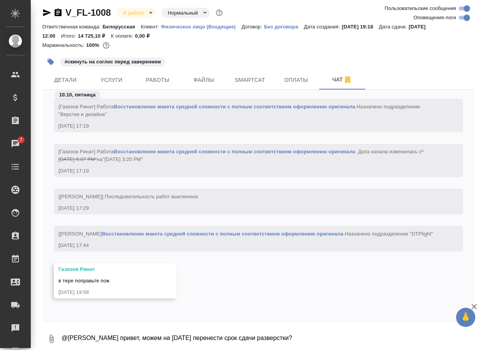
click at [96, 334] on textarea "@[PERSON_NAME] привет, можем на [DATE] перенести срок сдачи разверстки?" at bounding box center [268, 339] width 414 height 26
type textarea "ок, спасибо"
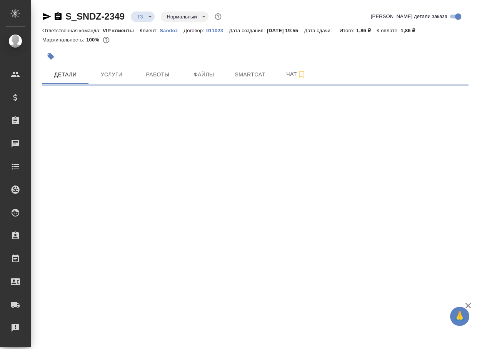
select select "RU"
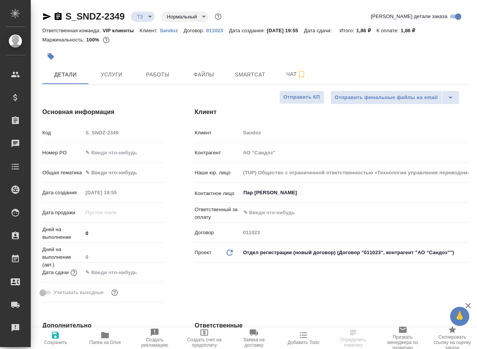
type textarea "x"
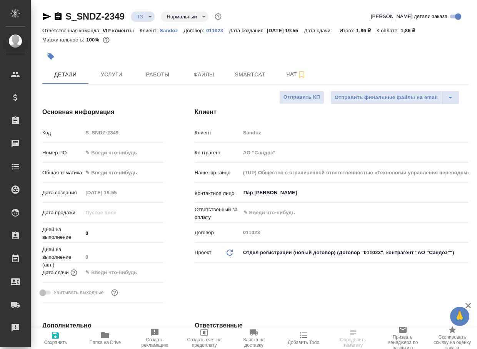
type textarea "x"
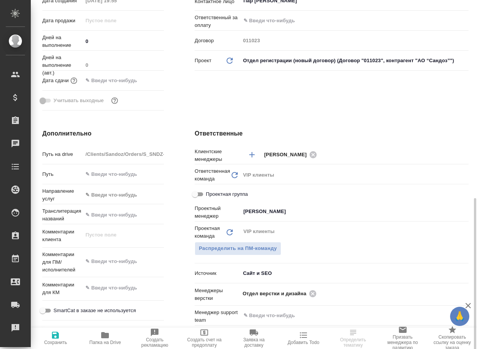
scroll to position [269, 0]
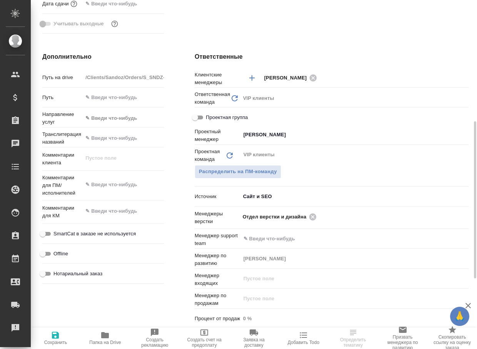
click at [105, 340] on span "Папка на Drive" at bounding box center [105, 342] width 32 height 5
type textarea "x"
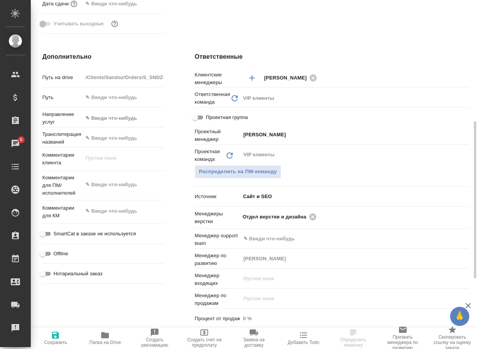
type textarea "x"
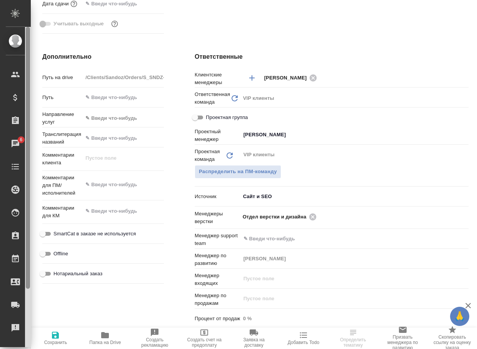
type textarea "x"
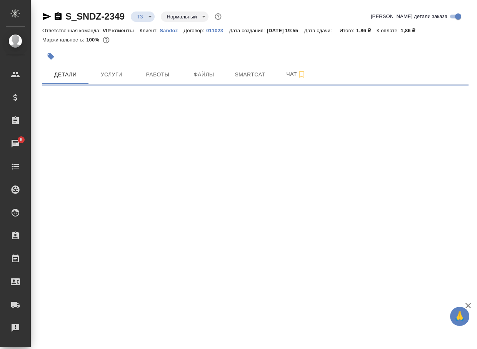
scroll to position [0, 0]
select select "RU"
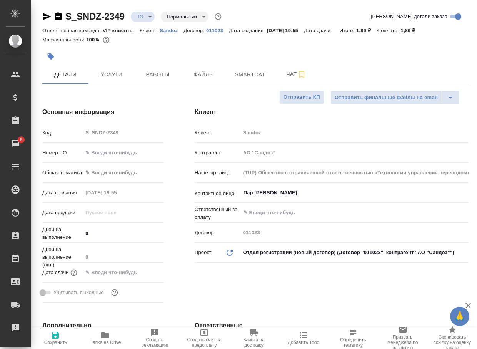
type textarea "x"
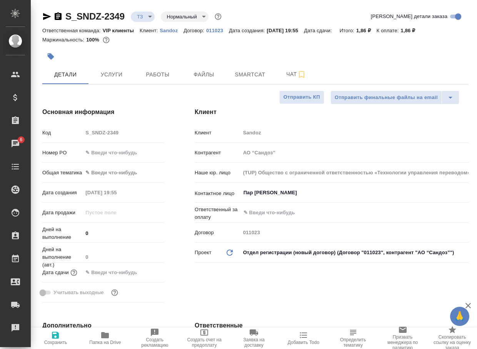
type textarea "x"
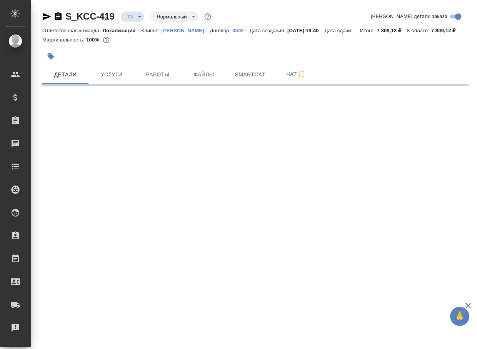
select select "RU"
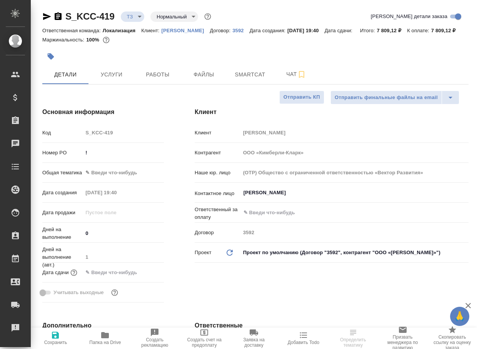
type textarea "x"
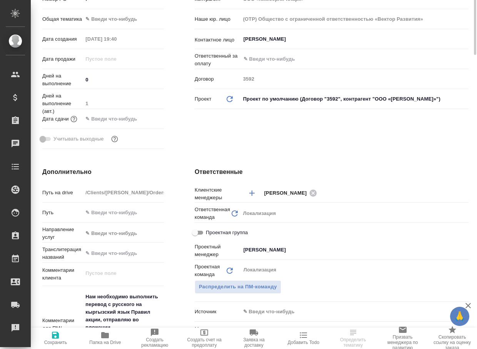
scroll to position [346, 0]
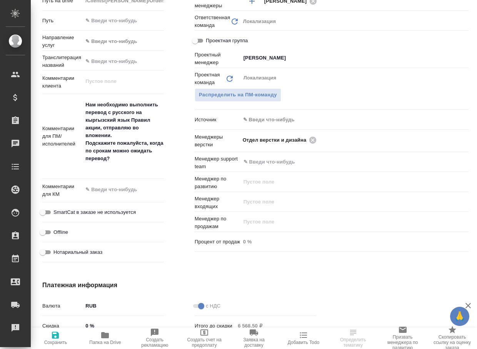
type textarea "x"
click at [106, 334] on icon "button" at bounding box center [105, 335] width 8 height 6
type textarea "x"
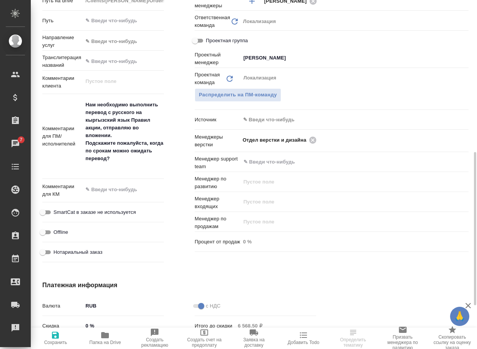
type textarea "x"
select select "RU"
type textarea "x"
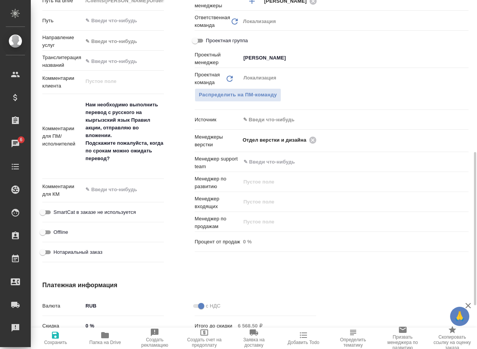
type textarea "x"
click at [313, 144] on icon at bounding box center [312, 140] width 8 height 8
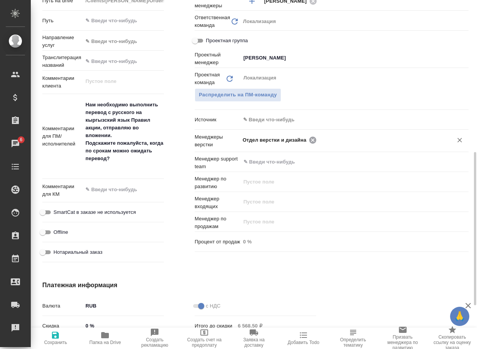
type textarea "x"
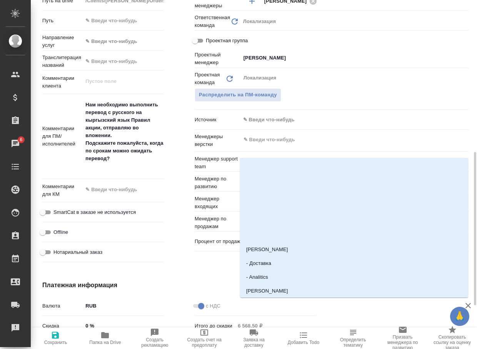
click at [313, 144] on input "text" at bounding box center [341, 139] width 198 height 9
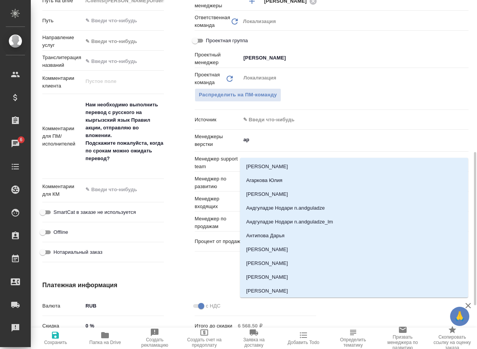
type input "арс"
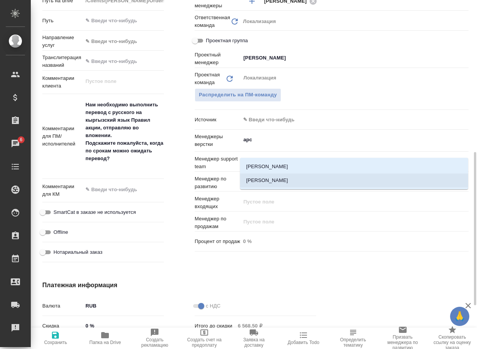
click at [299, 177] on li "[PERSON_NAME]" at bounding box center [354, 181] width 228 height 14
type textarea "x"
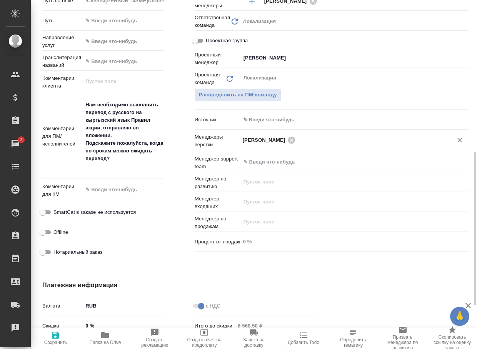
click at [50, 336] on span "Сохранить" at bounding box center [55, 338] width 40 height 15
type textarea "x"
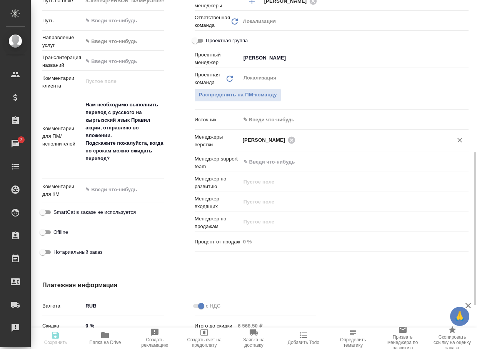
type textarea "x"
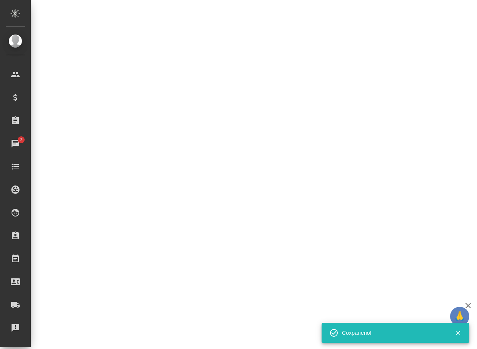
select select "RU"
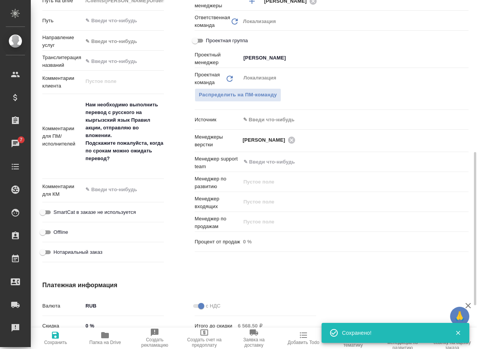
type textarea "x"
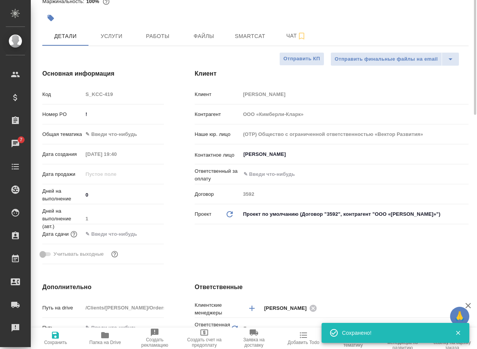
scroll to position [0, 0]
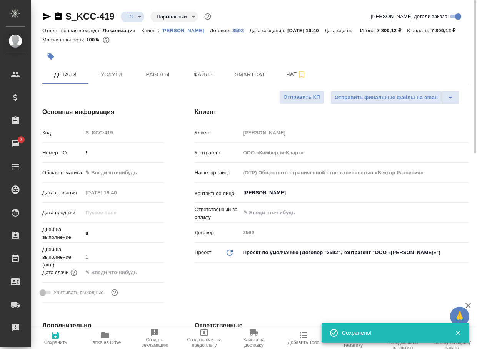
click at [134, 16] on body "🙏 .cls-1 fill:#fff; AWATERA Arsenyeva Vera Клиенты Спецификации Заказы 7 Чаты T…" at bounding box center [238, 174] width 477 height 349
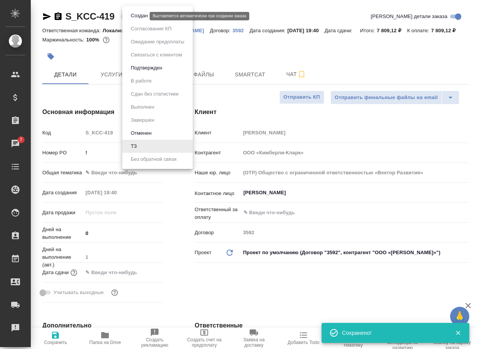
click at [136, 17] on button "Создан" at bounding box center [139, 16] width 22 height 8
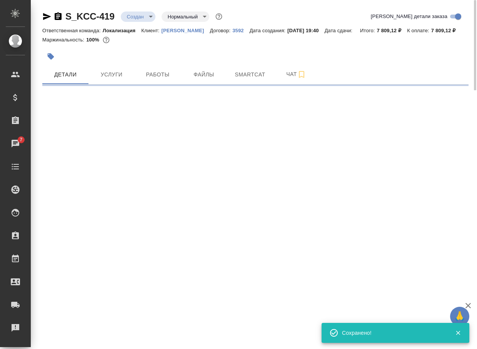
select select "RU"
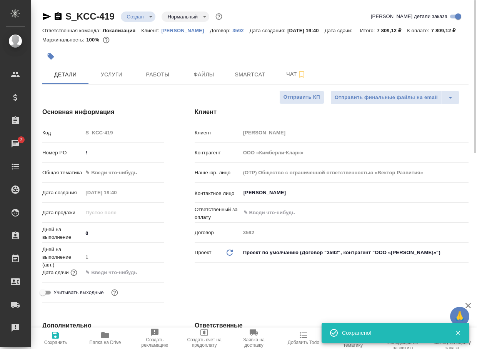
type textarea "x"
drag, startPoint x: 118, startPoint y: 22, endPoint x: 57, endPoint y: 18, distance: 60.8
click at [57, 18] on div "S_KCC-419 Создан new Нормальный normal" at bounding box center [132, 16] width 181 height 12
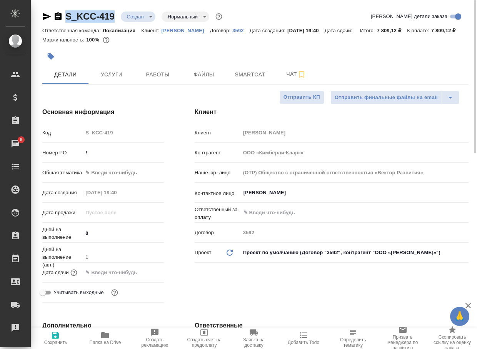
copy link "S_KCC-419"
type textarea "x"
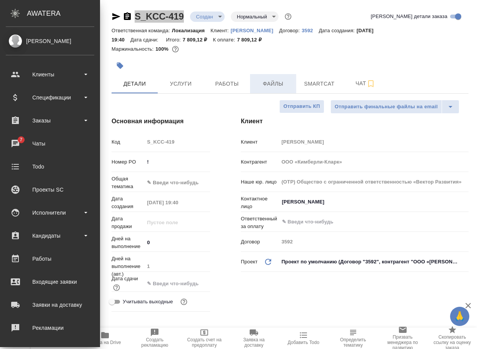
type textarea "x"
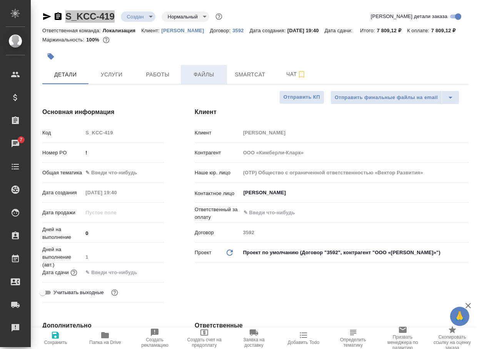
type textarea "x"
drag, startPoint x: 285, startPoint y: 87, endPoint x: 279, endPoint y: 110, distance: 22.9
click at [285, 79] on span "Чат" at bounding box center [295, 75] width 37 height 10
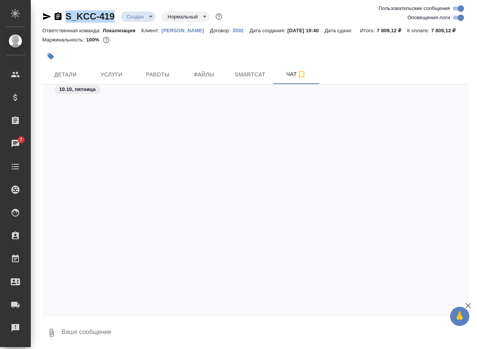
scroll to position [451, 0]
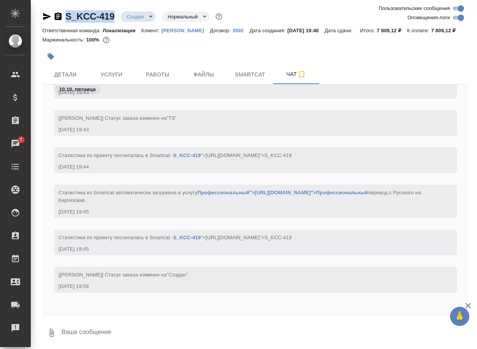
click at [47, 341] on button "0" at bounding box center [51, 333] width 18 height 26
click at [75, 301] on span "С локального диска" at bounding box center [49, 302] width 52 height 10
click at [0, 0] on input "С локального диска" at bounding box center [0, 0] width 0 height 0
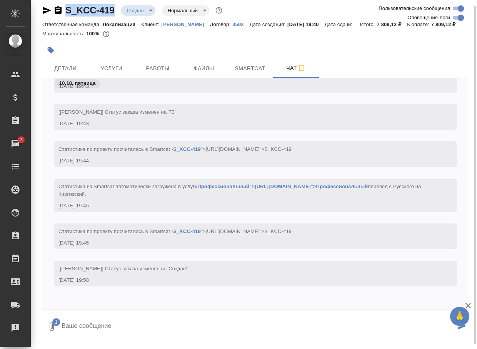
click at [126, 334] on textarea at bounding box center [258, 327] width 395 height 26
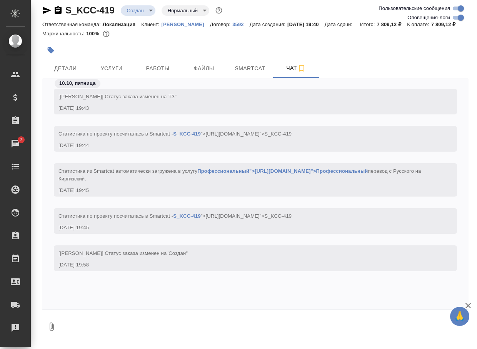
scroll to position [504, 0]
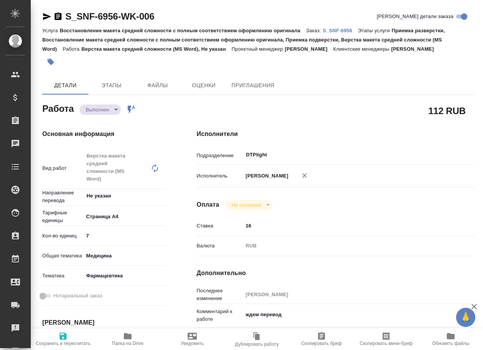
type textarea "x"
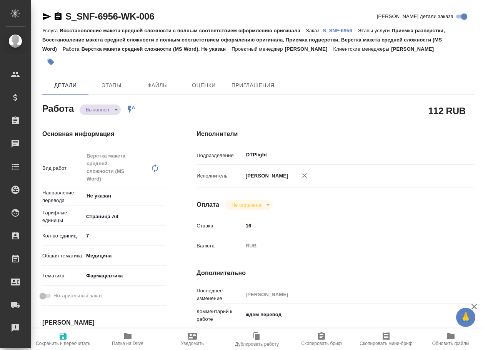
type textarea "x"
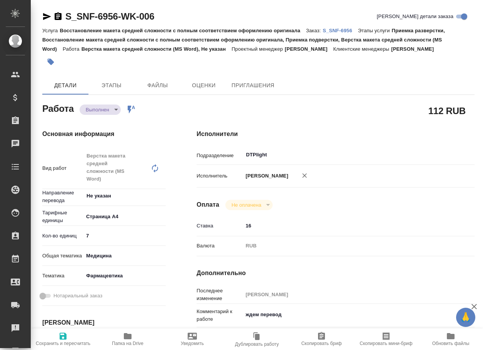
type textarea "x"
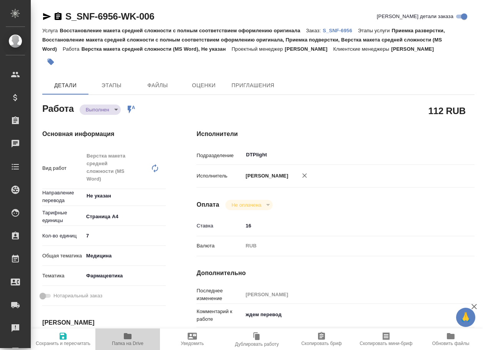
click at [130, 342] on span "Папка на Drive" at bounding box center [128, 343] width 32 height 5
type textarea "x"
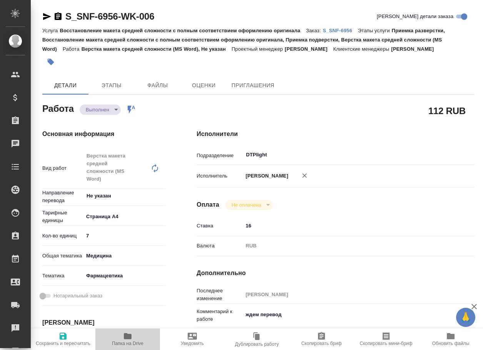
type textarea "x"
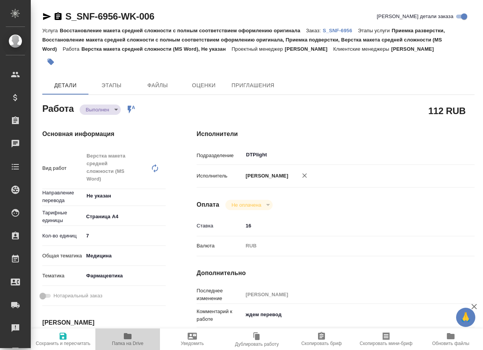
type textarea "x"
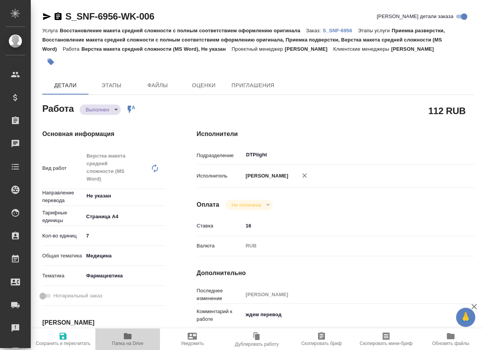
type textarea "x"
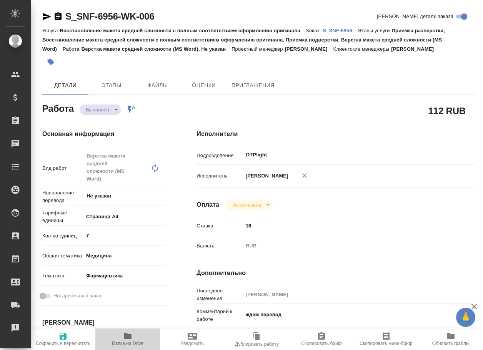
type textarea "x"
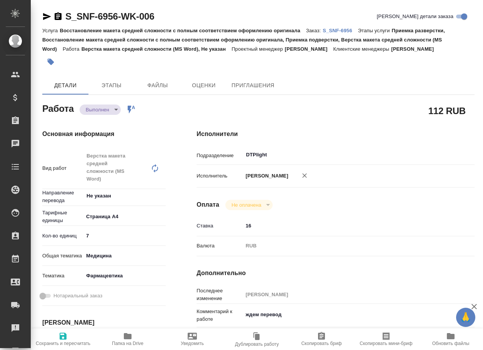
type textarea "x"
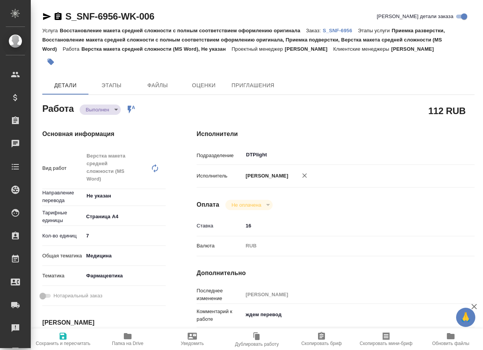
type textarea "x"
click at [106, 116] on body "🙏 .cls-1 fill:#fff; AWATERA Arsenyeva Vera Клиенты Спецификации Заказы 7 Чаты T…" at bounding box center [241, 175] width 483 height 350
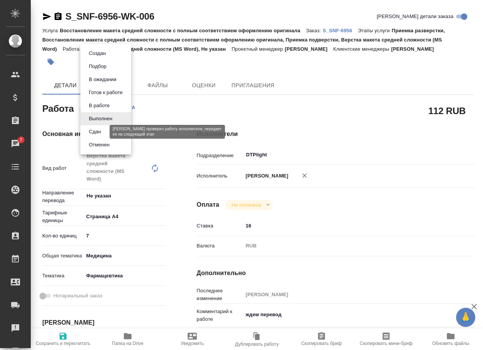
click at [98, 133] on button "Сдан" at bounding box center [94, 132] width 17 height 8
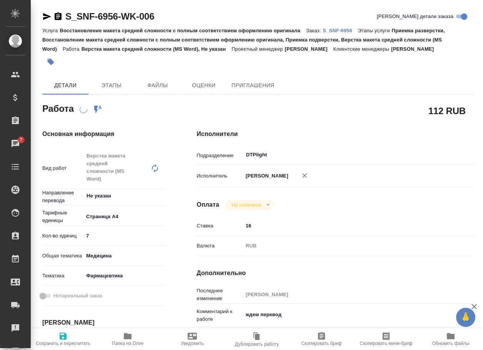
click at [352, 29] on p "S_SNF-6956" at bounding box center [339, 31] width 35 height 6
type textarea "x"
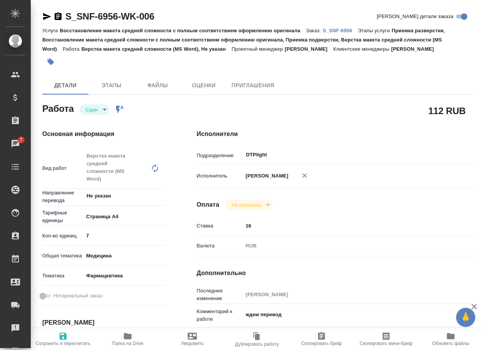
type textarea "x"
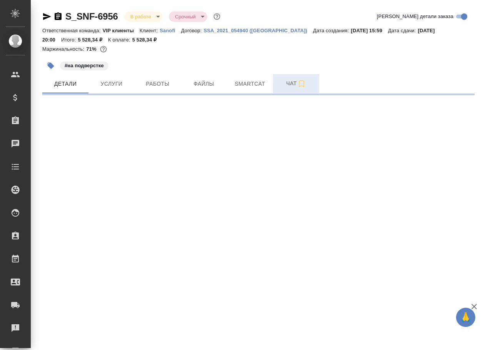
select select "RU"
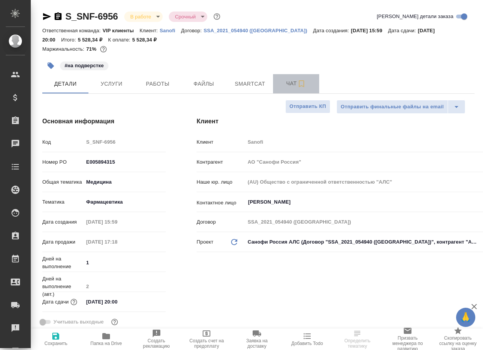
click at [287, 86] on span "Чат" at bounding box center [295, 84] width 37 height 10
type textarea "x"
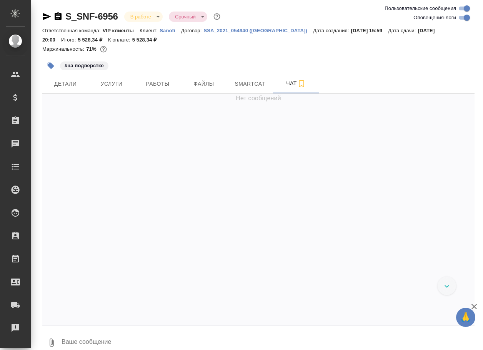
click at [111, 343] on textarea at bounding box center [268, 343] width 414 height 26
paste textarea "[URL][DOMAIN_NAME]"
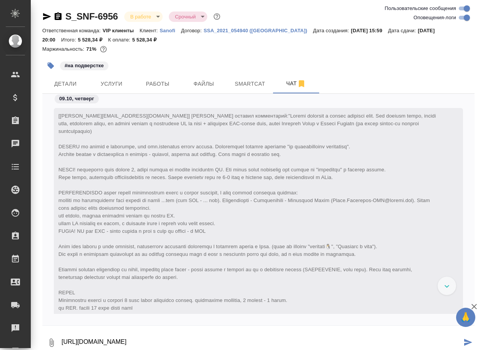
type textarea "[URL][DOMAIN_NAME]"
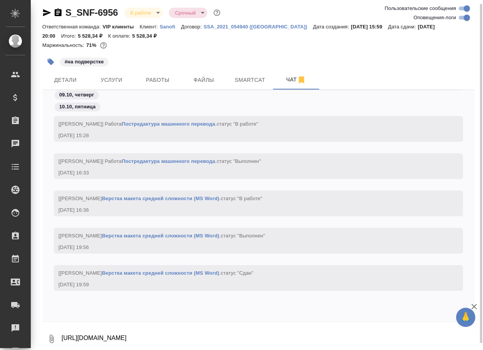
scroll to position [15252, 0]
